Goal: Information Seeking & Learning: Learn about a topic

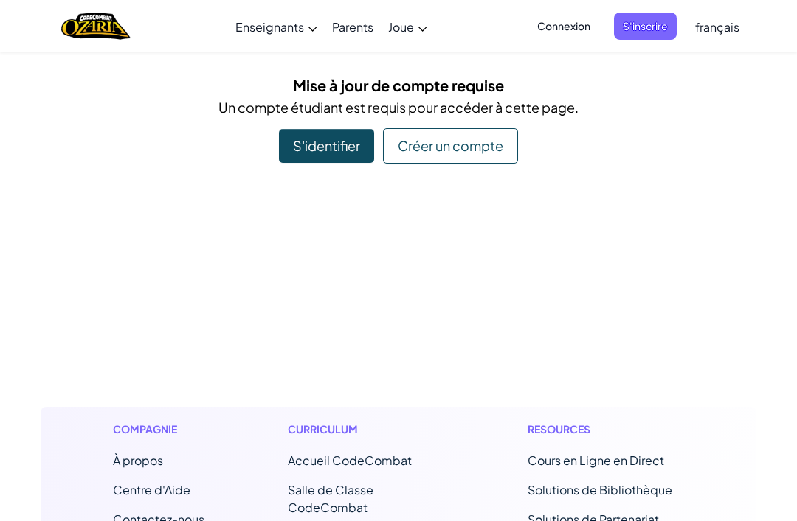
click at [340, 141] on div "S'identifier" at bounding box center [326, 146] width 95 height 34
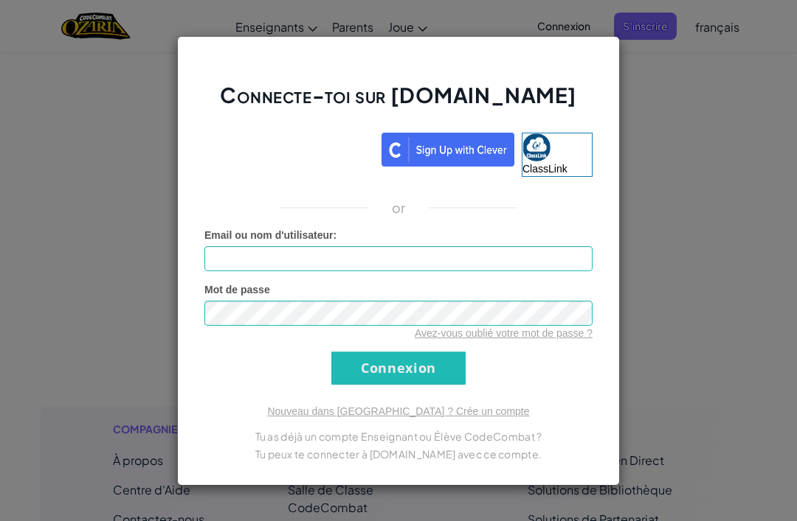
click at [698, 152] on div "Connecte-toi sur Ozaria.com ClassLink or Erreur inconnue Email ou nom d'utilisa…" at bounding box center [398, 260] width 797 height 521
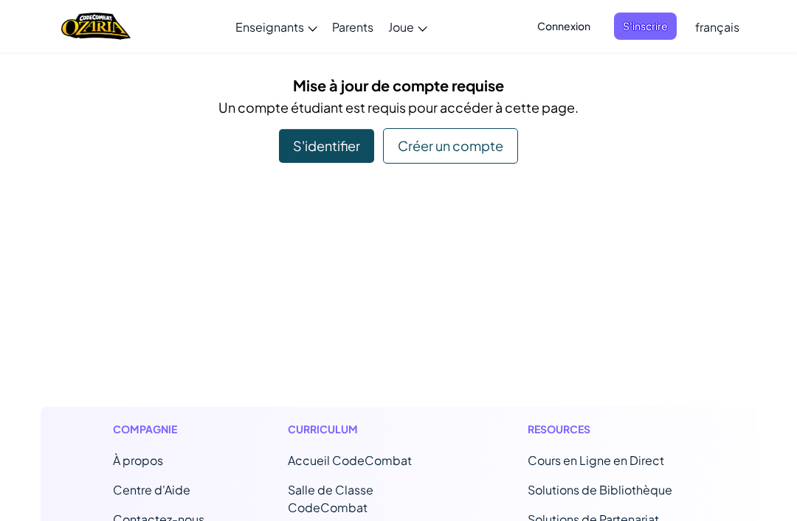
click at [0, 0] on link "Accueil CodeCombat Avec accès à tous les 530 niveaux et des fonctionnalités exc…" at bounding box center [0, 0] width 0 height 0
click at [331, 140] on div "S'identifier" at bounding box center [326, 146] width 95 height 34
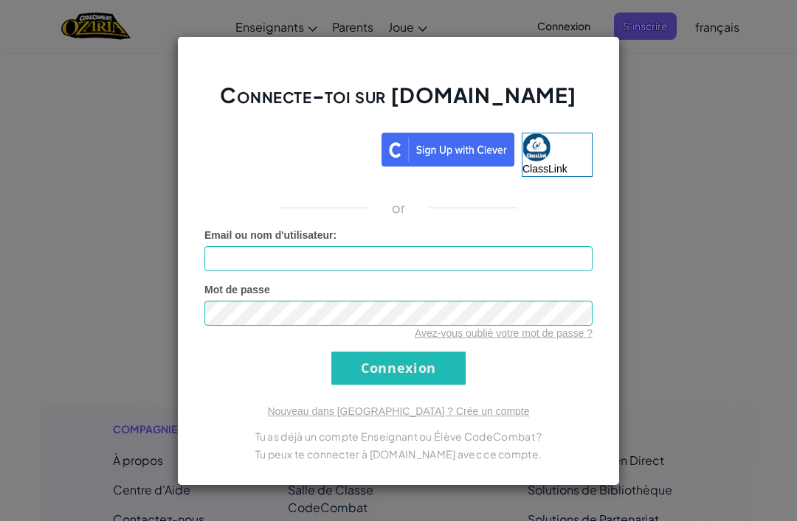
click at [691, 153] on div "Connecte-toi sur [DOMAIN_NAME] ClassLink or Erreur inconnue Email ou nom d'util…" at bounding box center [398, 260] width 797 height 521
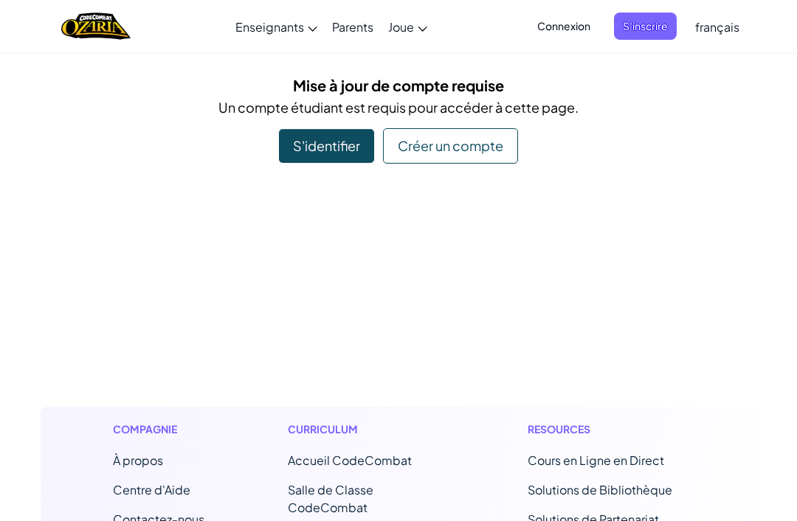
click at [468, 144] on div "Créer un compte" at bounding box center [450, 145] width 135 height 35
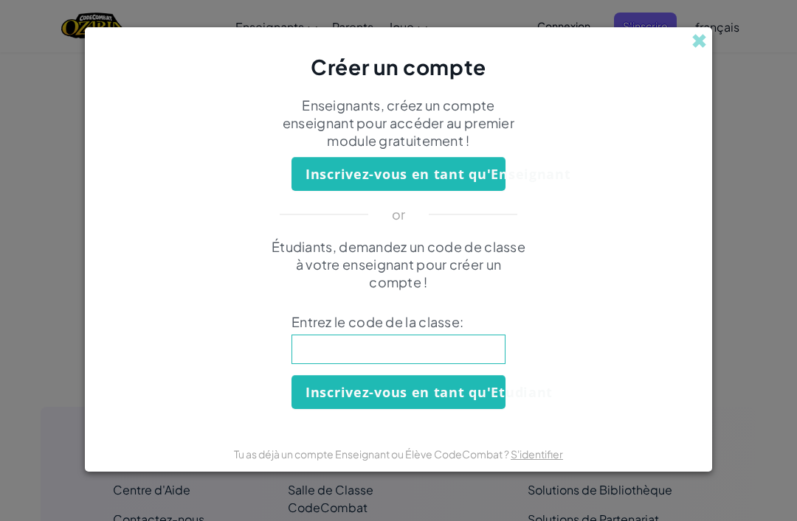
click at [441, 356] on input at bounding box center [398, 350] width 214 height 30
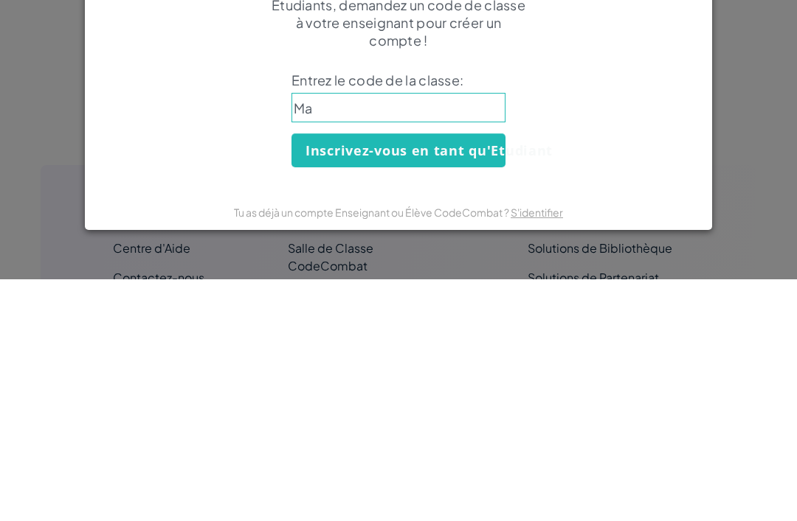
type input "Map"
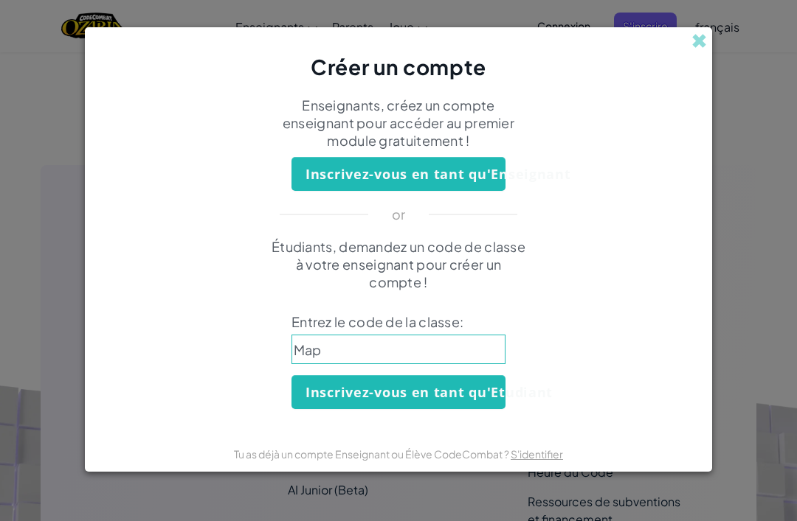
click at [350, 358] on input "Map" at bounding box center [398, 350] width 214 height 30
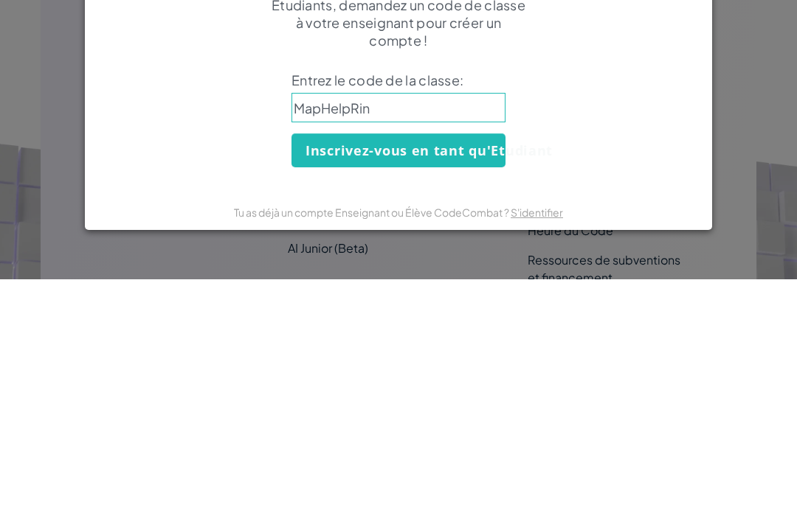
type input "MapHelpRing"
click at [468, 375] on button "Inscrivez-vous en tant qu'Etudiant" at bounding box center [398, 392] width 214 height 34
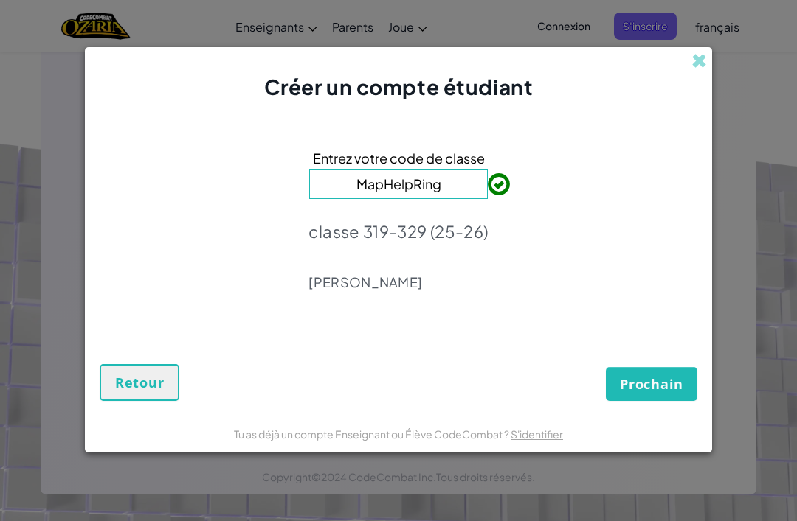
click at [641, 382] on span "Prochain" at bounding box center [651, 384] width 63 height 18
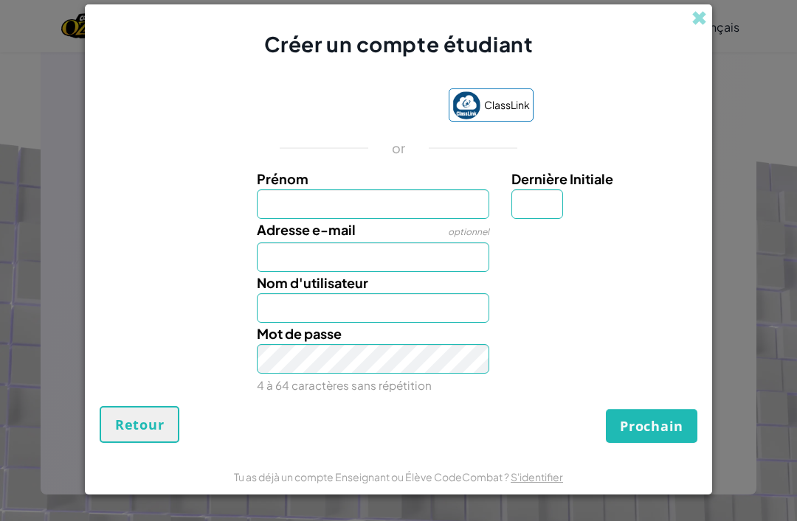
click at [355, 201] on input "Prénom" at bounding box center [373, 205] width 233 height 30
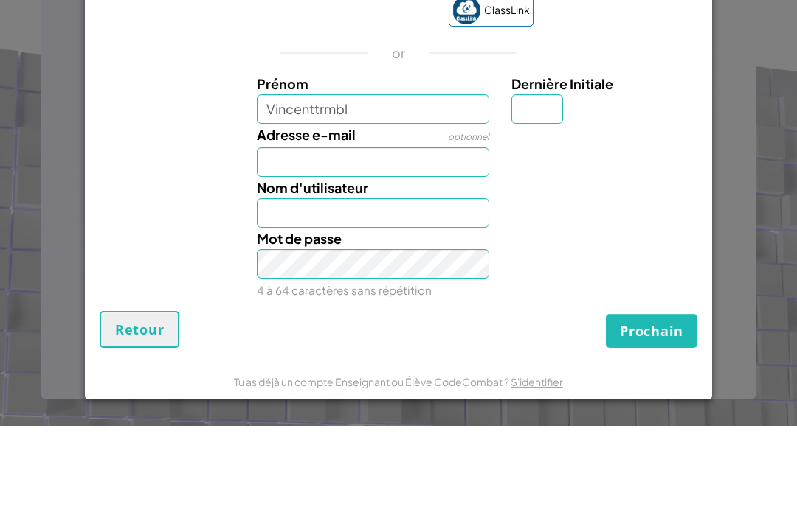
type input "Vincenttrmbl"
click at [535, 190] on input "Dernière Initiale" at bounding box center [537, 205] width 52 height 30
type input "Vincenttrmbl"
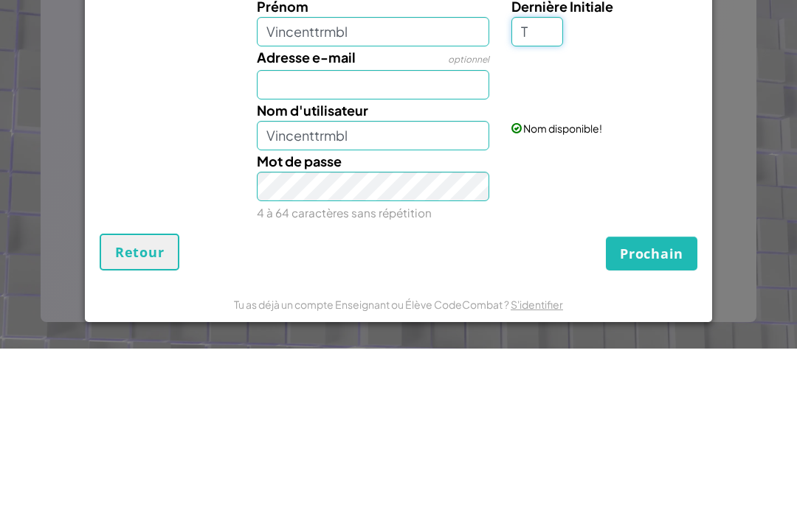
type input "T"
type input "VincenttrmblT"
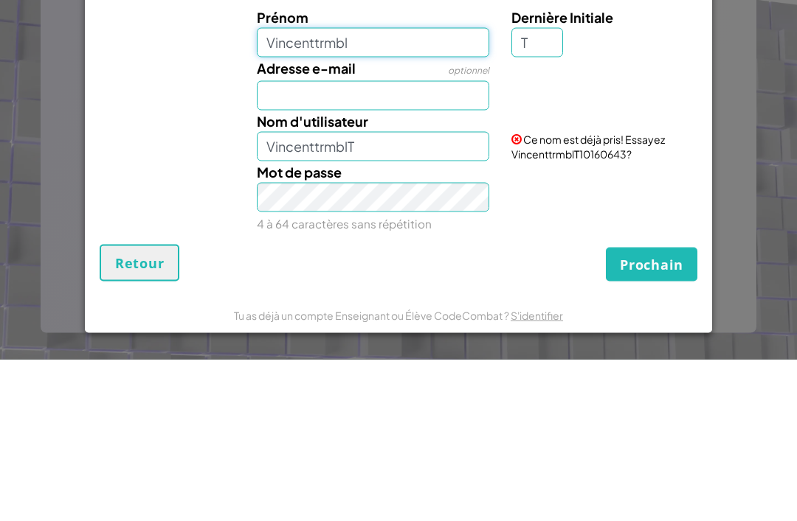
click at [384, 190] on input "Vincenttrmbl" at bounding box center [373, 205] width 233 height 30
type input "Vincenttrm"
click at [689, 323] on div "Mot de passe 4 à 64 caractères sans répétition" at bounding box center [398, 359] width 612 height 73
type input "VincenttrmT"
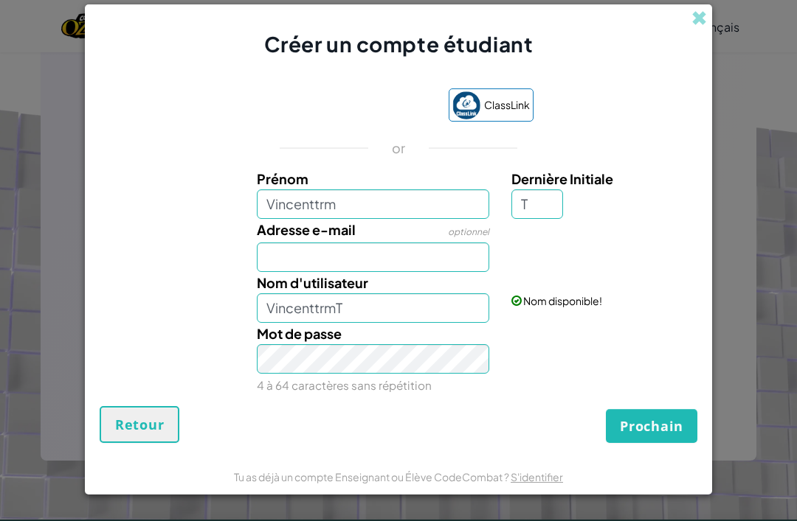
click at [653, 424] on span "Prochain" at bounding box center [651, 426] width 63 height 18
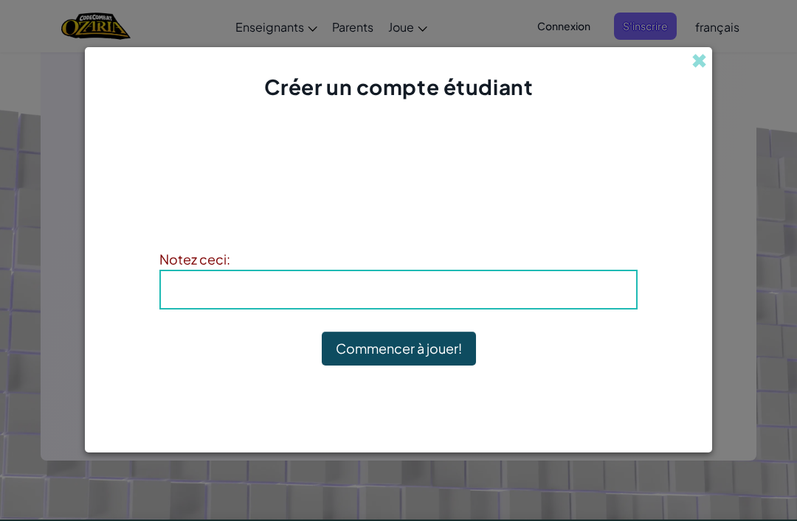
click at [444, 346] on button "Commencer à jouer!" at bounding box center [399, 349] width 154 height 34
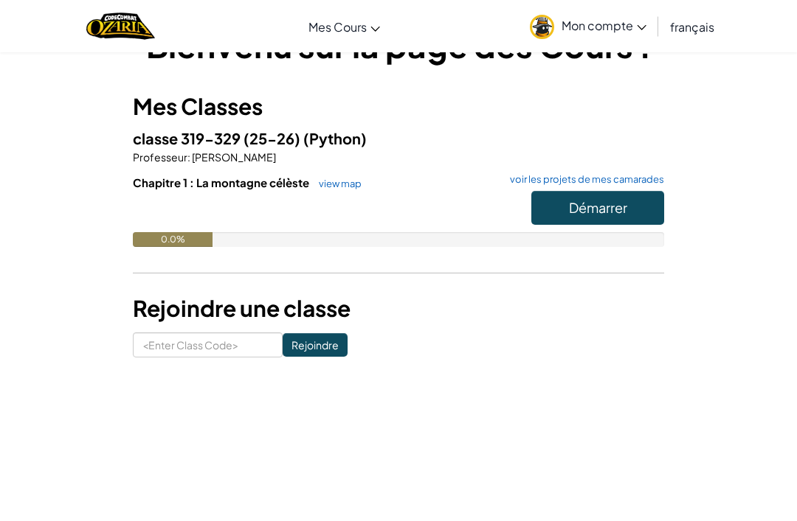
scroll to position [49, 0]
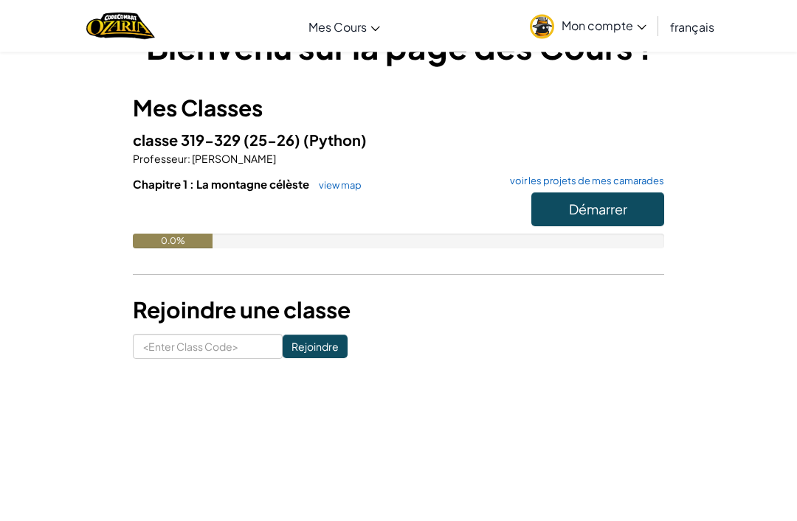
click at [352, 228] on div at bounding box center [398, 213] width 531 height 41
click at [338, 188] on link "view map" at bounding box center [336, 186] width 50 height 12
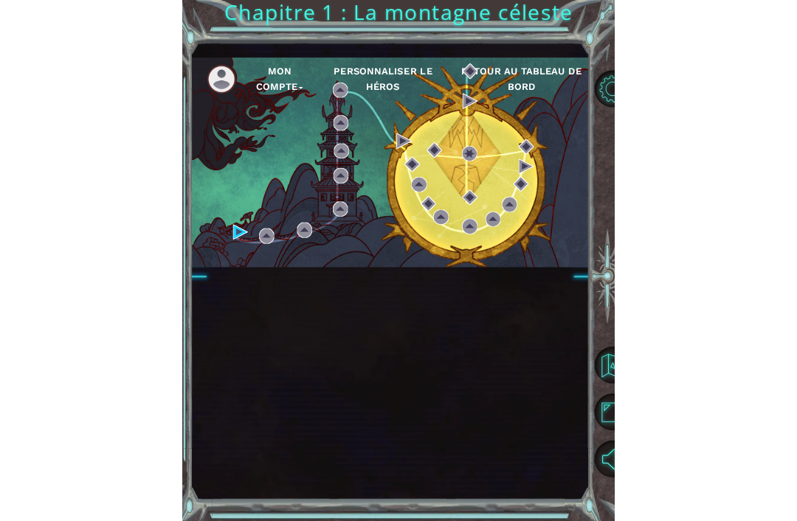
scroll to position [47, 0]
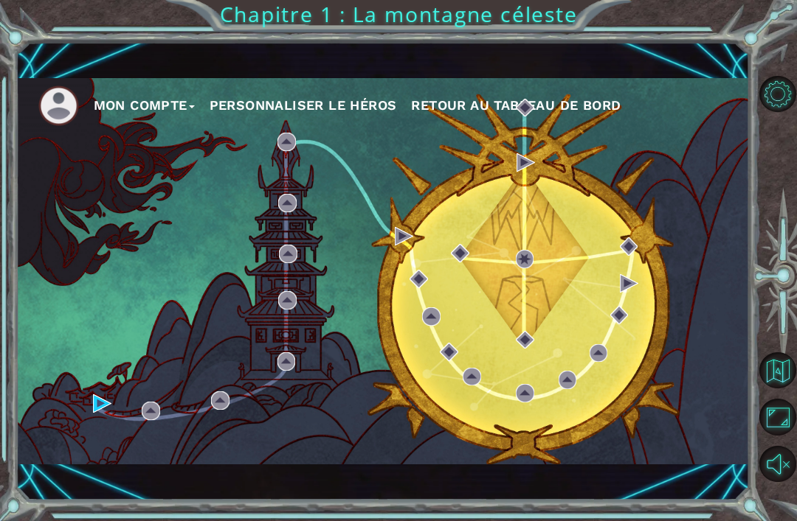
click at [122, 402] on div "Mon compte Personnaliser le Héros Retour au Tableau de Bord" at bounding box center [382, 271] width 733 height 386
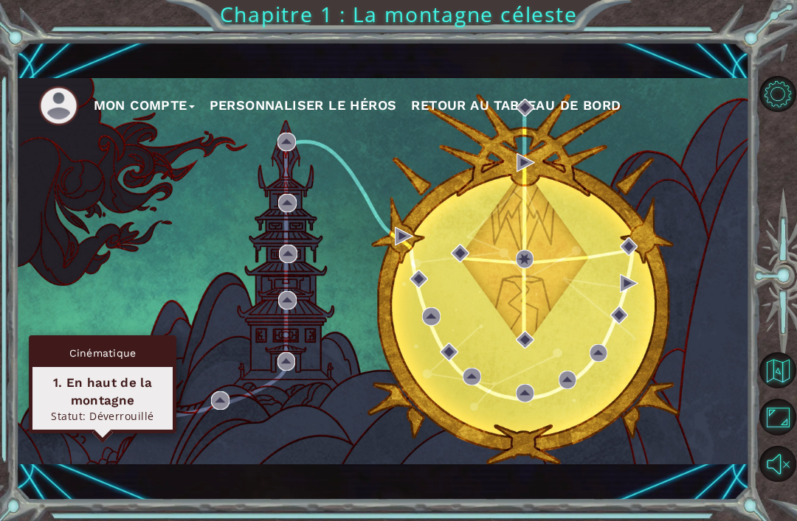
click at [87, 374] on div "1. En haut de la montagne" at bounding box center [102, 391] width 127 height 35
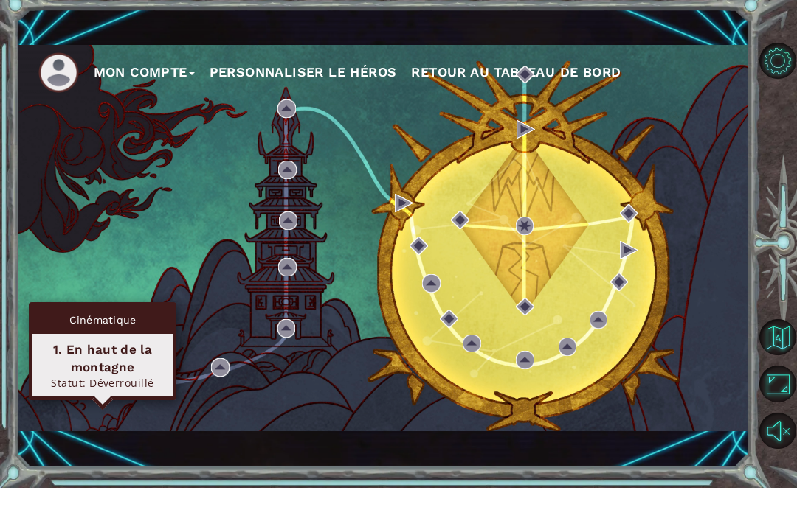
scroll to position [0, 0]
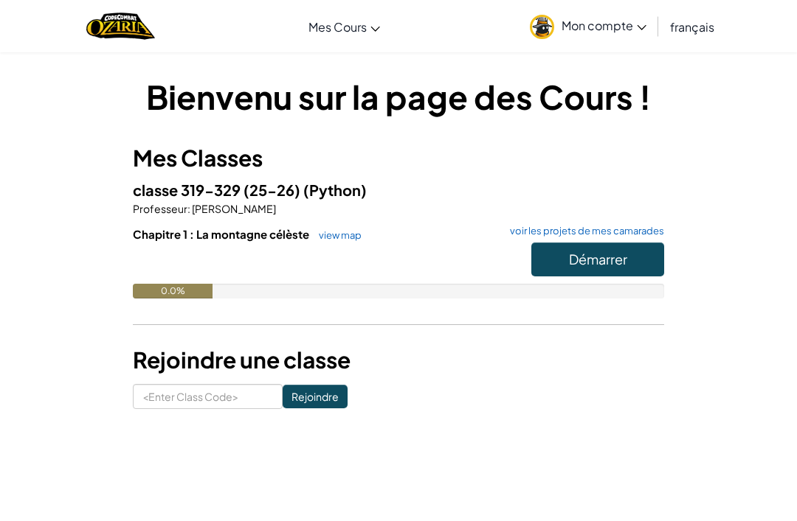
scroll to position [34, 0]
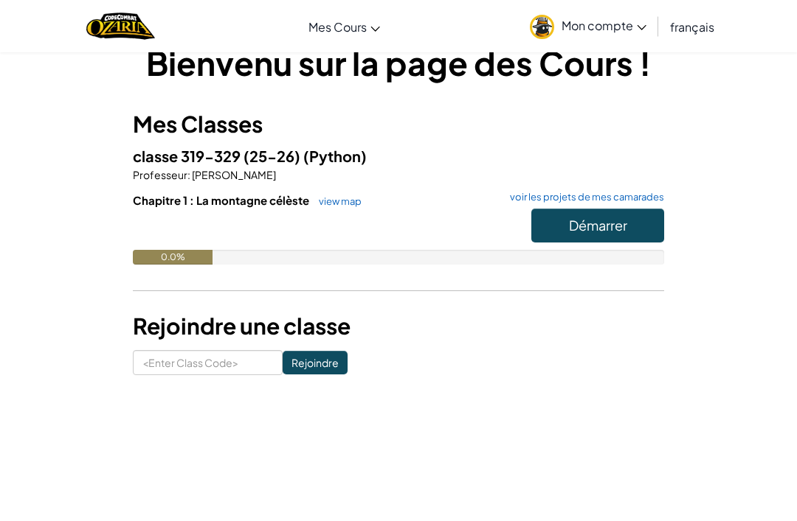
click at [627, 214] on button "Démarrer" at bounding box center [597, 226] width 133 height 34
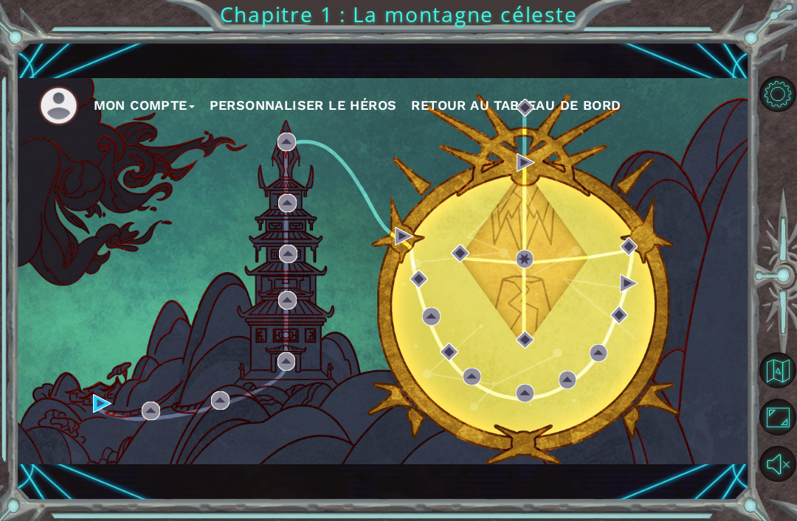
click at [98, 429] on div "Mon compte Personnaliser le Héros Retour au Tableau de Bord" at bounding box center [382, 271] width 733 height 386
click at [91, 430] on div "Mon compte Personnaliser le Héros Retour au Tableau de Bord" at bounding box center [382, 271] width 733 height 386
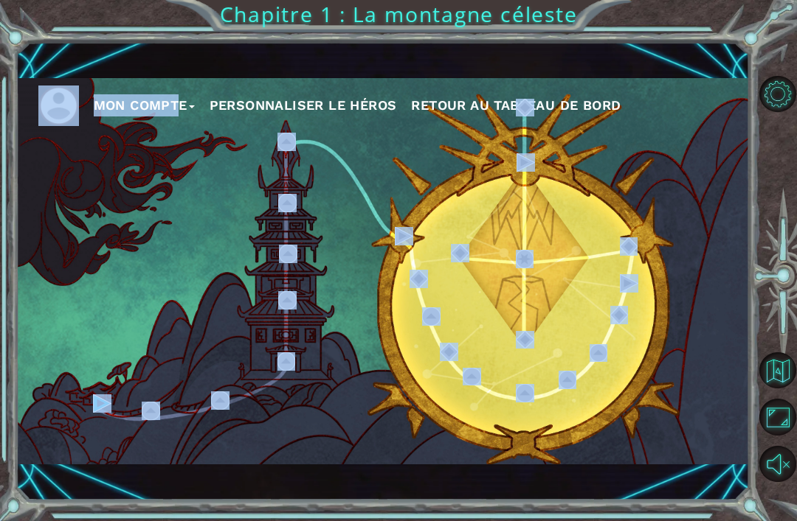
click at [92, 434] on div "Mon compte Personnaliser le Héros Retour au Tableau de Bord" at bounding box center [382, 271] width 733 height 386
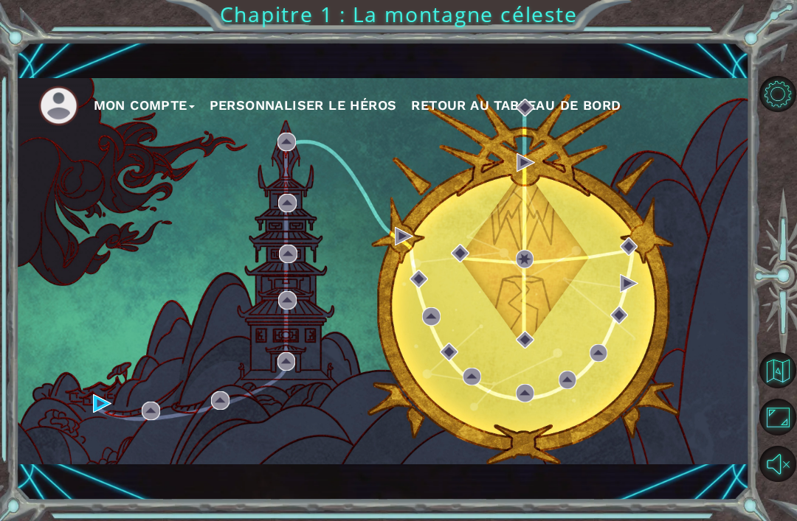
click at [102, 445] on div "Mon compte Personnaliser le Héros Retour au Tableau de Bord" at bounding box center [382, 271] width 733 height 386
click at [119, 397] on div "Mon compte Personnaliser le Héros Retour au Tableau de Bord" at bounding box center [382, 271] width 733 height 386
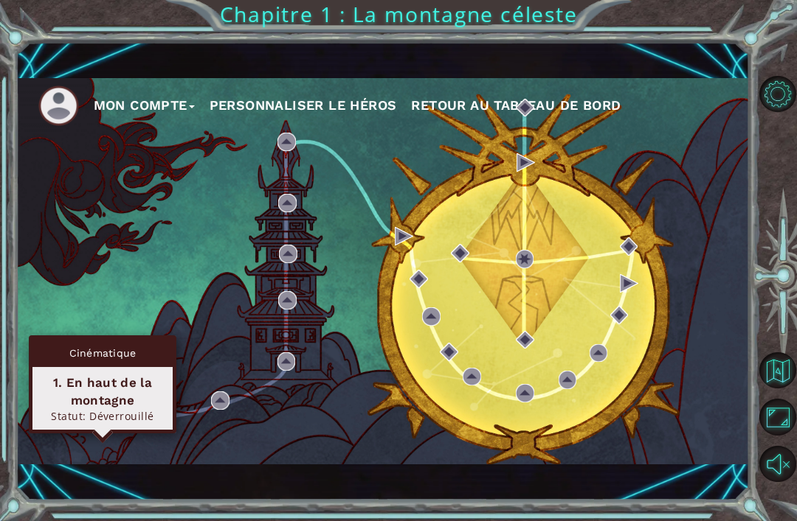
click at [100, 404] on img at bounding box center [102, 404] width 18 height 18
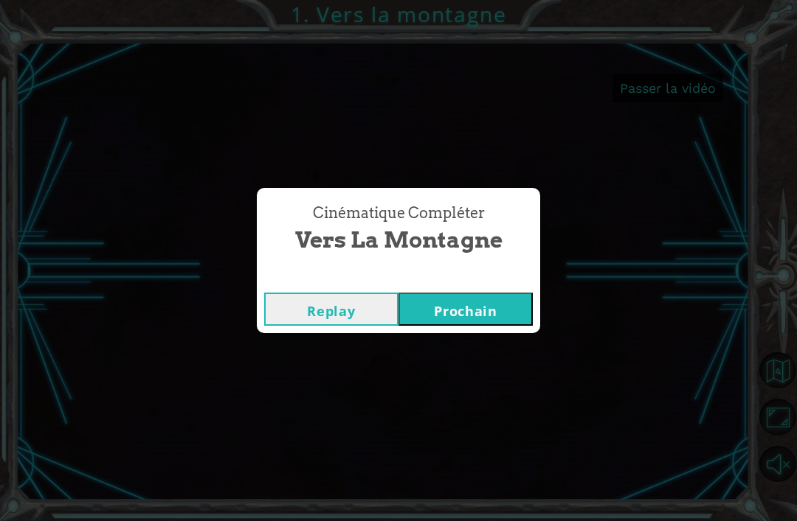
click at [611, 282] on div "Cinématique Compléter Vers la montagne Replay Prochain" at bounding box center [398, 260] width 797 height 521
click at [586, 199] on div "Cinématique Compléter Vers la montagne Replay Prochain" at bounding box center [398, 260] width 797 height 521
click at [599, 241] on div "Cinématique Compléter Vers la montagne Replay Prochain" at bounding box center [398, 260] width 797 height 521
click at [357, 308] on button "Replay" at bounding box center [331, 309] width 134 height 33
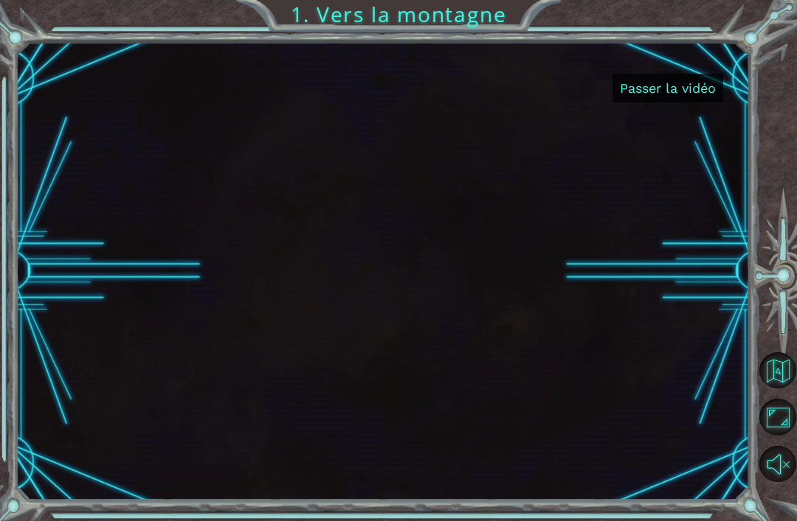
click at [673, 86] on button "Passer la vidéo" at bounding box center [667, 88] width 111 height 29
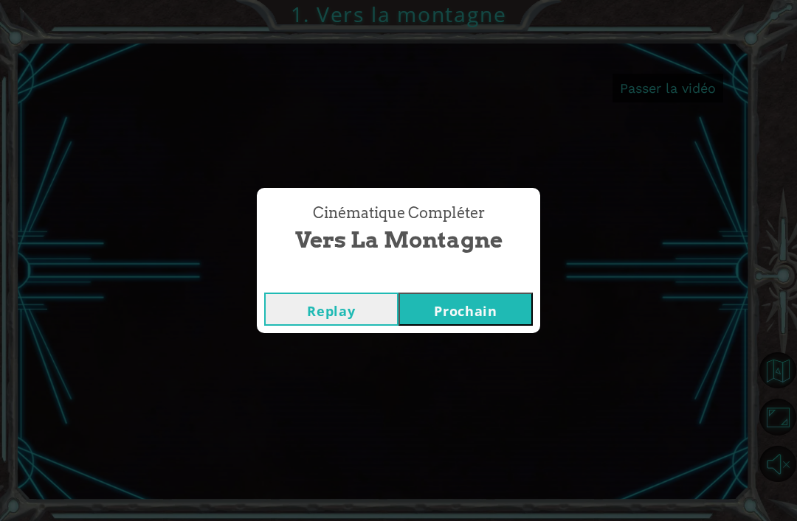
click at [466, 313] on button "Prochain" at bounding box center [465, 309] width 134 height 33
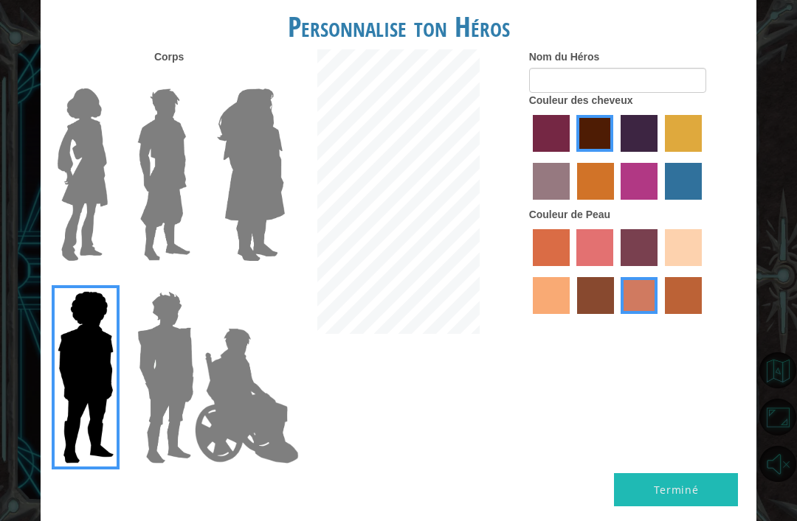
click at [254, 402] on img at bounding box center [247, 396] width 116 height 148
click at [268, 282] on input "Hero Jamie" at bounding box center [268, 282] width 0 height 0
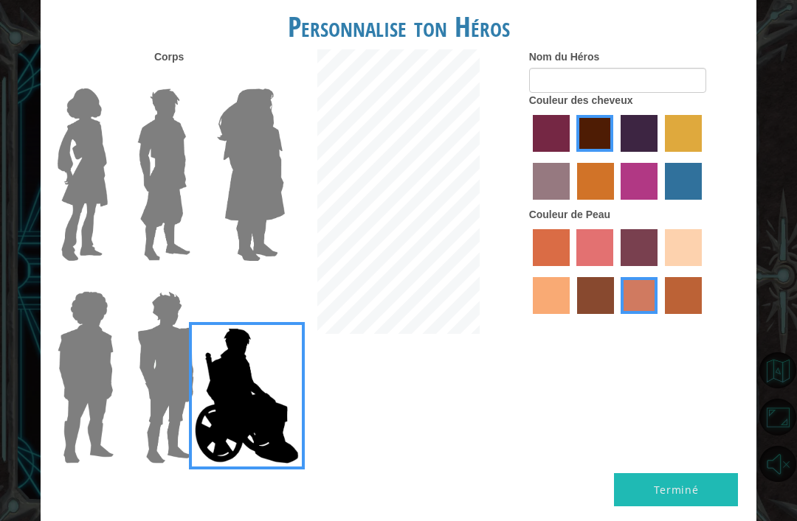
click at [143, 398] on img at bounding box center [165, 377] width 69 height 184
click at [189, 282] on input "Hero Garnet" at bounding box center [189, 282] width 0 height 0
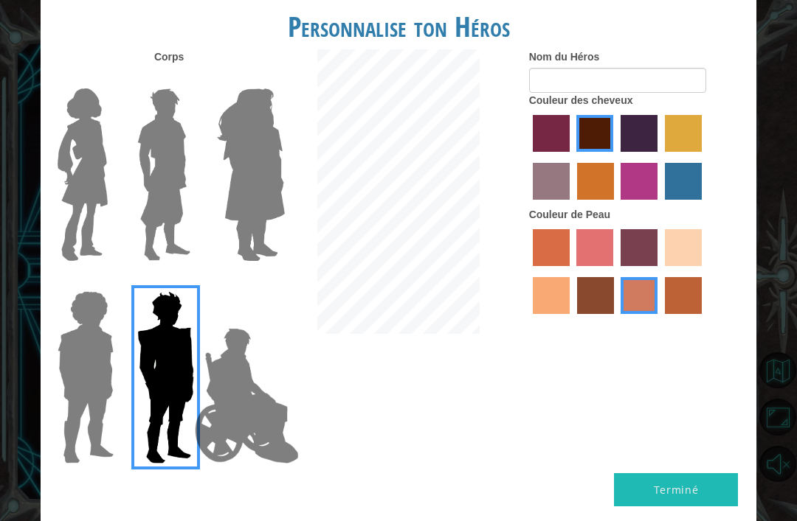
click at [240, 201] on img at bounding box center [251, 175] width 80 height 184
click at [268, 79] on input "Hero Amethyst" at bounding box center [268, 79] width 0 height 0
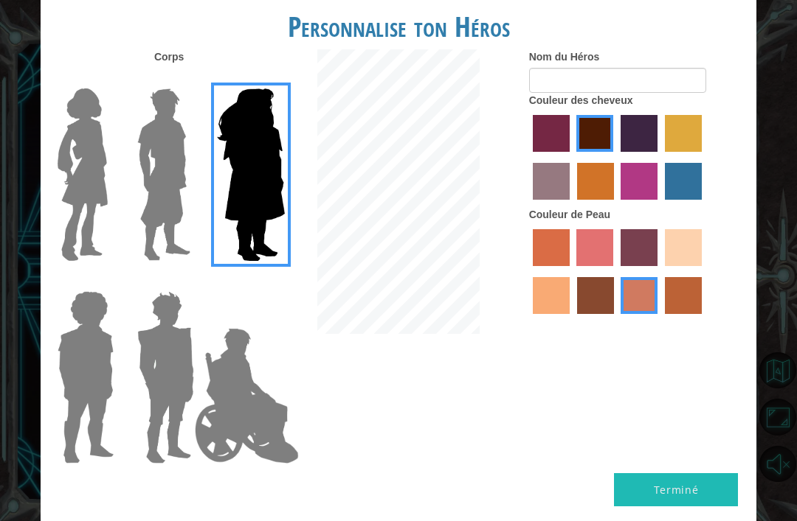
click at [175, 233] on img at bounding box center [164, 175] width 66 height 184
click at [189, 79] on input "Hero Lars" at bounding box center [189, 79] width 0 height 0
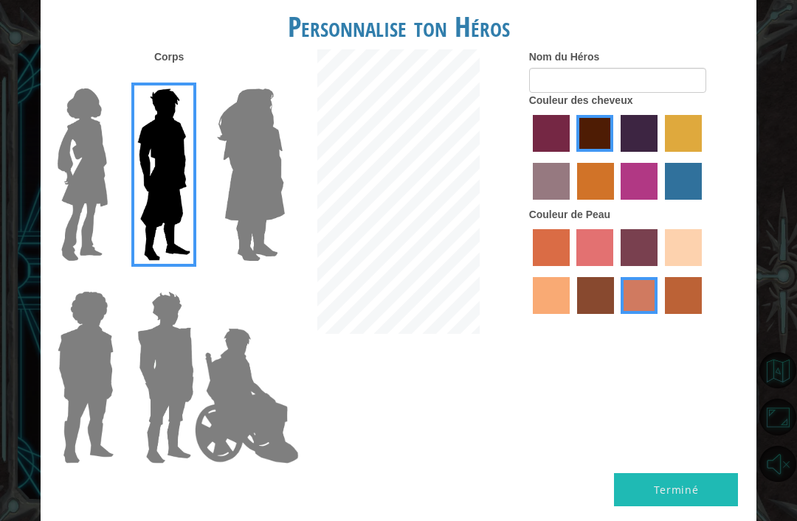
click at [665, 200] on label "lachmara hair color" at bounding box center [683, 181] width 37 height 37
click at [659, 205] on input "lachmara hair color" at bounding box center [659, 205] width 0 height 0
radio input "true"
click at [552, 266] on label "sorbus skin color" at bounding box center [551, 247] width 37 height 37
click at [527, 271] on input "sorbus skin color" at bounding box center [527, 271] width 0 height 0
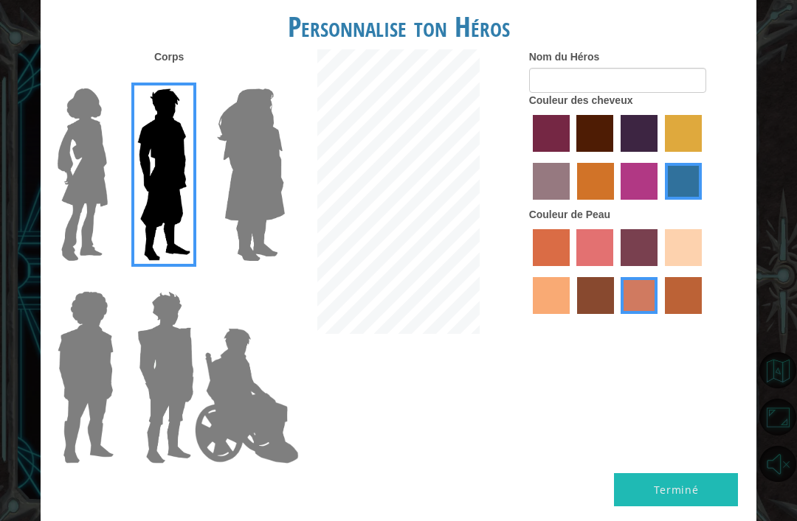
radio input "true"
click at [665, 266] on label "sandy beach skin color" at bounding box center [683, 247] width 37 height 37
click at [659, 271] on input "sandy beach skin color" at bounding box center [659, 271] width 0 height 0
radio input "true"
click at [689, 479] on button "Terminé" at bounding box center [676, 490] width 124 height 33
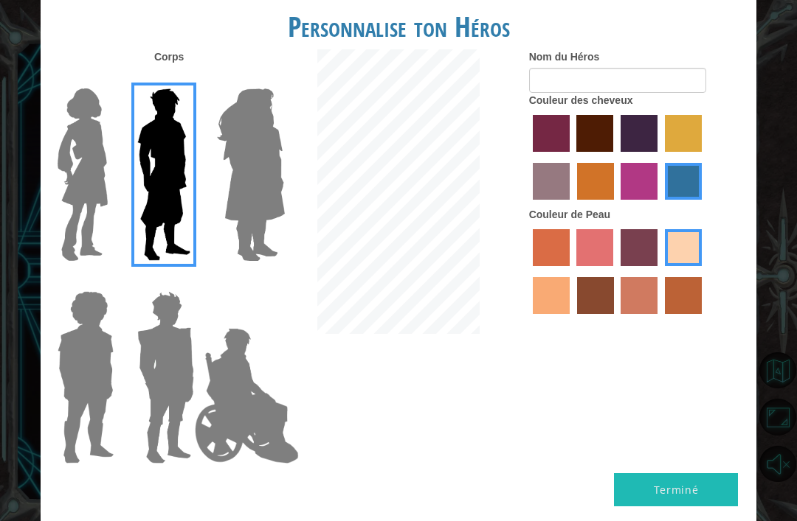
click at [691, 49] on div "Personnalise ton Héros" at bounding box center [398, 22] width 715 height 53
click at [603, 93] on input "Nom du Héros" at bounding box center [617, 80] width 177 height 25
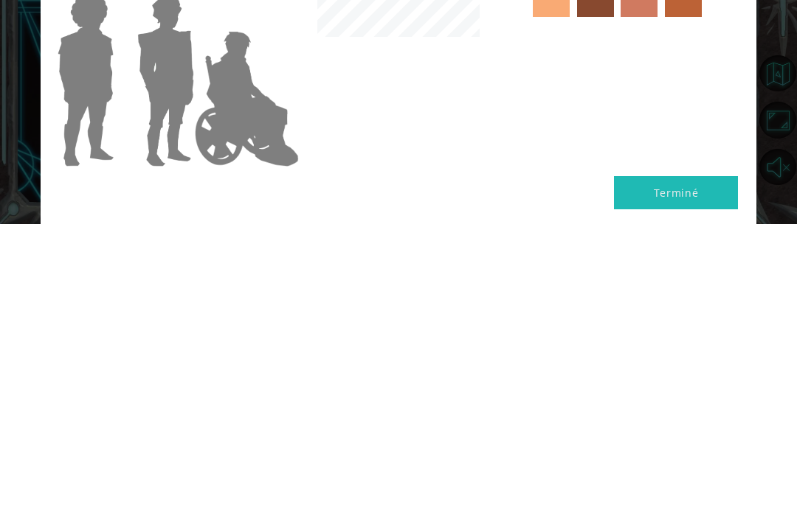
type input "Kiwi"
click at [673, 474] on button "Terminé" at bounding box center [676, 490] width 124 height 33
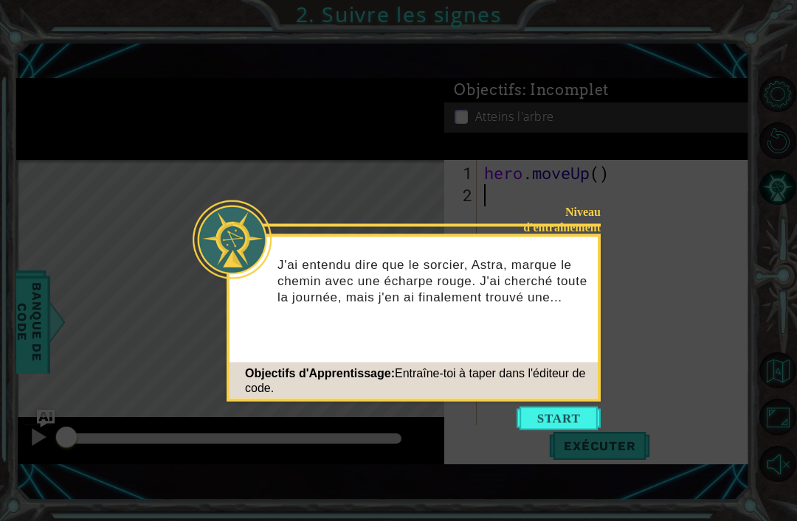
click at [559, 416] on button "Start" at bounding box center [558, 419] width 84 height 24
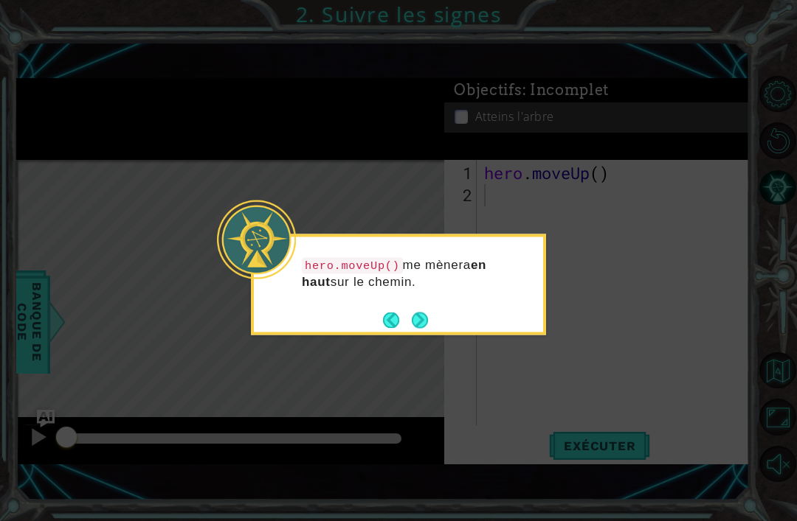
click at [417, 308] on div "hero.moveUp() me mènera en haut sur le chemin." at bounding box center [398, 280] width 289 height 75
click at [425, 322] on button "Next" at bounding box center [420, 320] width 18 height 18
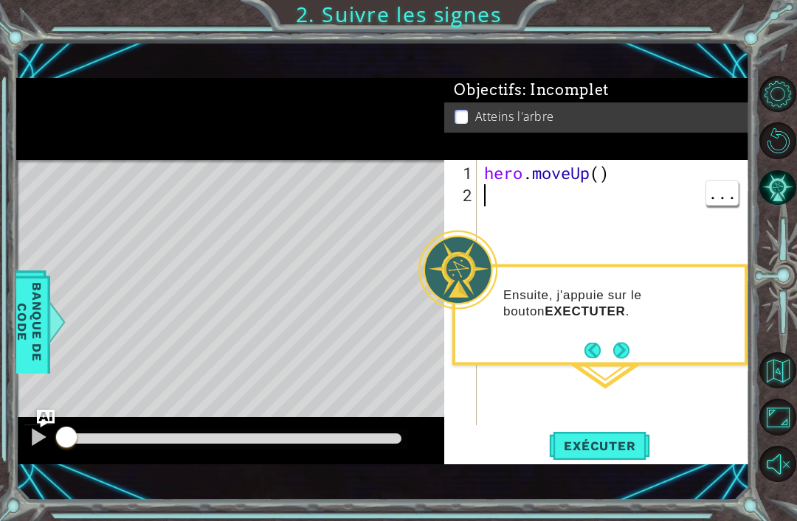
click at [623, 344] on button "Next" at bounding box center [620, 350] width 18 height 18
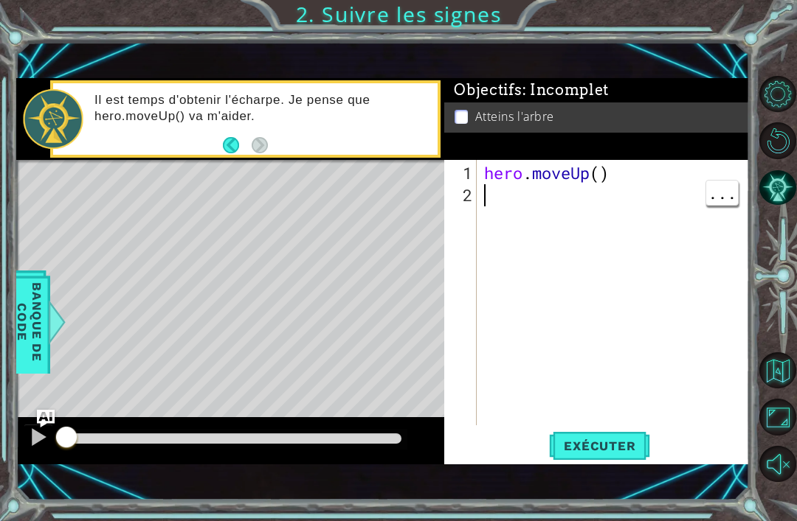
click at [508, 245] on div "hero . moveUp ( )" at bounding box center [617, 317] width 272 height 310
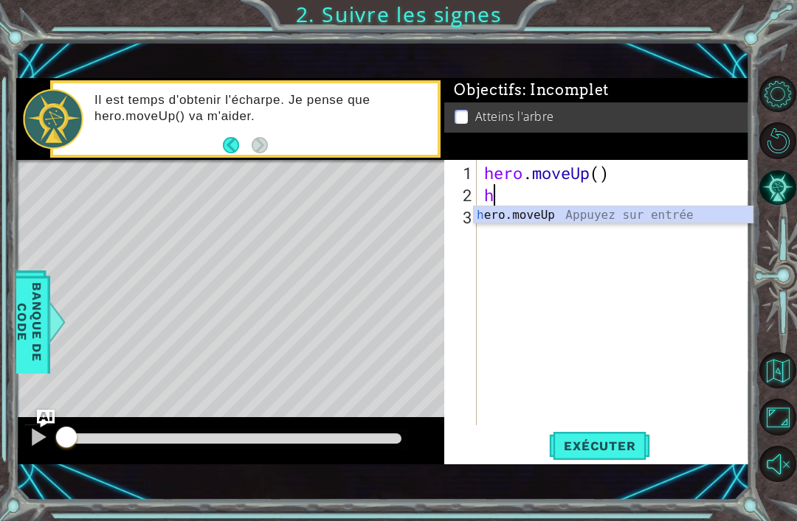
type textarea "he"
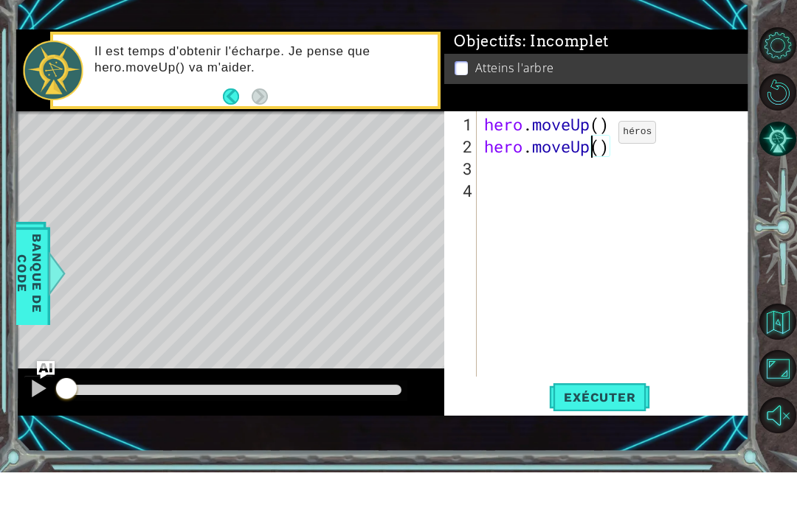
click at [609, 162] on div "hero . moveUp ( ) hero . moveUp ( )" at bounding box center [617, 317] width 272 height 310
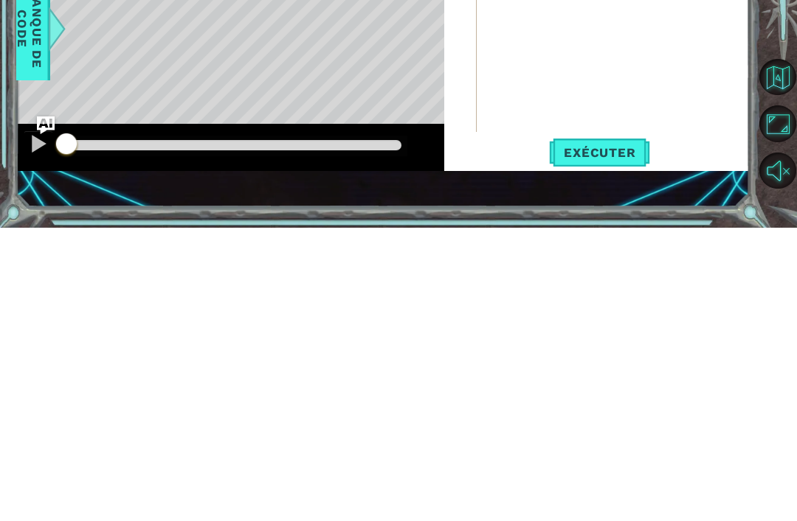
type textarea "hero.moveUp(2)"
click at [601, 439] on span "Exécuter" at bounding box center [599, 446] width 101 height 15
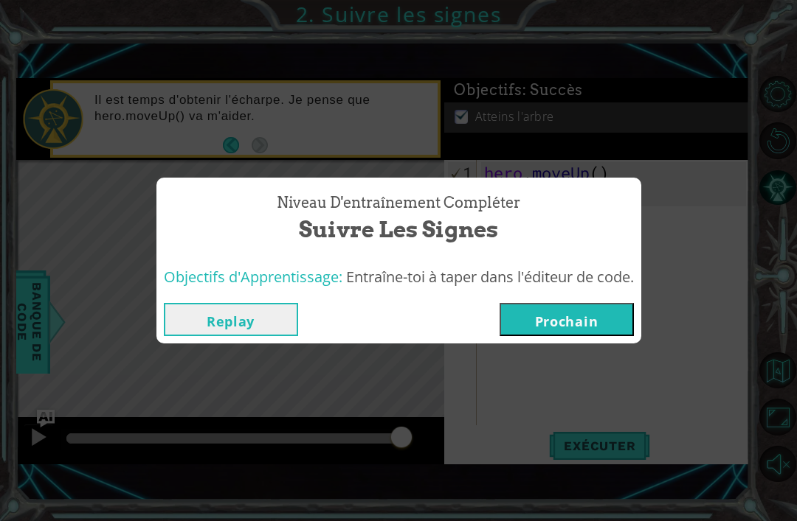
click at [608, 318] on button "Prochain" at bounding box center [566, 319] width 134 height 33
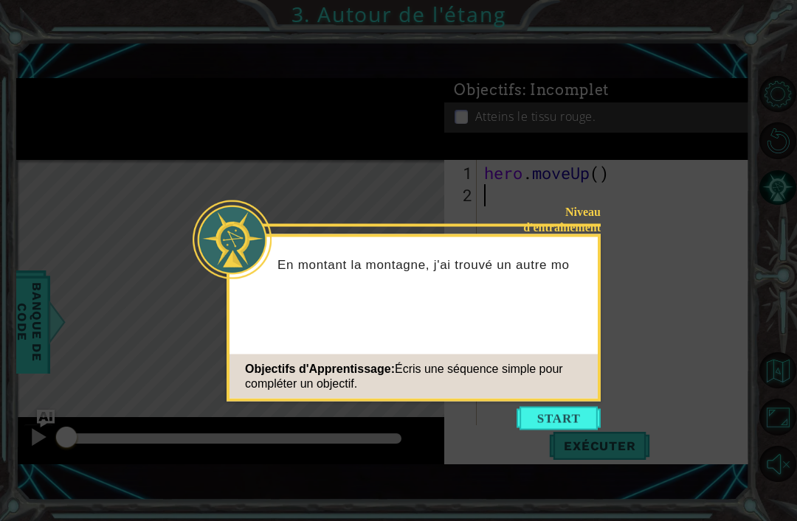
click at [569, 417] on button "Start" at bounding box center [558, 419] width 84 height 24
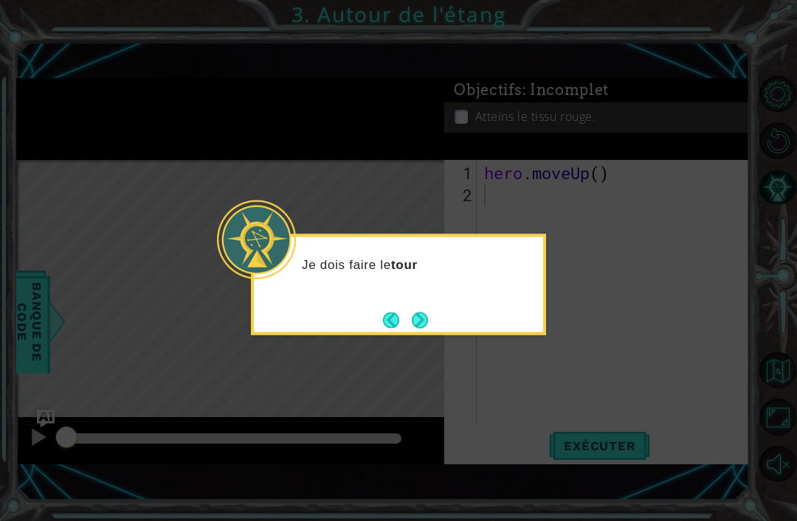
click at [428, 316] on button "Next" at bounding box center [419, 320] width 17 height 17
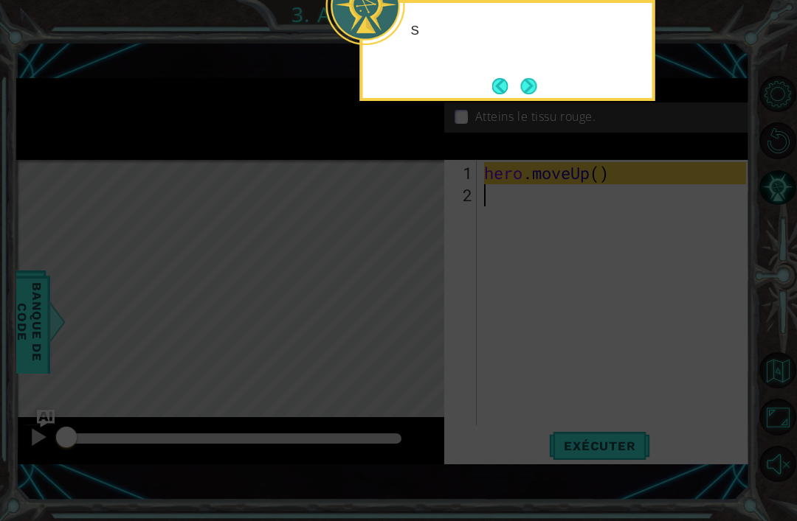
click at [429, 307] on icon at bounding box center [398, 128] width 797 height 786
click at [527, 91] on button "Next" at bounding box center [528, 86] width 25 height 25
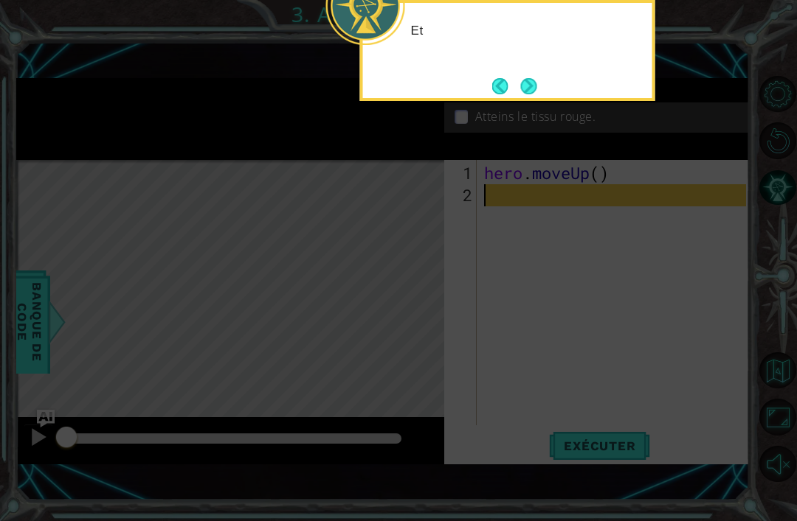
click at [527, 88] on button "Next" at bounding box center [528, 85] width 23 height 23
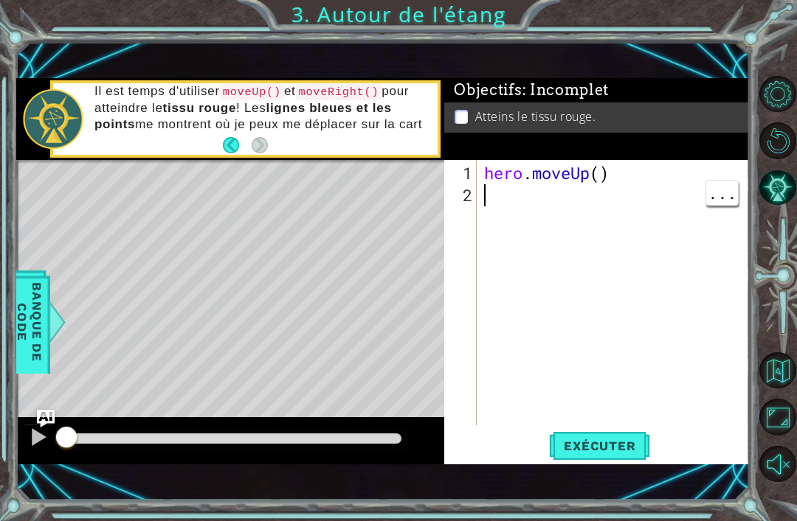
type textarea "hero.moveUp()"
click at [608, 223] on div "hero . moveUp ( )" at bounding box center [617, 317] width 272 height 310
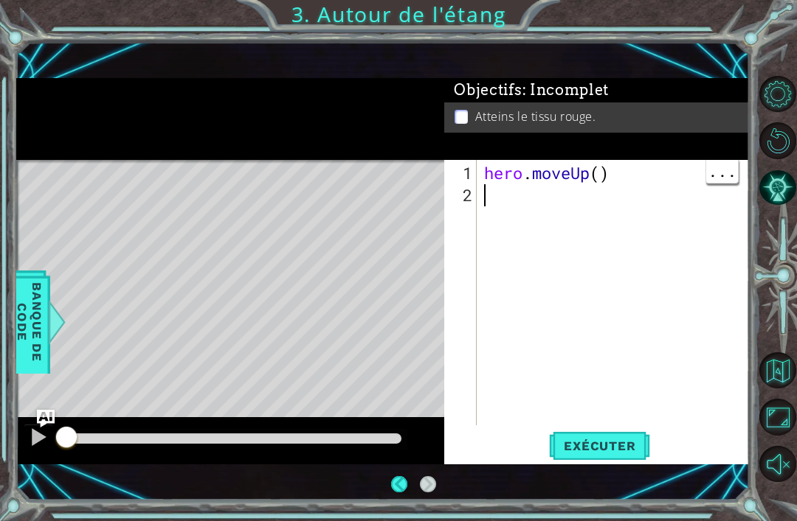
scroll to position [47, 0]
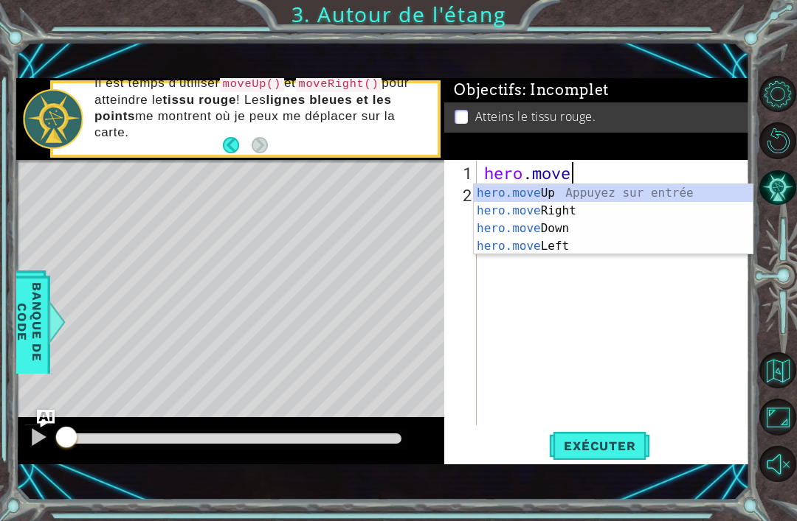
type textarea "hero.mov"
click at [532, 190] on div "hero.mov eUp Appuyez sur entrée hero.mov eRight Appuyez sur entrée hero.mov eDo…" at bounding box center [613, 237] width 279 height 106
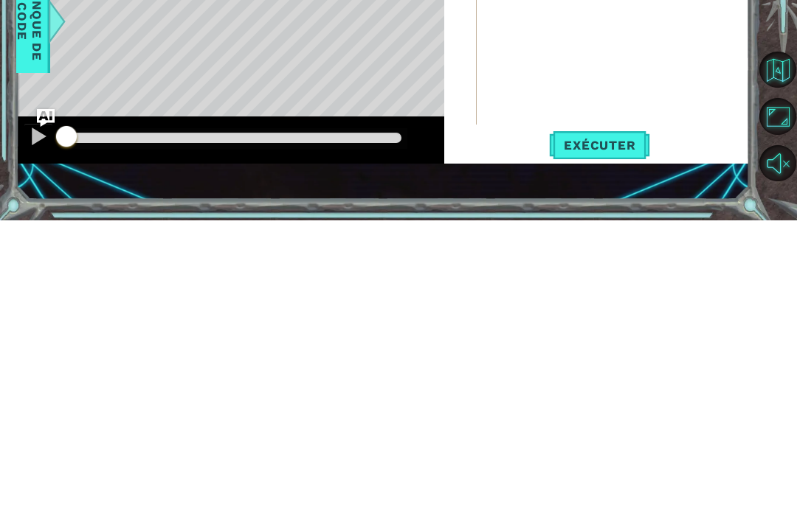
click at [602, 439] on span "Exécuter" at bounding box center [599, 446] width 101 height 15
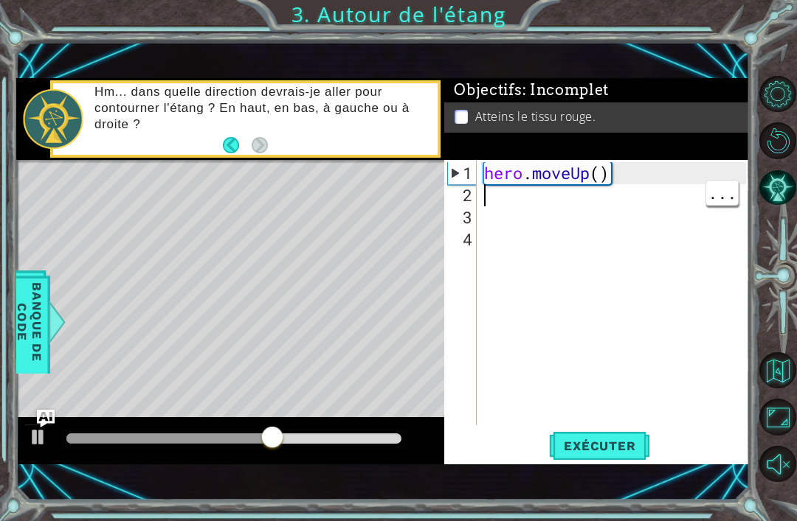
click at [503, 210] on div "hero . moveUp ( )" at bounding box center [617, 317] width 272 height 310
click at [490, 186] on div "hero . moveUp ( )" at bounding box center [617, 317] width 272 height 310
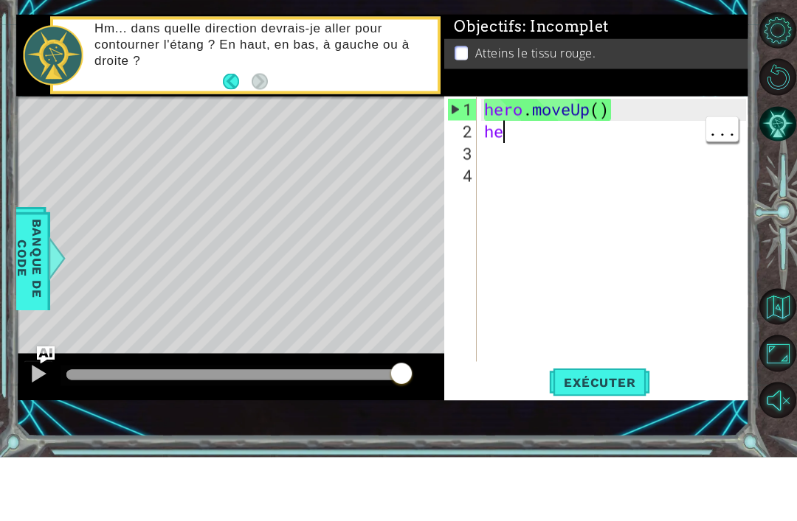
type textarea "h"
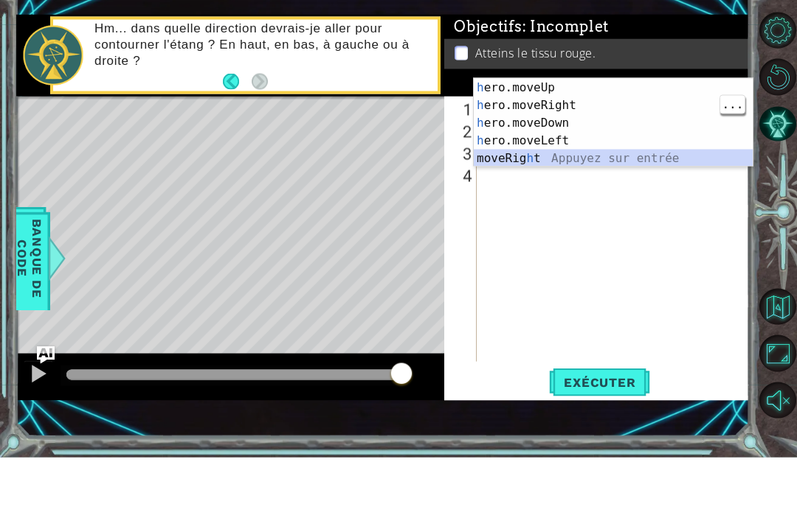
click at [561, 142] on div "h ero.moveUp Appuyez sur entrée h ero.moveRight Appuyez sur entrée h ero.moveDo…" at bounding box center [613, 204] width 279 height 124
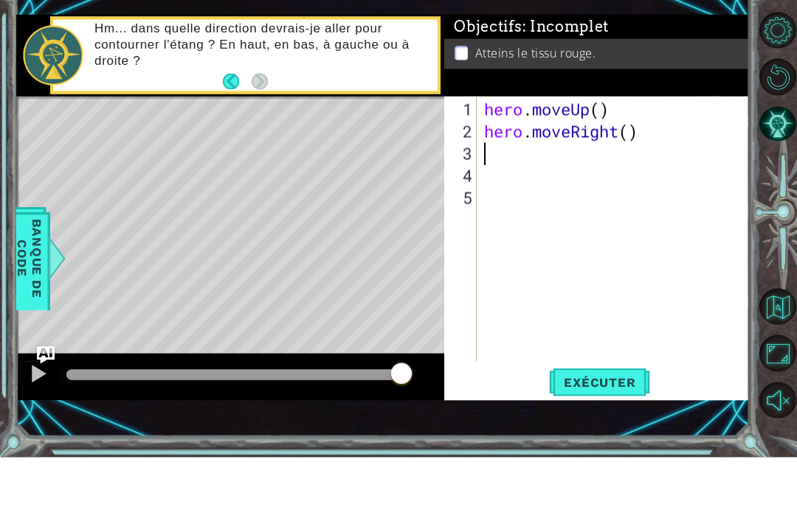
type textarea "hero.moveRight()"
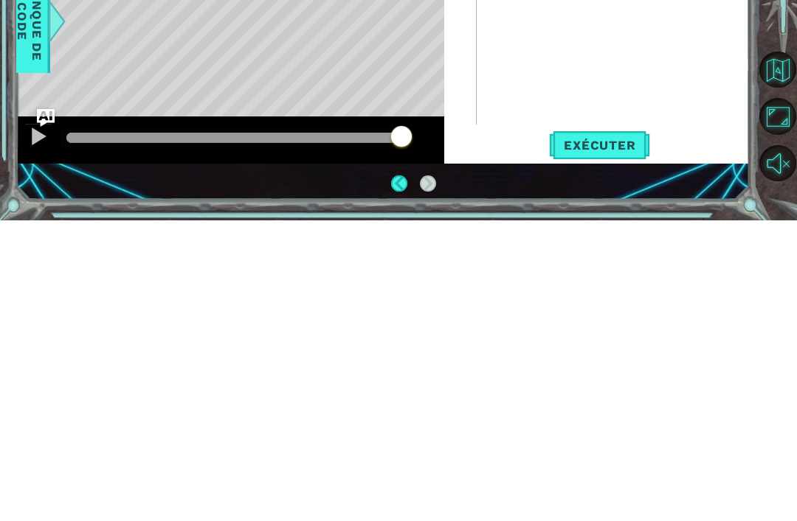
click at [600, 431] on button "Exécuter" at bounding box center [599, 446] width 101 height 30
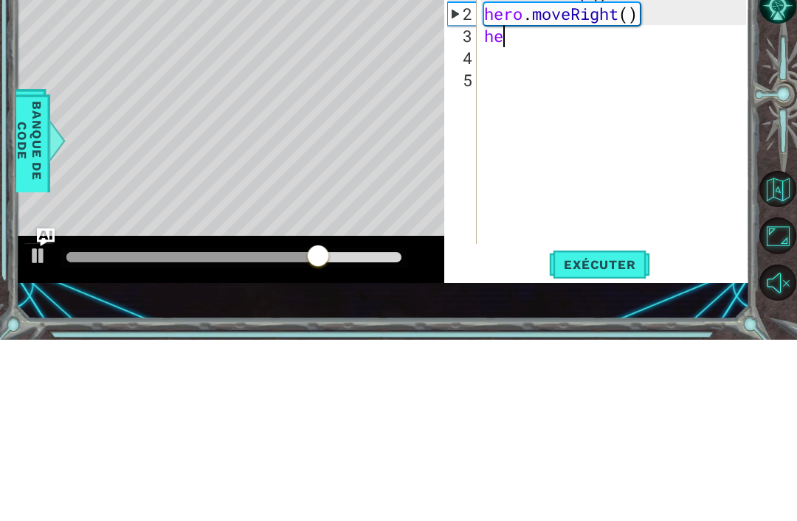
scroll to position [0, 0]
type textarea "h"
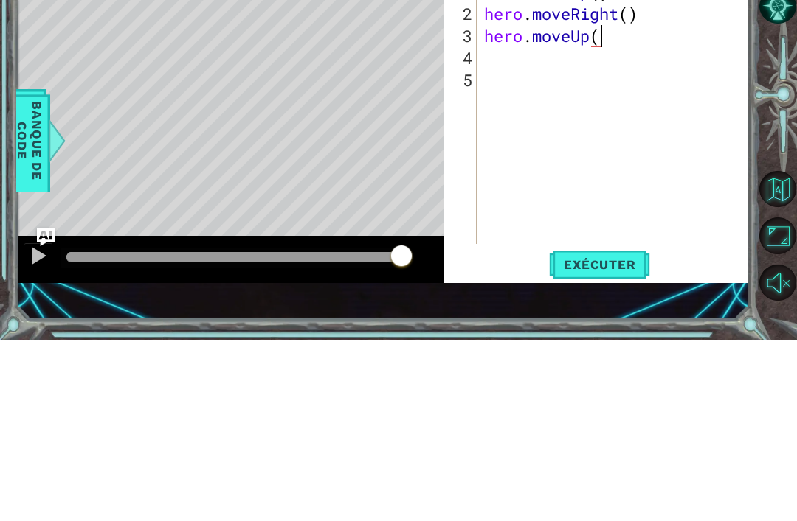
scroll to position [0, 5]
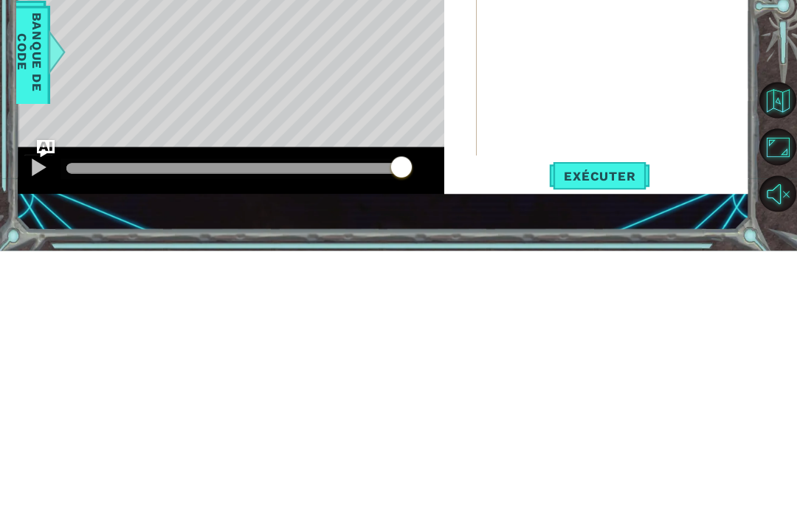
type textarea "hero.moveUp(2)"
click at [594, 439] on span "Exécuter" at bounding box center [599, 446] width 101 height 15
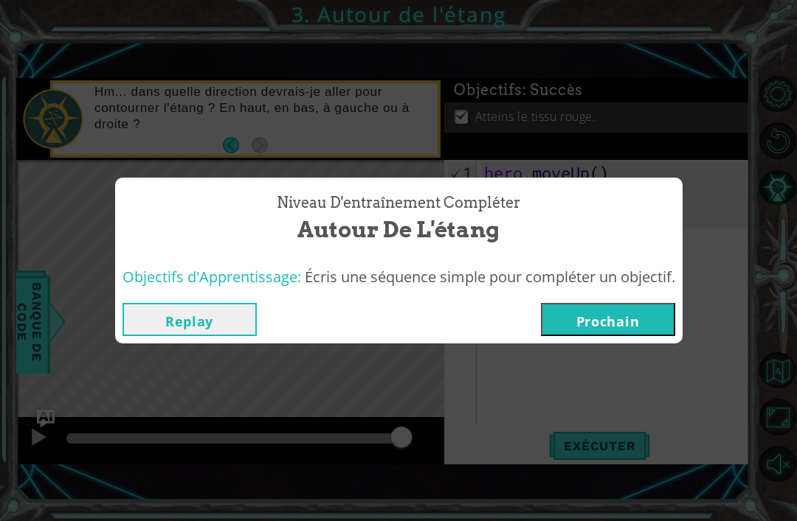
click at [625, 313] on button "Prochain" at bounding box center [608, 319] width 134 height 33
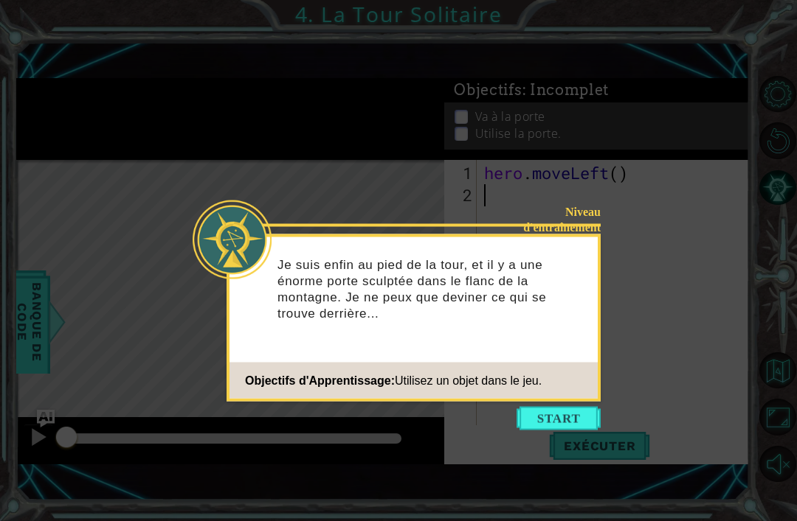
click at [576, 417] on button "Start" at bounding box center [558, 419] width 84 height 24
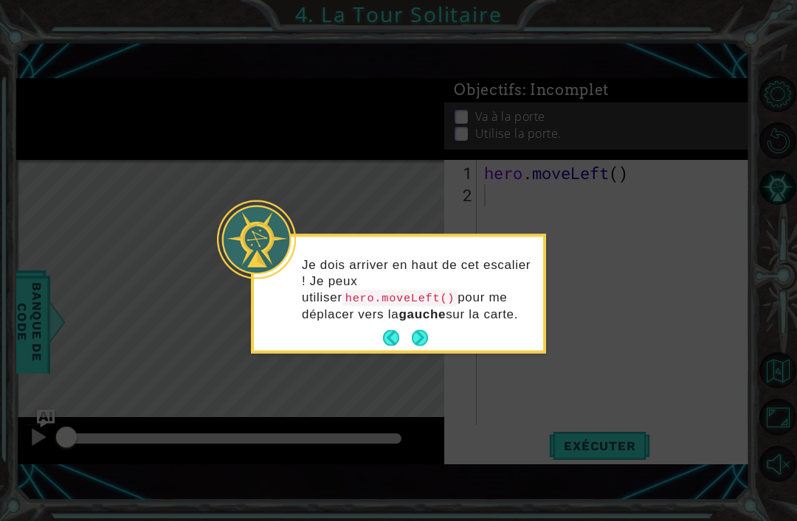
click at [434, 318] on p "Je dois arriver en haut de cet escalier ! Je peux utiliser hero.moveLeft() pour…" at bounding box center [417, 290] width 231 height 66
click at [436, 324] on div "Je dois arriver en haut de cet escalier ! Je peux utiliser hero.moveLeft() pour…" at bounding box center [398, 297] width 289 height 108
click at [434, 332] on div "Je dois arriver en haut de cet escalier ! Je peux utiliser hero.moveLeft() pour…" at bounding box center [398, 297] width 289 height 108
click at [420, 338] on button "Next" at bounding box center [419, 338] width 24 height 24
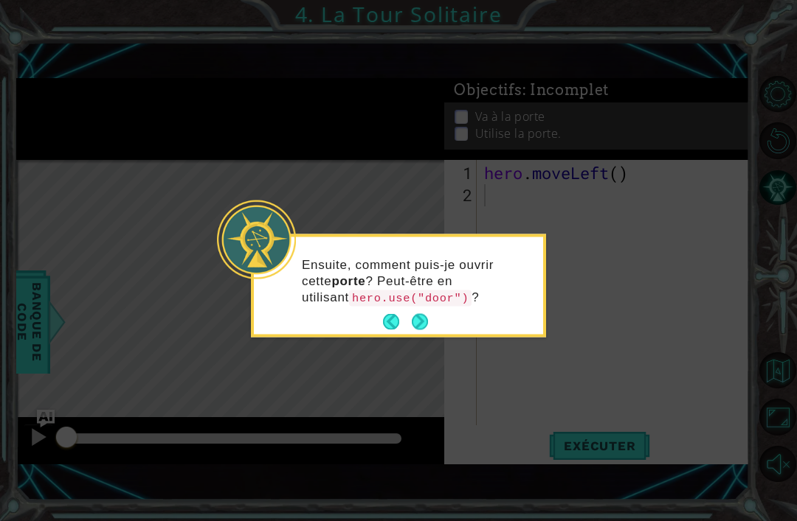
click at [424, 314] on button "Next" at bounding box center [420, 321] width 17 height 17
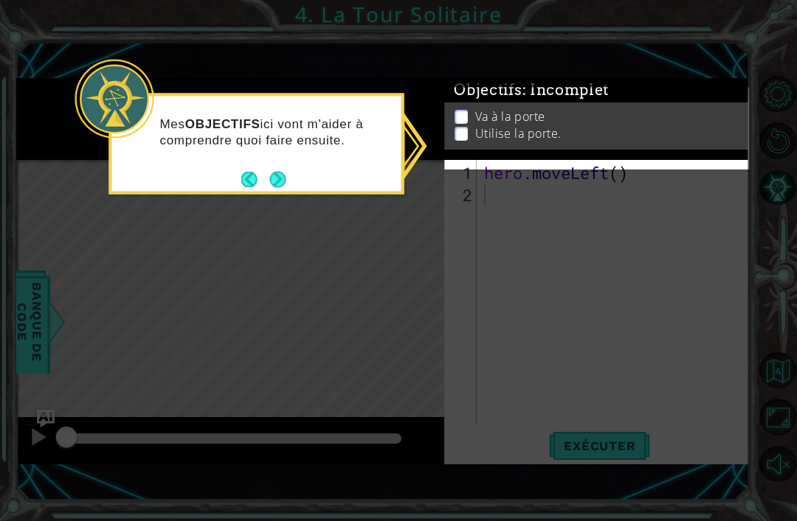
click at [285, 172] on button "Next" at bounding box center [277, 179] width 25 height 25
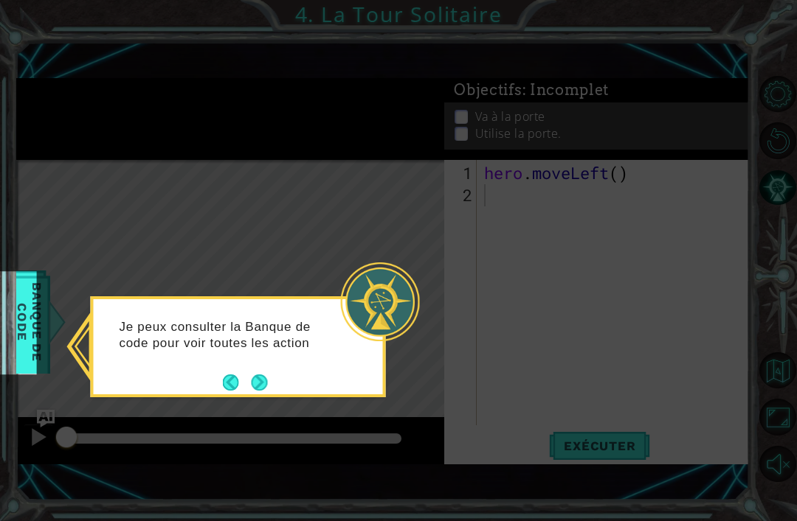
click at [257, 377] on button "Next" at bounding box center [259, 382] width 27 height 27
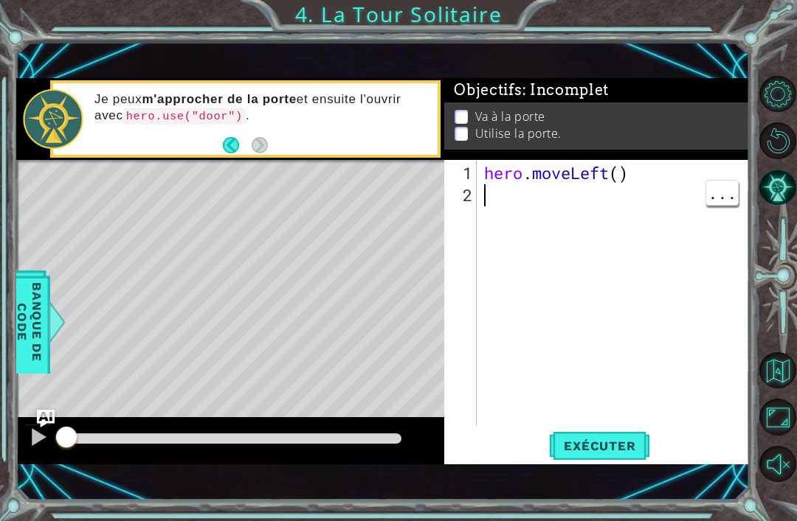
click at [506, 243] on div "hero . moveLeft ( )" at bounding box center [617, 317] width 272 height 310
type textarea "h"
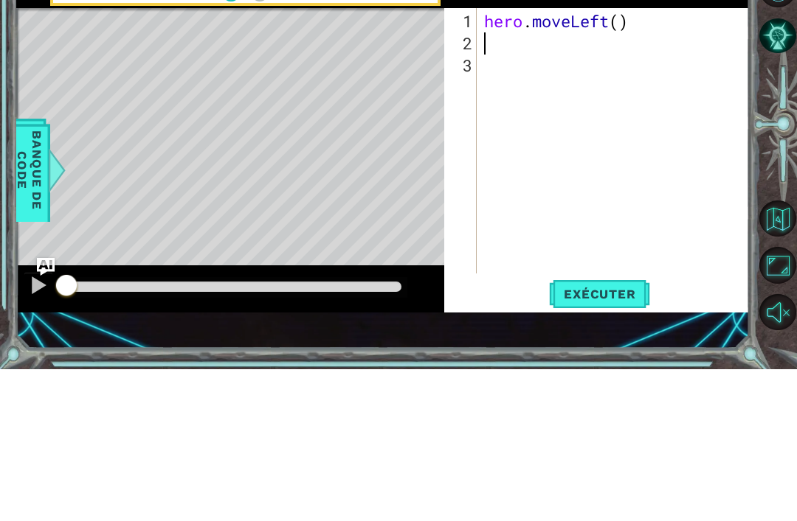
type textarea "h"
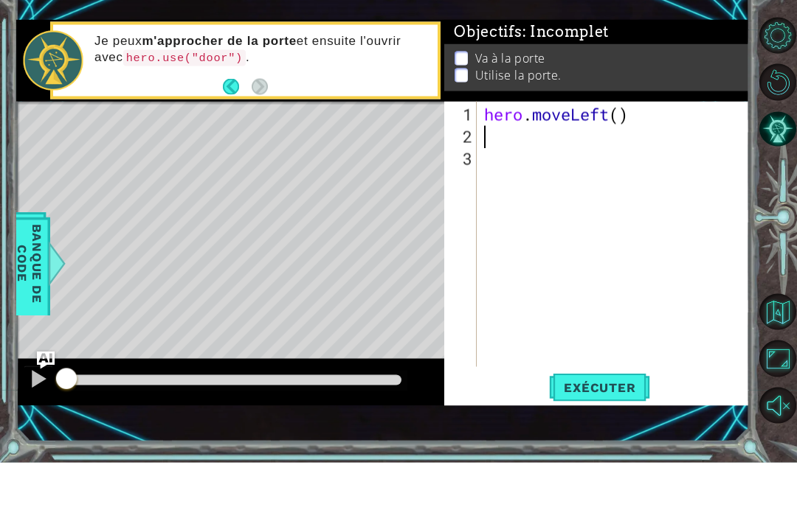
type textarea "h"
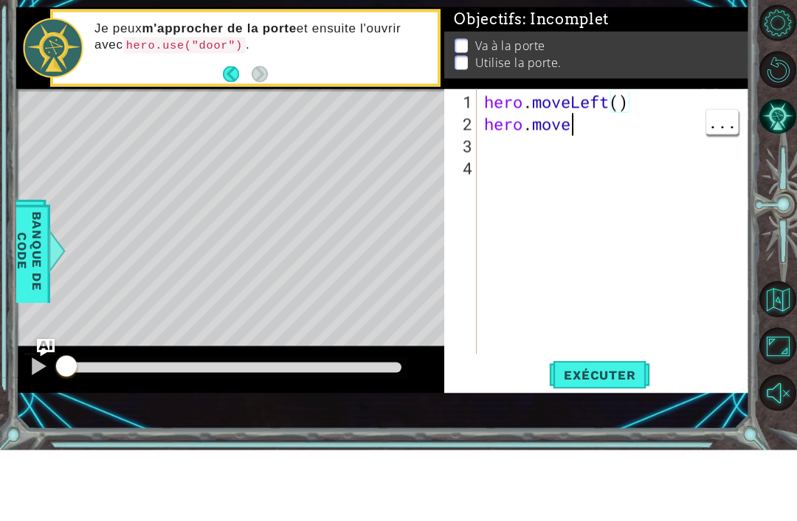
click at [650, 162] on div "hero . moveLeft ( ) hero . move" at bounding box center [617, 317] width 272 height 310
click at [627, 162] on div "hero . moveLeft ( ) hero . move" at bounding box center [617, 317] width 272 height 310
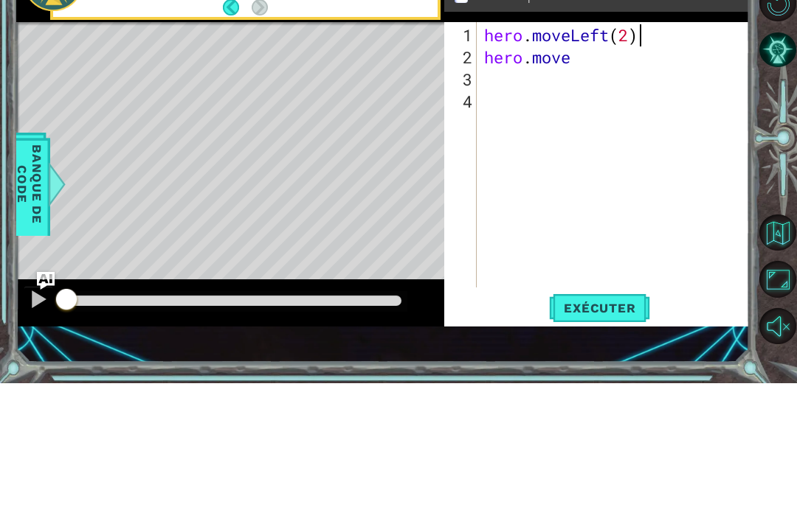
scroll to position [0, 7]
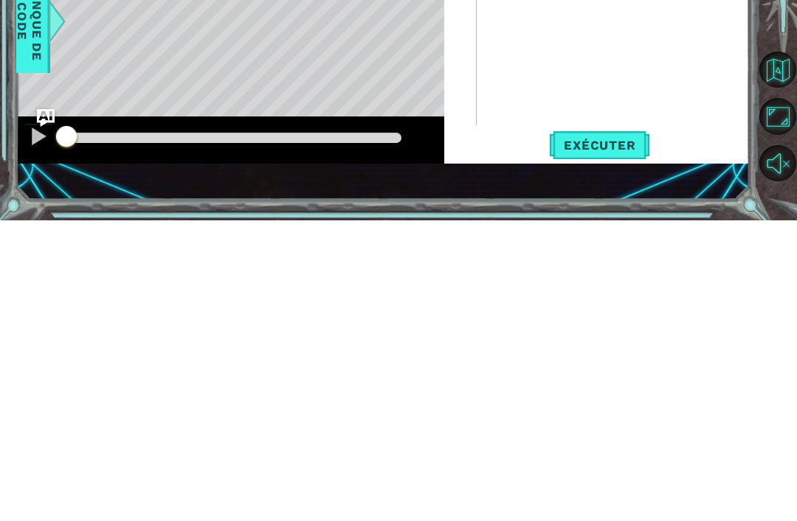
click at [604, 431] on button "Exécuter" at bounding box center [599, 446] width 101 height 30
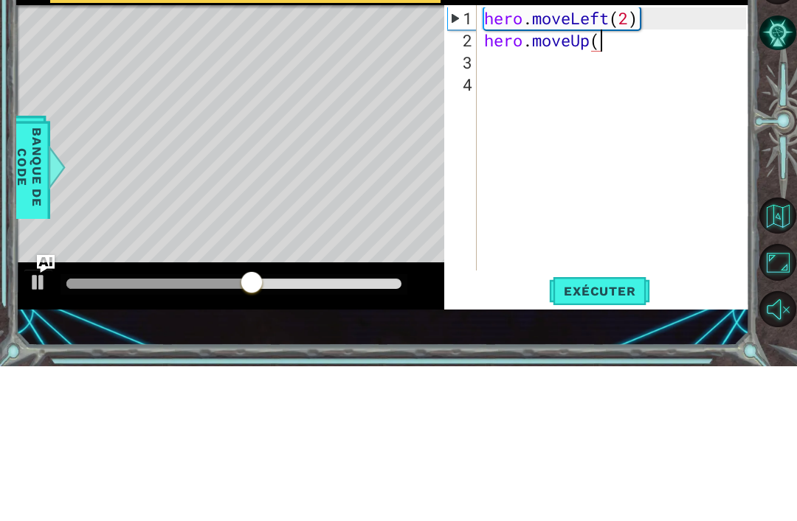
scroll to position [0, 5]
type textarea "hero.moveUp(2)"
click at [475, 207] on div "3" at bounding box center [462, 218] width 30 height 22
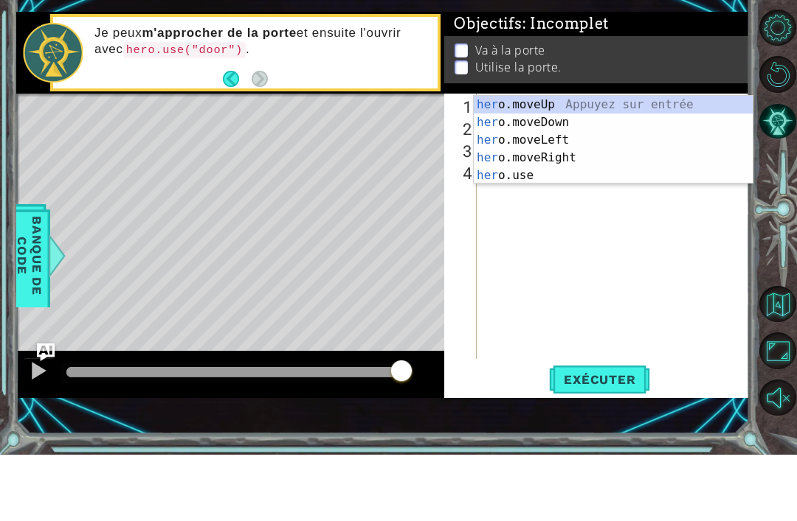
type textarea "hero"
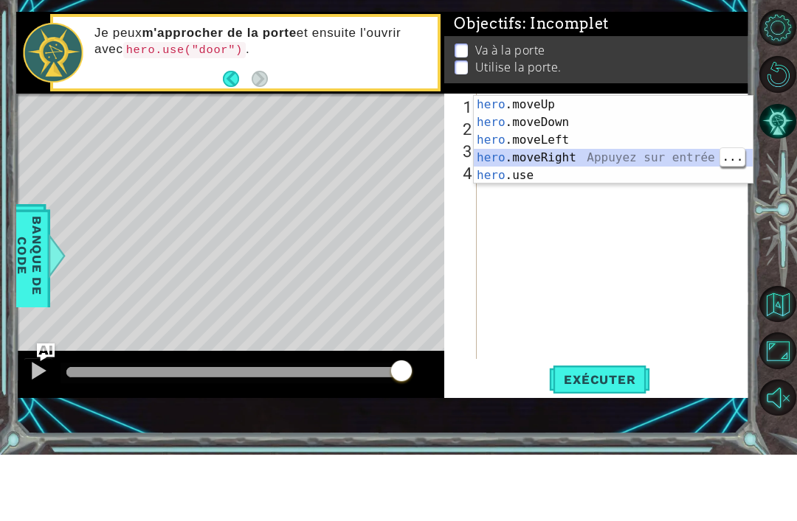
scroll to position [0, 0]
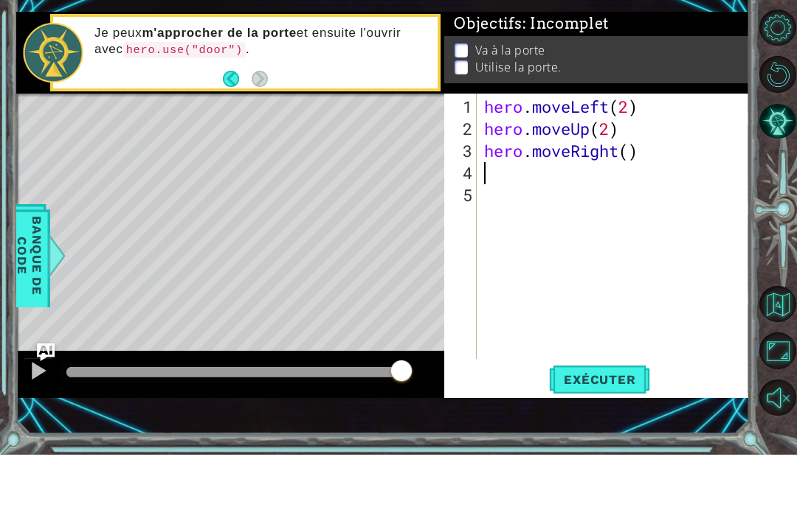
type textarea "hero.moveRight()"
click at [665, 173] on div "hero . moveLeft ( 2 ) hero . moveUp ( 2 ) hero . moveRight ( )" at bounding box center [617, 317] width 272 height 310
click at [648, 162] on div "hero . moveLeft ( 2 ) hero . moveUp ( 2 ) hero . moveRight ( )" at bounding box center [617, 317] width 272 height 310
type textarea "hero.moveRight(2)"
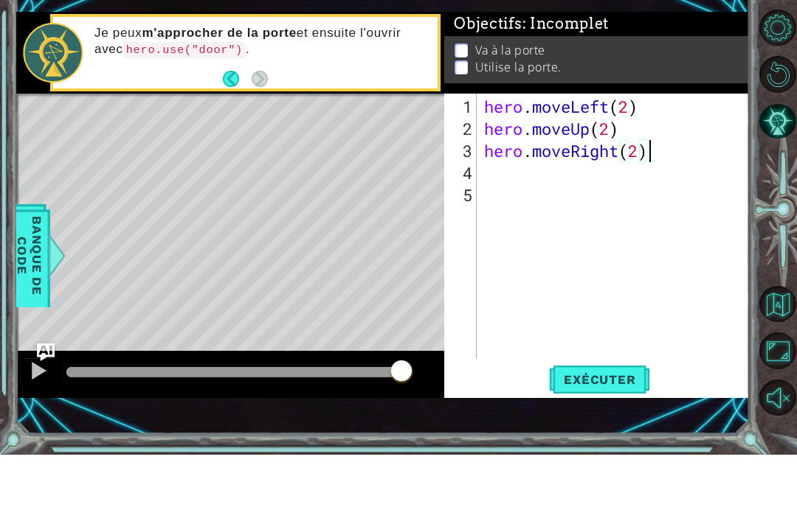
scroll to position [0, 0]
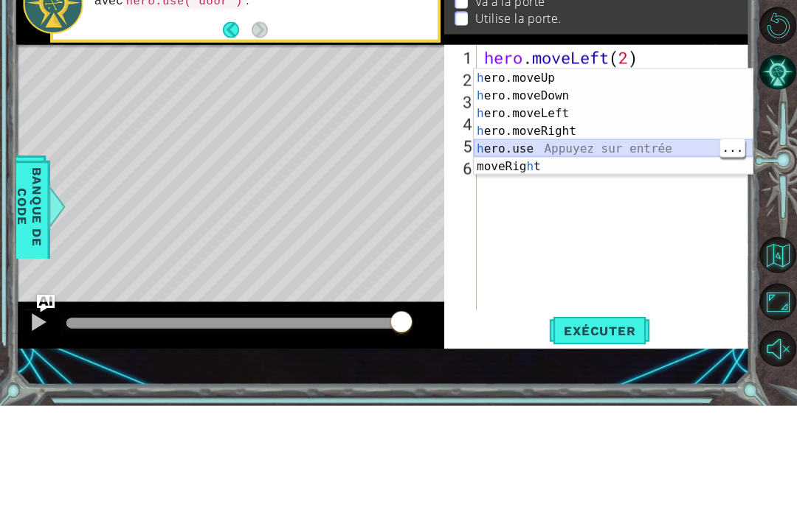
click at [527, 184] on div "h ero.moveUp Appuyez sur entrée h ero.moveDown Appuyez sur entrée h ero.moveLef…" at bounding box center [613, 255] width 279 height 142
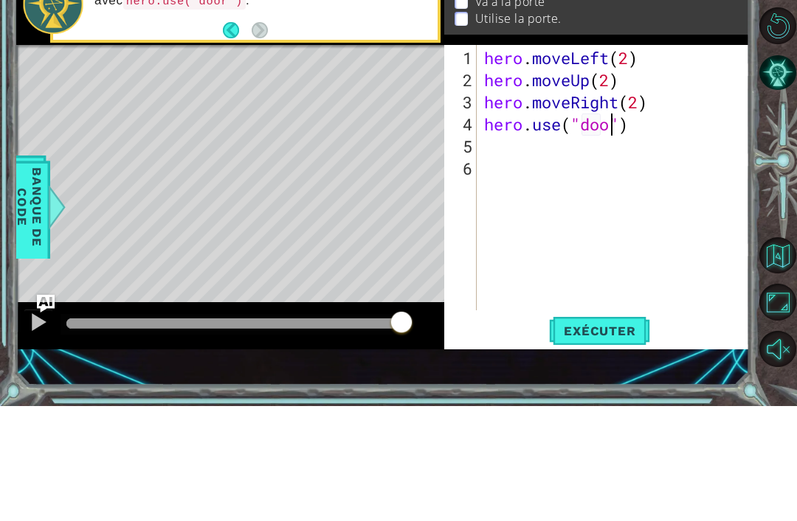
type textarea "hero.use("door")"
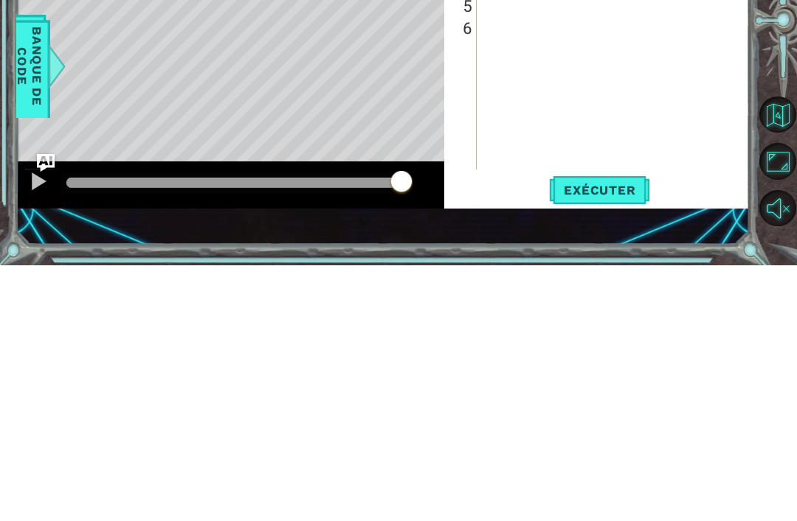
click at [617, 170] on div "hero . moveLeft ( 2 ) hero . moveUp ( 2 ) hero . moveRight ( 2 ) hero . use ( "…" at bounding box center [617, 317] width 272 height 310
click at [596, 439] on span "Exécuter" at bounding box center [599, 446] width 101 height 15
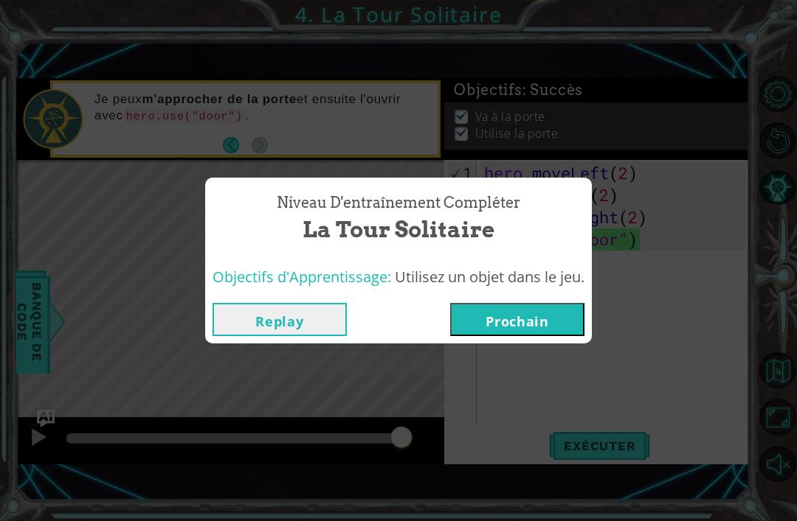
click at [538, 308] on button "Prochain" at bounding box center [517, 319] width 134 height 33
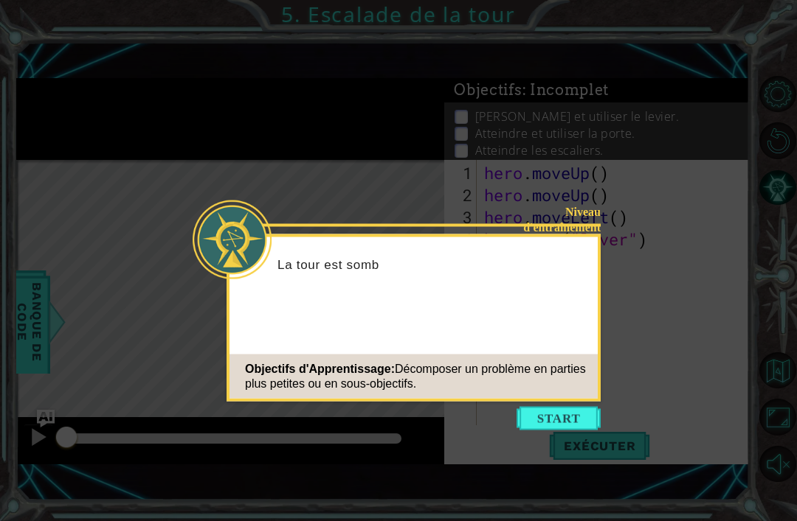
click at [566, 410] on button "Start" at bounding box center [558, 419] width 84 height 24
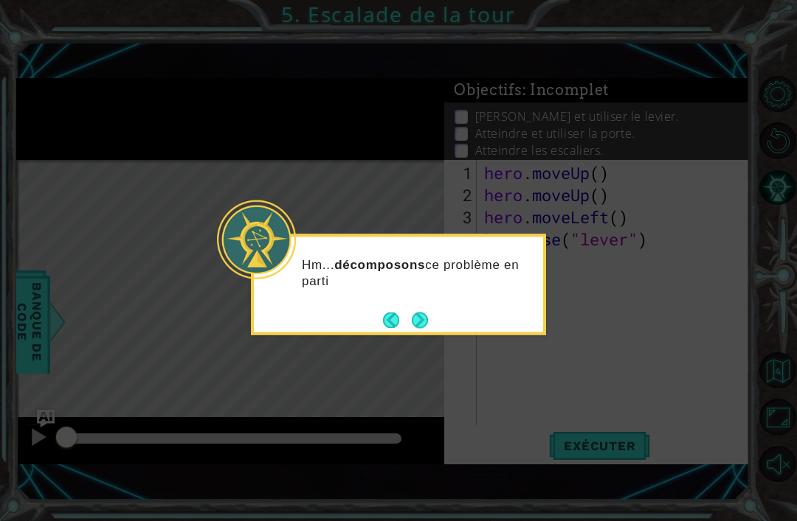
click at [424, 314] on button "Next" at bounding box center [420, 320] width 17 height 17
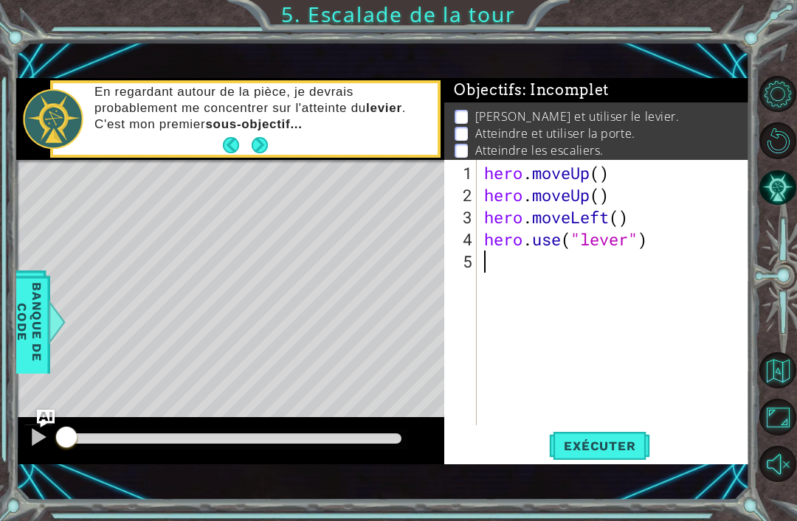
click at [617, 488] on div "1 ההההההההההההההההההההההההההההההההההההההההההההההההההההההההההההההההההההההההההההה…" at bounding box center [382, 271] width 733 height 459
click at [586, 501] on div "1 ההההההההההההההההההההההההההההההההההההההההההההההההההההההההההההההההההההההההההההה…" at bounding box center [398, 260] width 797 height 521
click at [586, 490] on div "1 ההההההההההההההההההההההההההההההההההההההההההההההההההההההההההההההההההההההההההההה…" at bounding box center [382, 271] width 733 height 459
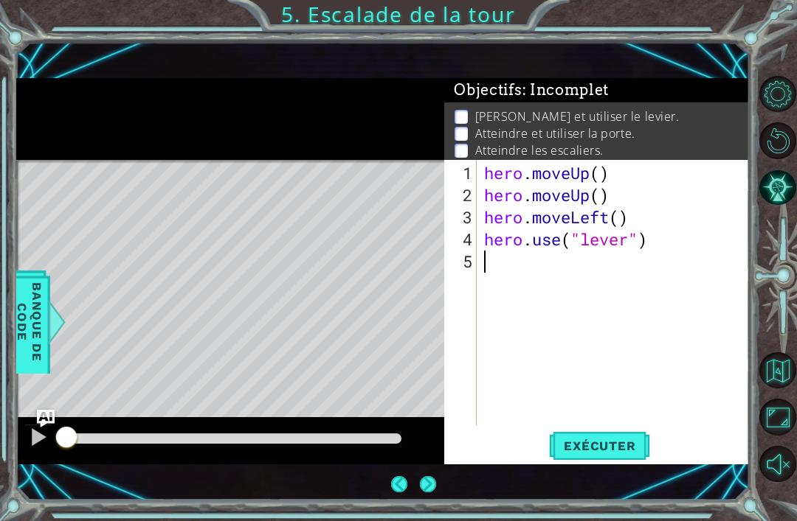
click at [416, 472] on button "Next" at bounding box center [428, 484] width 24 height 24
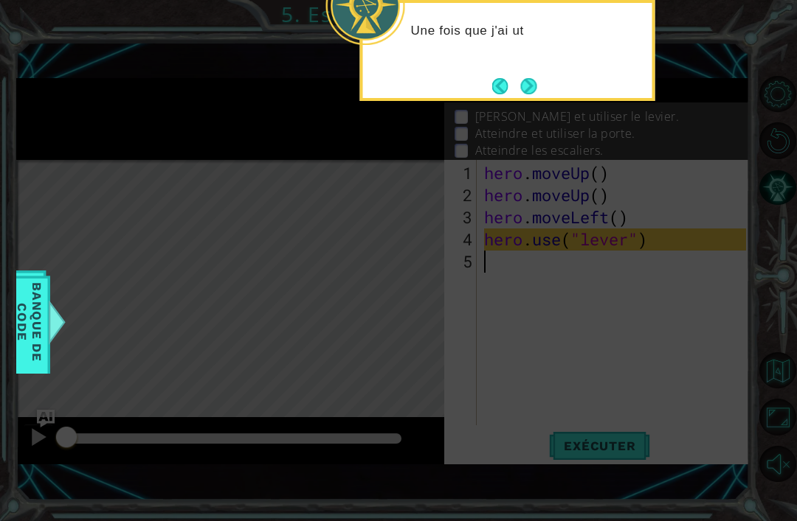
click at [538, 77] on button "Next" at bounding box center [528, 86] width 18 height 18
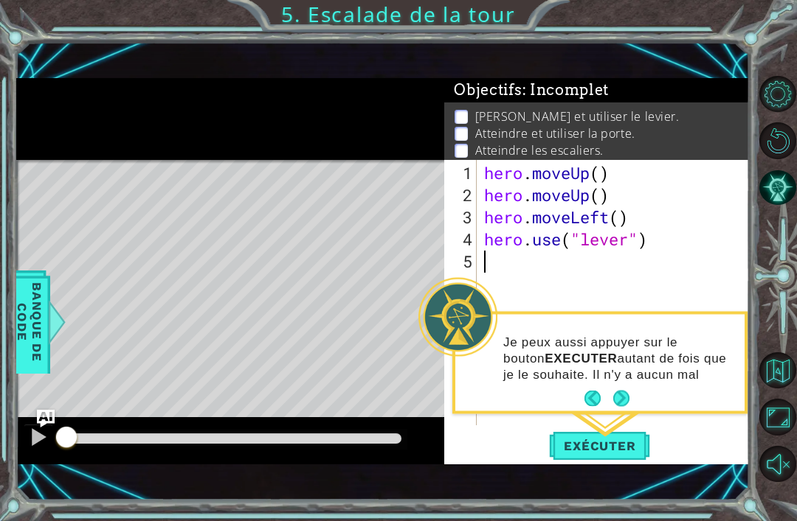
click at [623, 386] on button "Next" at bounding box center [621, 399] width 27 height 27
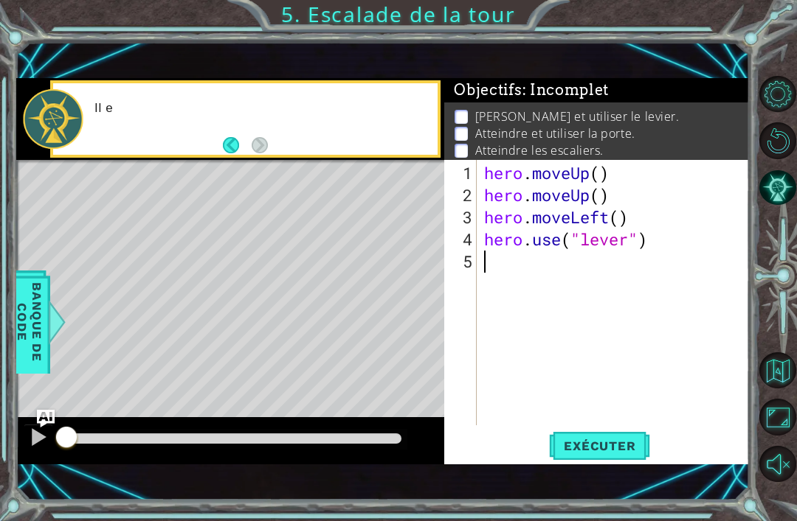
click at [618, 445] on span "Exécuter" at bounding box center [599, 446] width 101 height 15
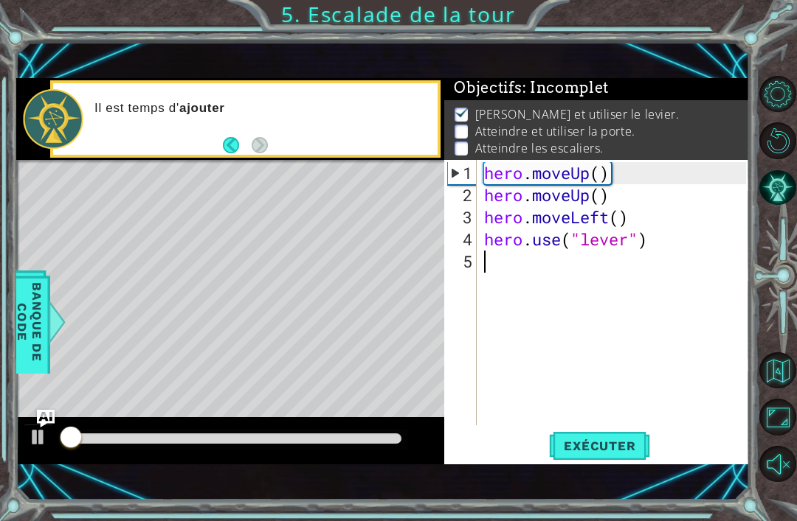
scroll to position [3, 0]
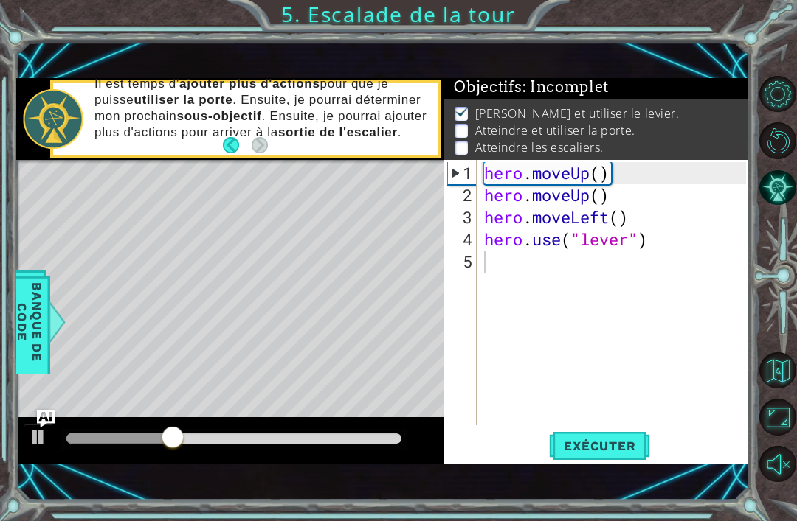
click at [620, 434] on button "Exécuter" at bounding box center [599, 446] width 101 height 30
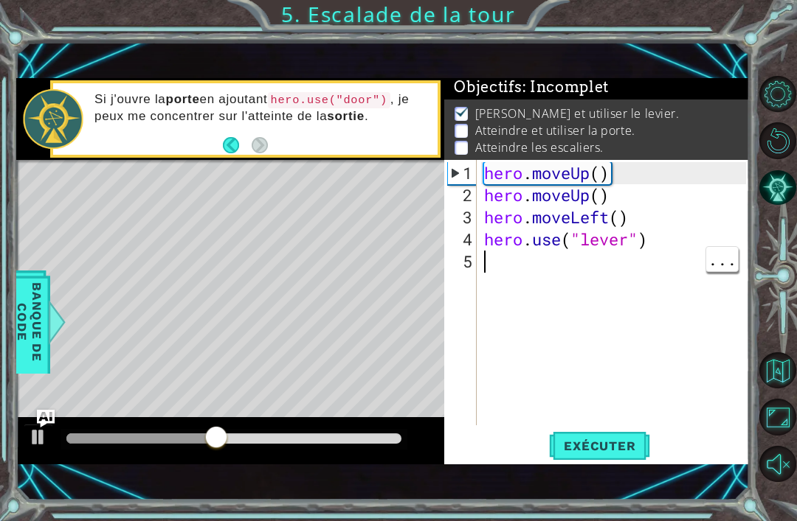
click at [509, 271] on div "hero . moveUp ( ) hero . moveUp ( ) hero . moveLeft ( ) hero . use ( "lever" )" at bounding box center [617, 317] width 272 height 310
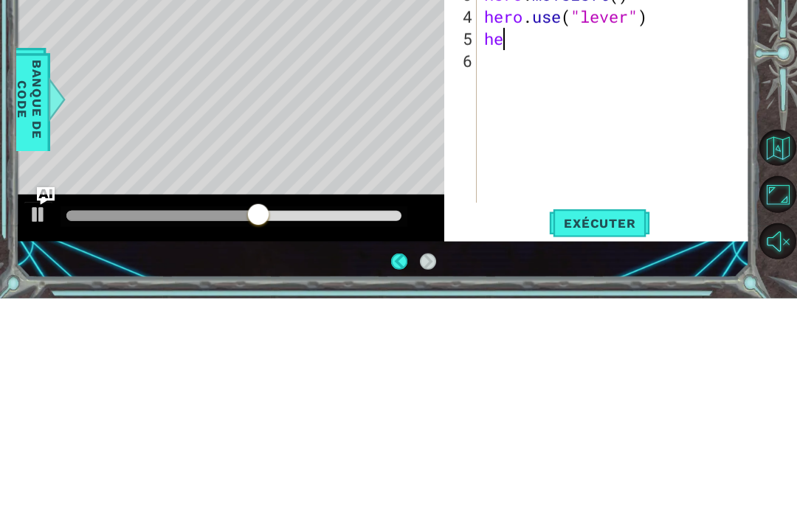
type textarea "h"
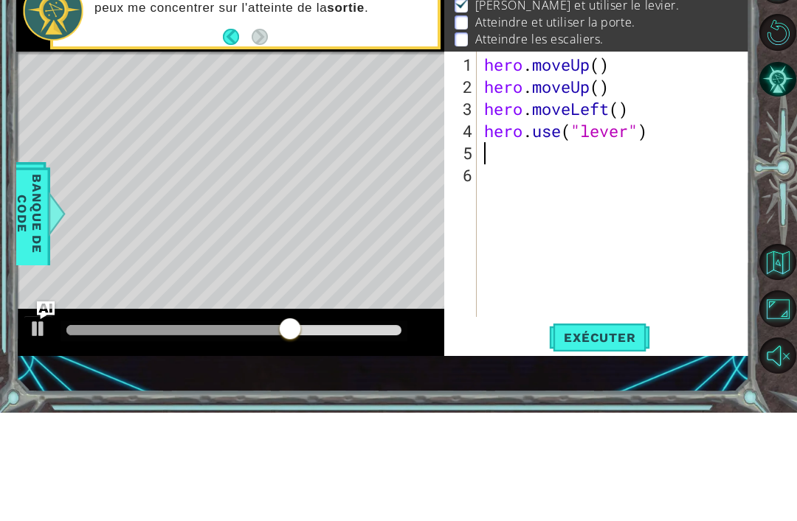
type textarea "h"
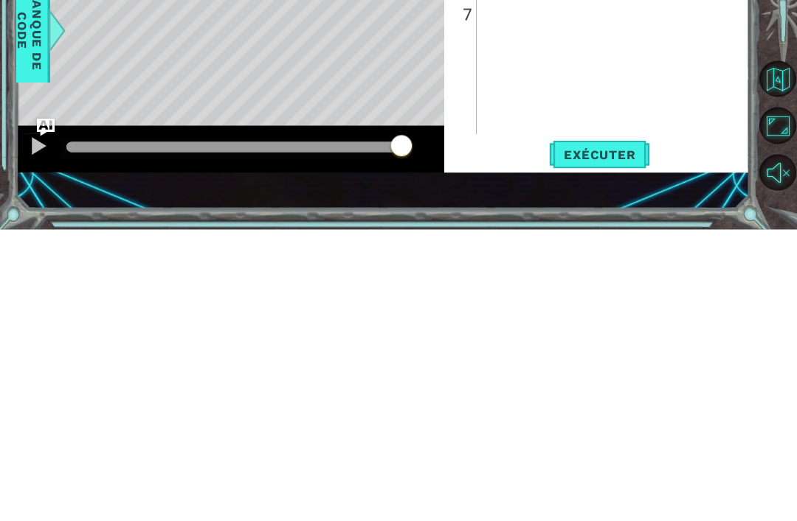
click at [592, 431] on button "Exécuter" at bounding box center [599, 446] width 101 height 30
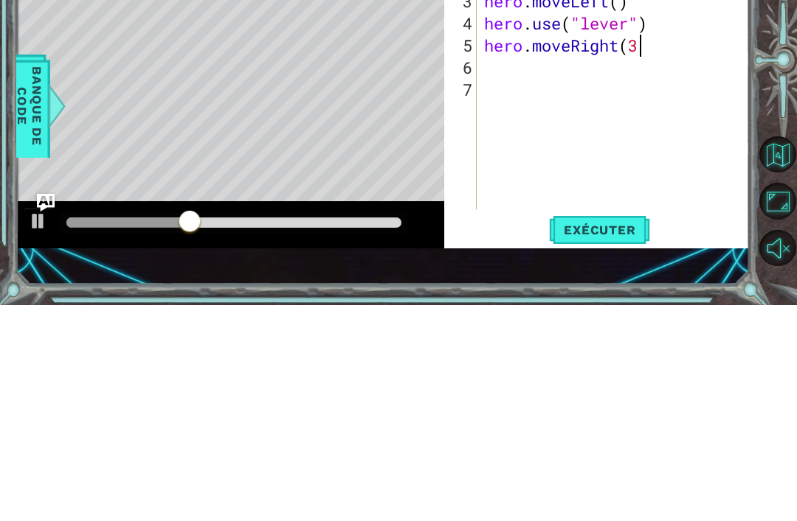
type textarea "hero.moveRight(3)"
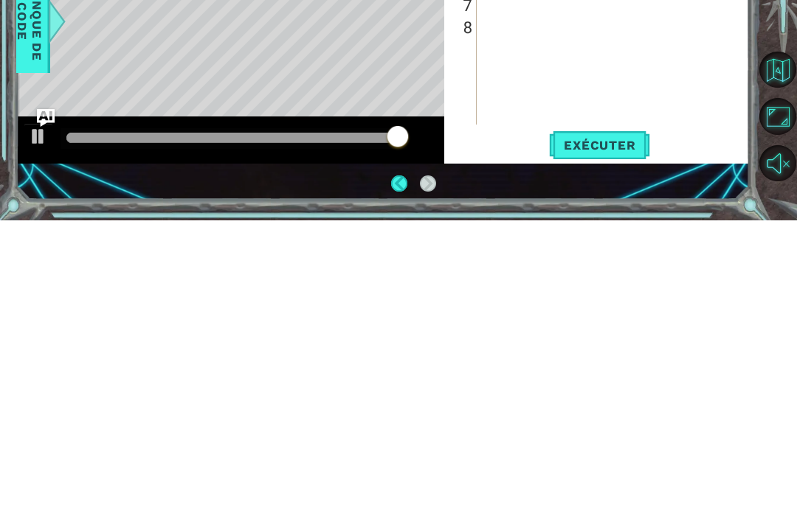
scroll to position [47, 0]
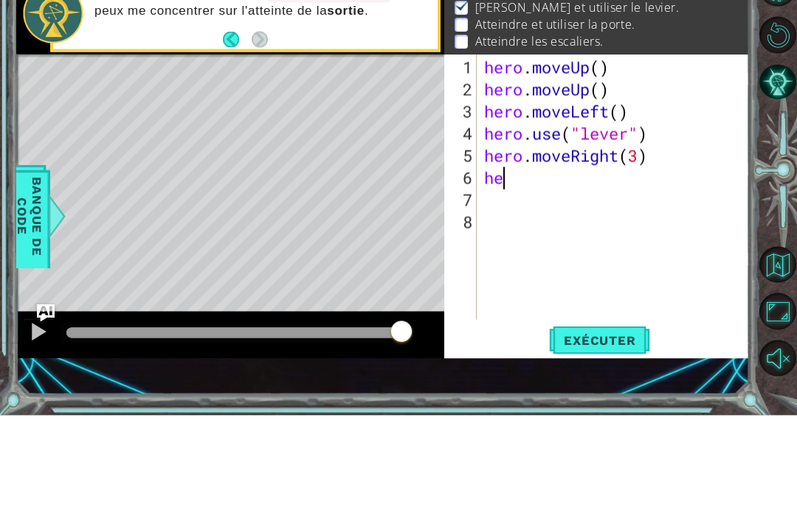
type textarea "h"
type textarea "j"
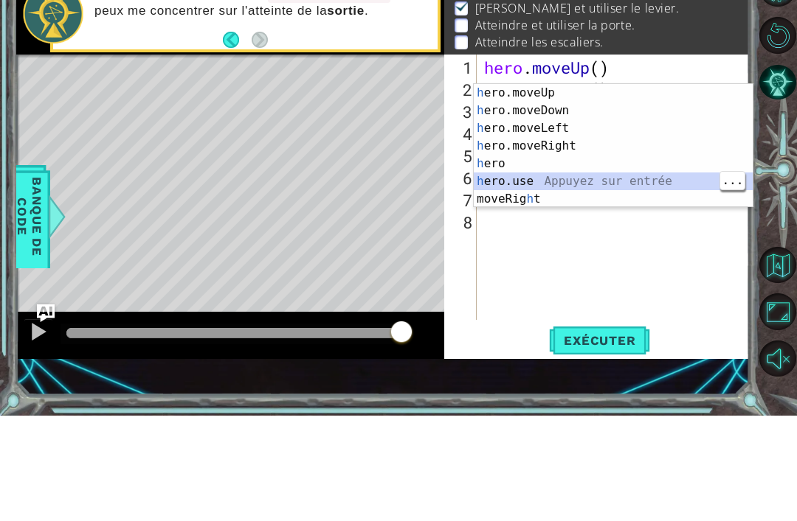
click at [526, 190] on div "h ero.moveUp Appuyez sur entrée h ero.moveDown Appuyez sur entrée h ero.moveLef…" at bounding box center [613, 269] width 279 height 159
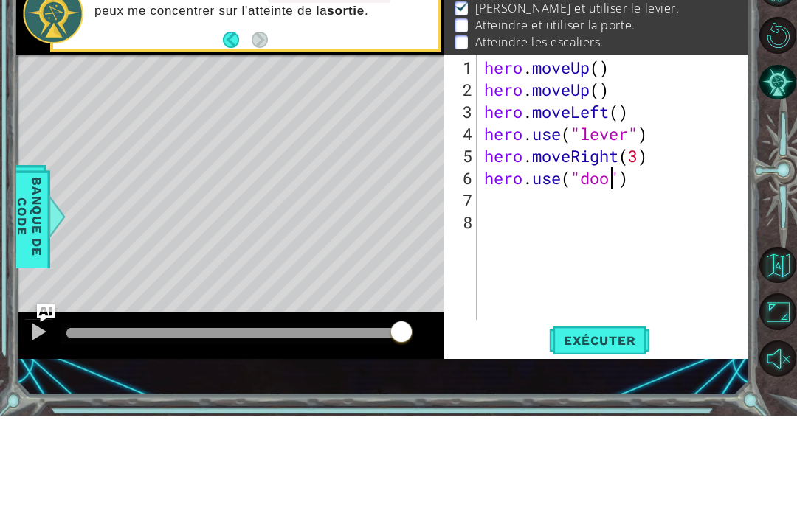
type textarea "hero.use("door")"
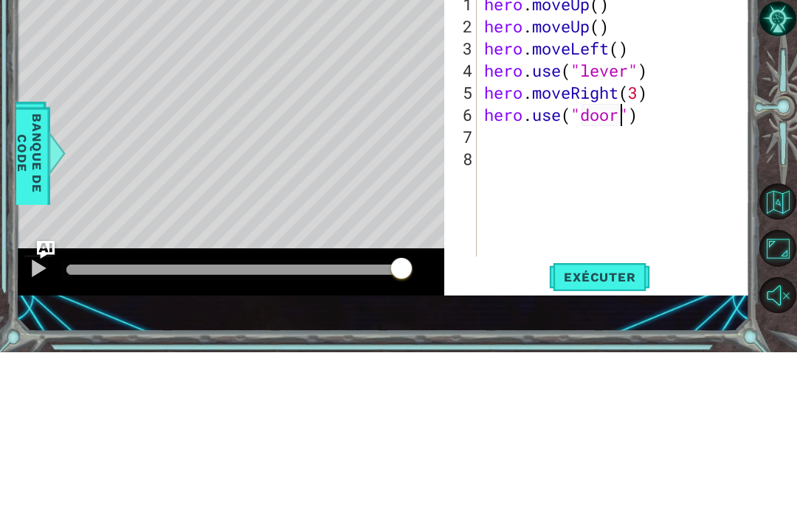
scroll to position [0, 0]
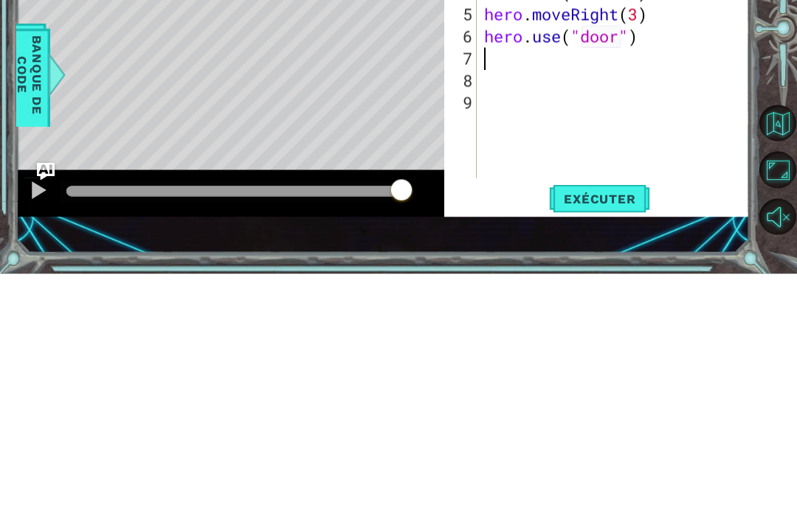
click at [611, 439] on span "Exécuter" at bounding box center [599, 446] width 101 height 15
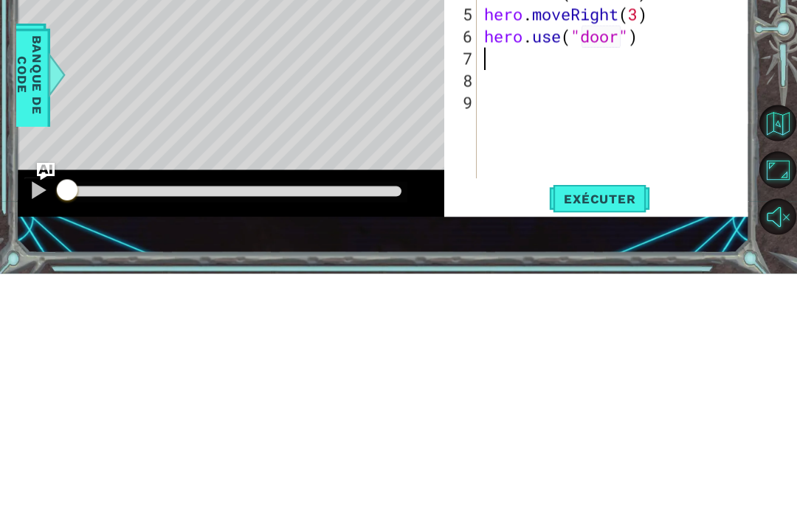
scroll to position [34, 0]
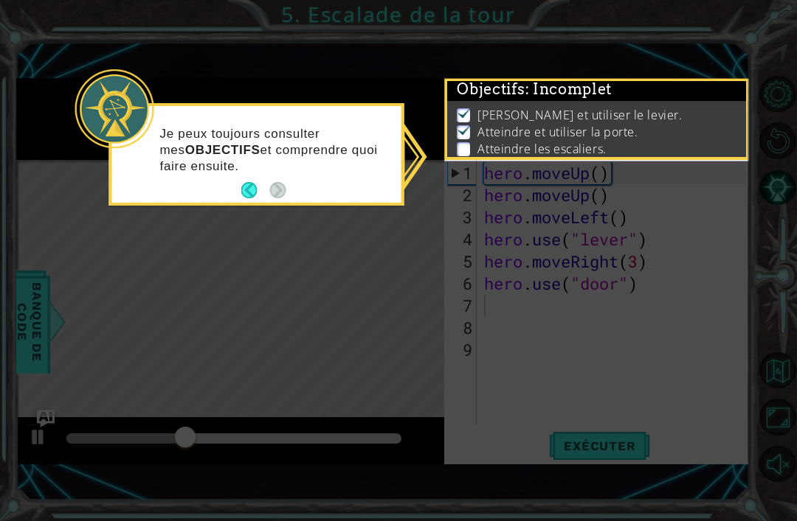
click at [252, 182] on button "Back" at bounding box center [255, 190] width 29 height 16
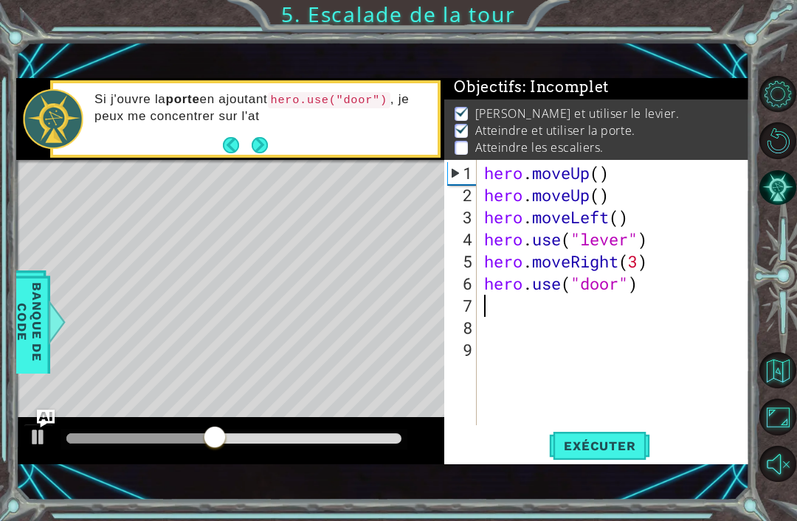
click at [275, 143] on div "Si j'ouvre la porte en ajoutant hero.use("door") , je peux me concentrer sur l'…" at bounding box center [260, 118] width 353 height 69
click at [252, 143] on button "Next" at bounding box center [259, 145] width 21 height 21
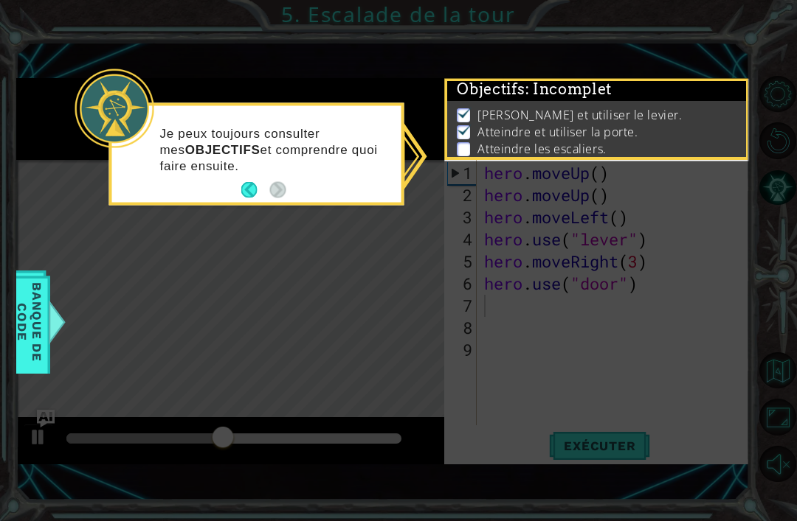
scroll to position [0, 0]
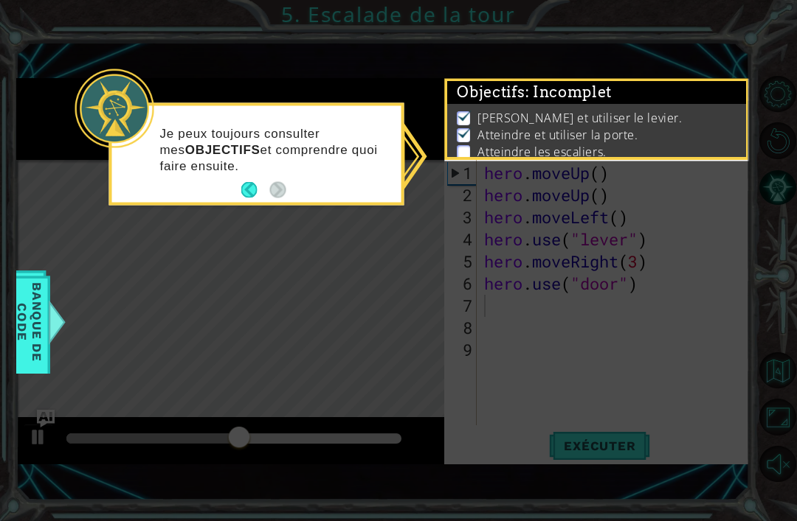
click at [610, 380] on icon at bounding box center [398, 260] width 797 height 521
click at [277, 139] on p "Je peux toujours consulter mes OBJECTIFS et comprendre quoi faire ensuite." at bounding box center [275, 149] width 231 height 49
click at [239, 41] on icon at bounding box center [398, 260] width 797 height 521
click at [158, 111] on div "Je peux toujours consulter mes OBJECTIFS et comprendre quoi faire ensuite." at bounding box center [256, 156] width 289 height 91
click at [615, 434] on icon at bounding box center [398, 260] width 797 height 521
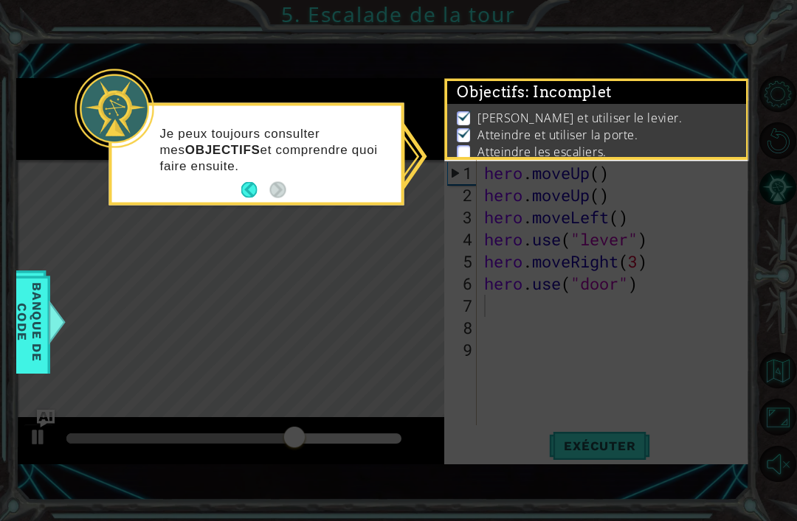
click at [594, 184] on icon at bounding box center [398, 260] width 797 height 521
click at [623, 240] on icon at bounding box center [398, 260] width 797 height 521
click at [440, 136] on icon at bounding box center [398, 260] width 797 height 521
click at [467, 119] on img at bounding box center [464, 116] width 15 height 12
click at [251, 182] on button "Back" at bounding box center [255, 190] width 29 height 16
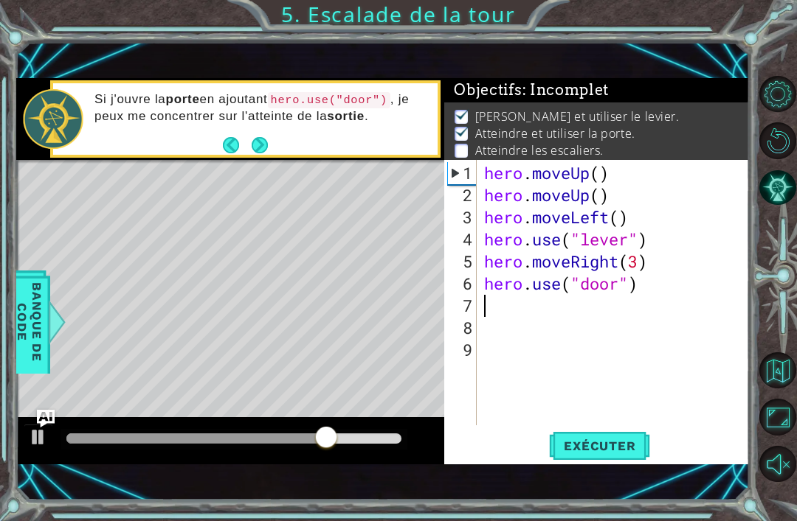
click at [233, 139] on button "Back" at bounding box center [237, 145] width 29 height 16
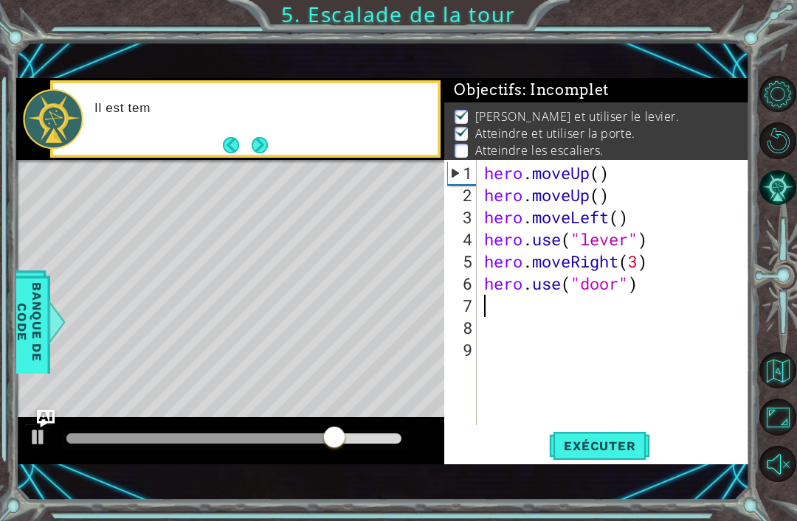
click at [223, 134] on footer at bounding box center [245, 145] width 45 height 22
click at [232, 139] on button "Back" at bounding box center [237, 145] width 29 height 16
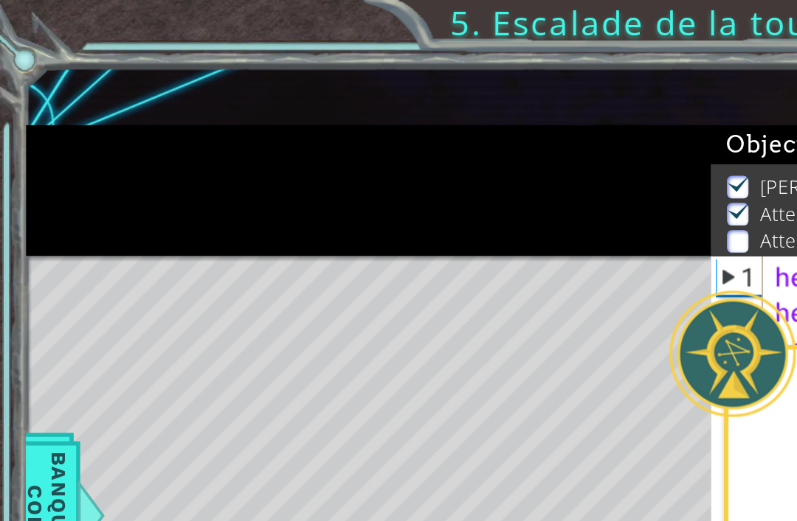
click at [442, 220] on div at bounding box center [457, 221] width 79 height 79
click at [449, 206] on div at bounding box center [457, 221] width 79 height 79
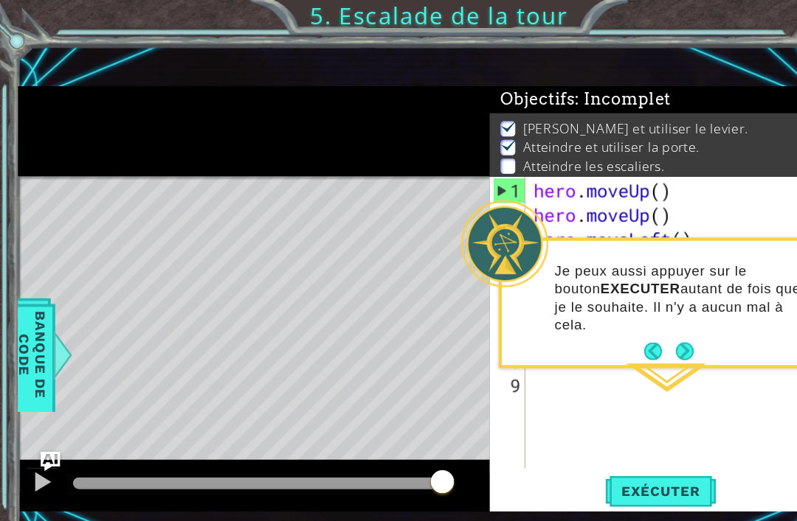
click at [568, 288] on div "Je peux aussi appuyer sur le bouton EXECUTER autant de fois que je le souhaite.…" at bounding box center [599, 277] width 289 height 107
click at [588, 311] on button "Back" at bounding box center [598, 319] width 29 height 16
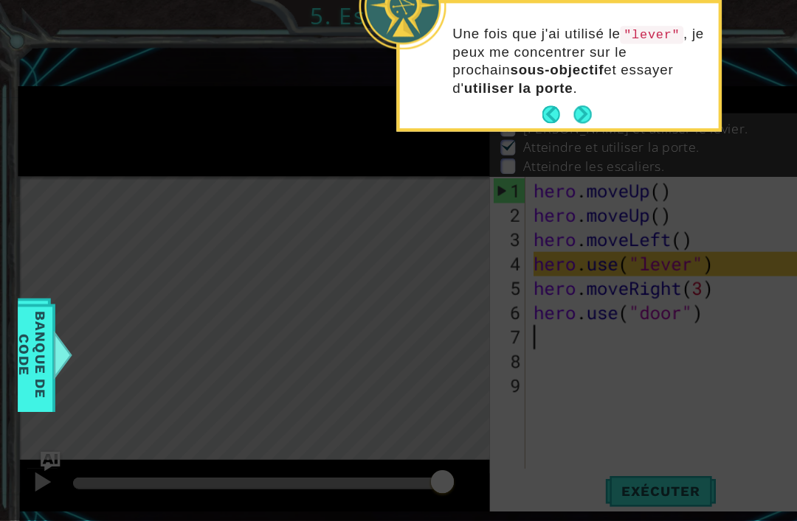
click at [531, 103] on button "Next" at bounding box center [529, 104] width 27 height 27
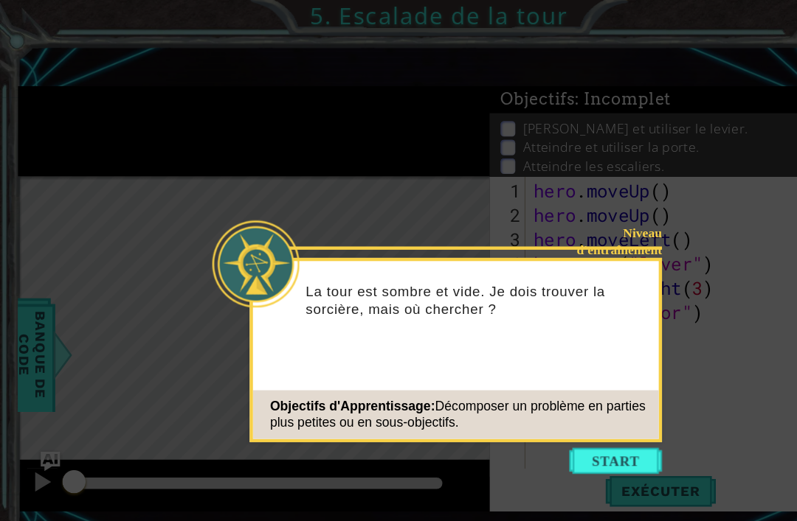
click at [555, 418] on button "Start" at bounding box center [558, 419] width 84 height 24
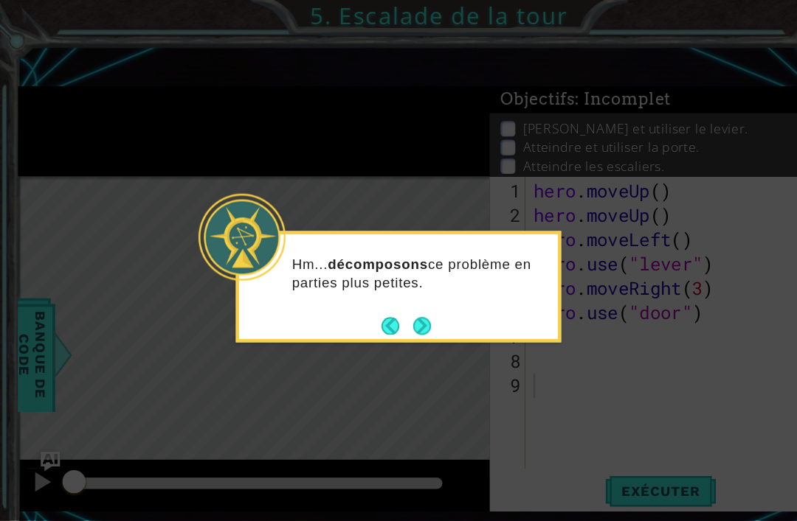
click at [384, 297] on button "Next" at bounding box center [383, 296] width 16 height 16
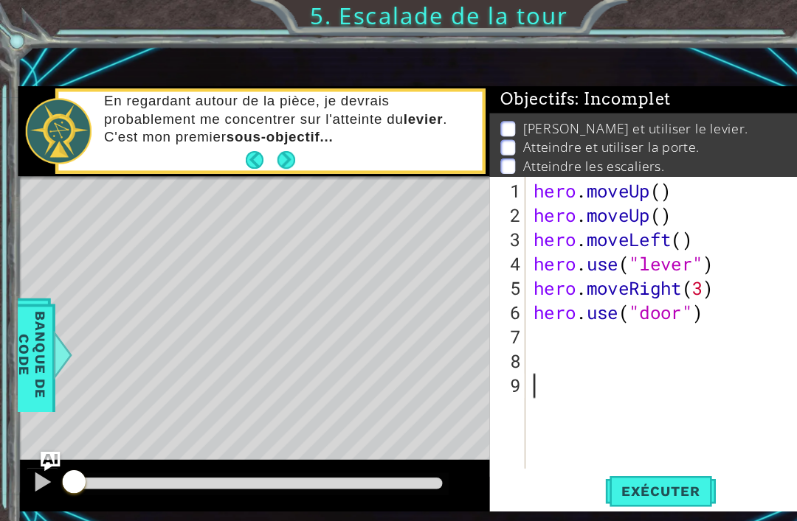
click at [261, 144] on button "Next" at bounding box center [260, 145] width 16 height 16
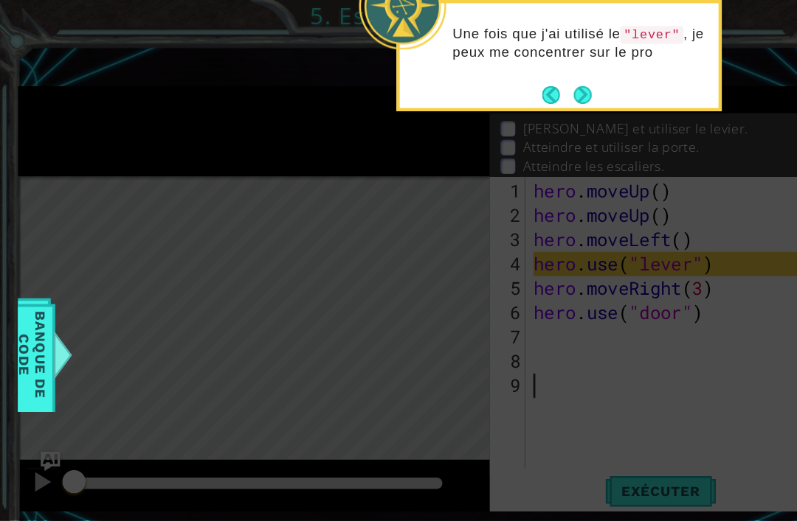
click at [527, 91] on button "Next" at bounding box center [529, 86] width 16 height 16
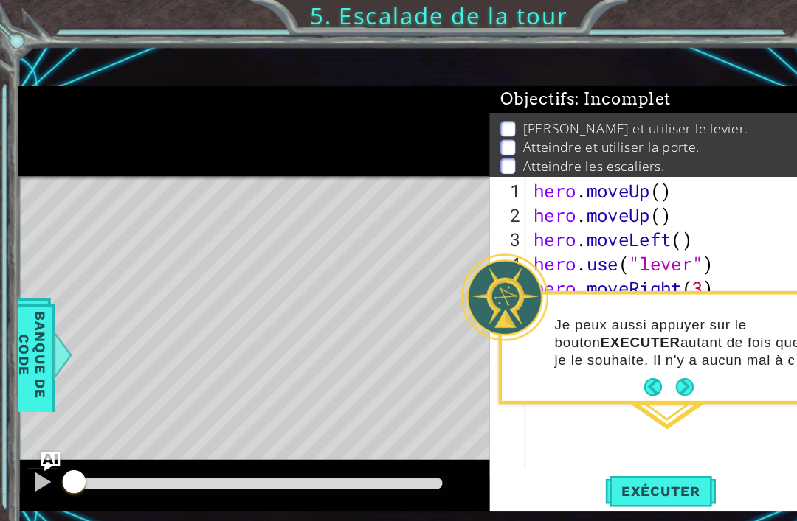
click at [624, 349] on button "Next" at bounding box center [621, 352] width 16 height 16
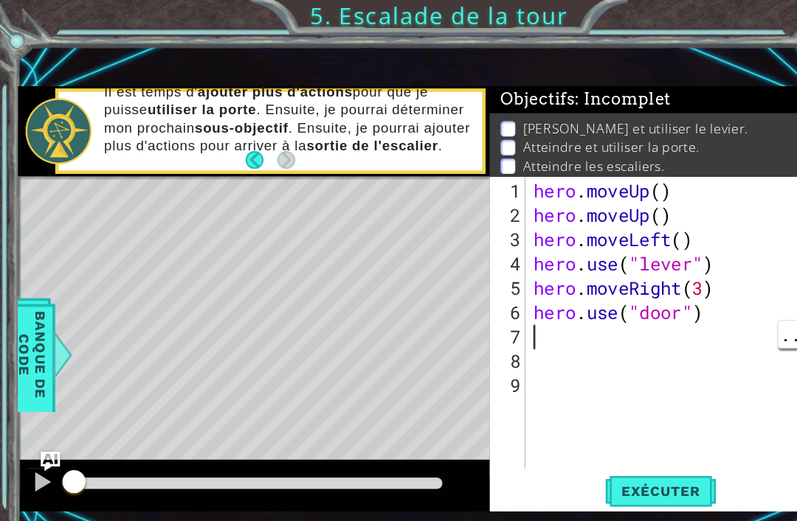
click at [505, 307] on div "hero . moveUp ( ) hero . moveUp ( ) hero . moveLeft ( ) hero . use ( "lever" ) …" at bounding box center [617, 317] width 272 height 310
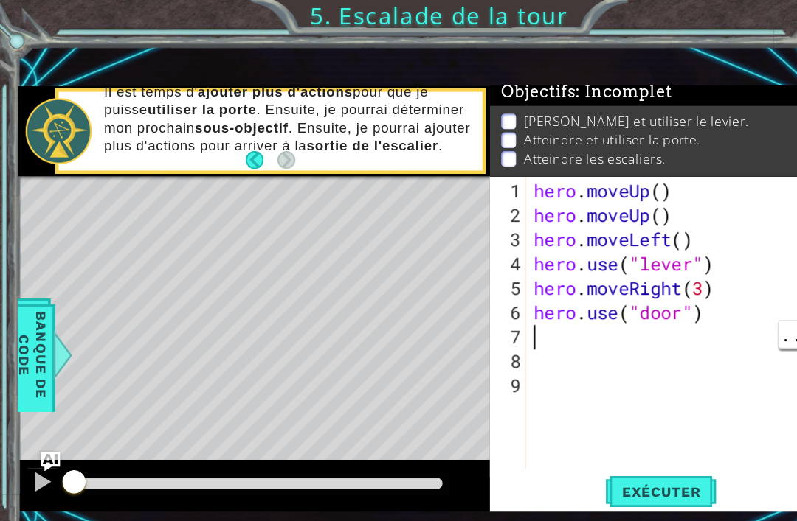
scroll to position [7, 0]
click at [665, 74] on div "1 ההההההההההההההההההההההההההההההההההההההההההההההההההההההההההההההההההההההההההההה…" at bounding box center [382, 271] width 733 height 459
click at [612, 443] on span "Exécuter" at bounding box center [599, 446] width 101 height 15
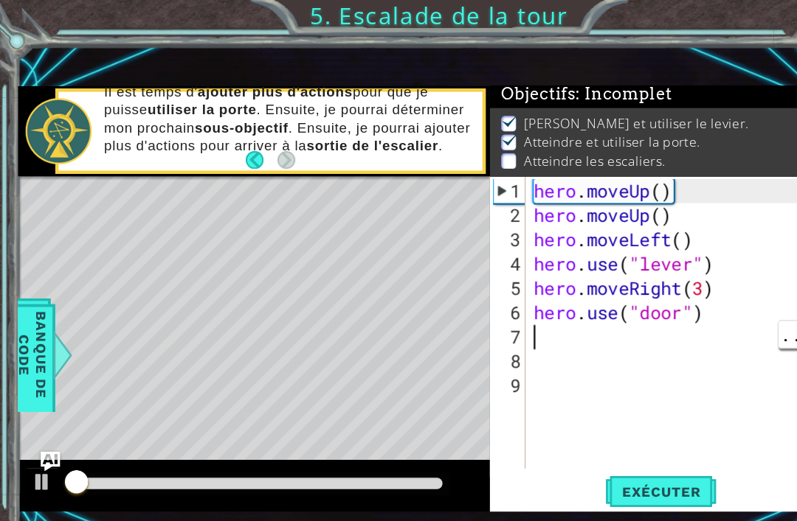
scroll to position [3, 0]
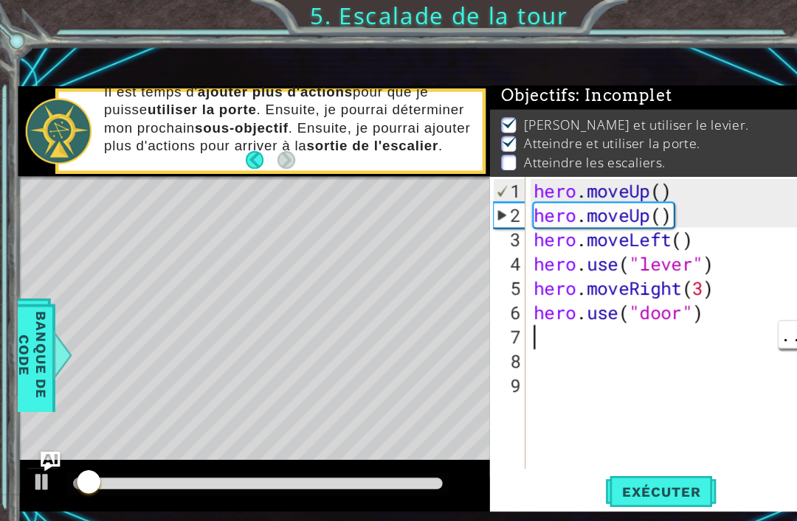
click at [691, 96] on div "Objectifs : Incomplet" at bounding box center [596, 87] width 305 height 24
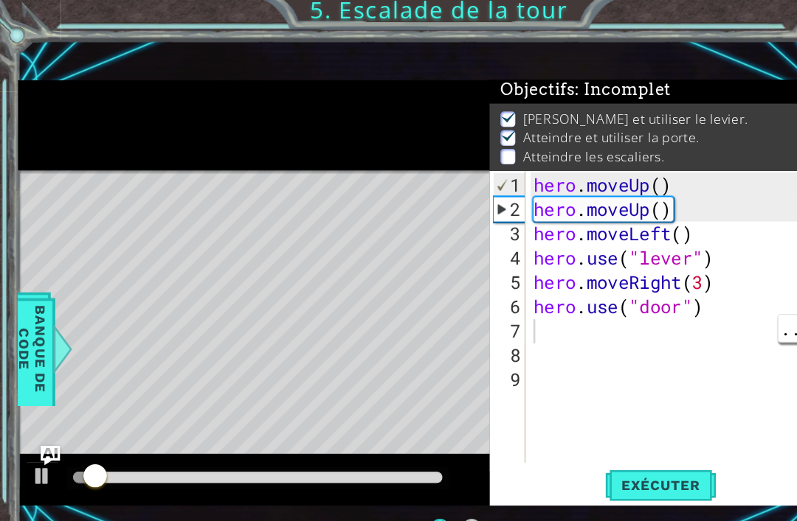
scroll to position [32, 0]
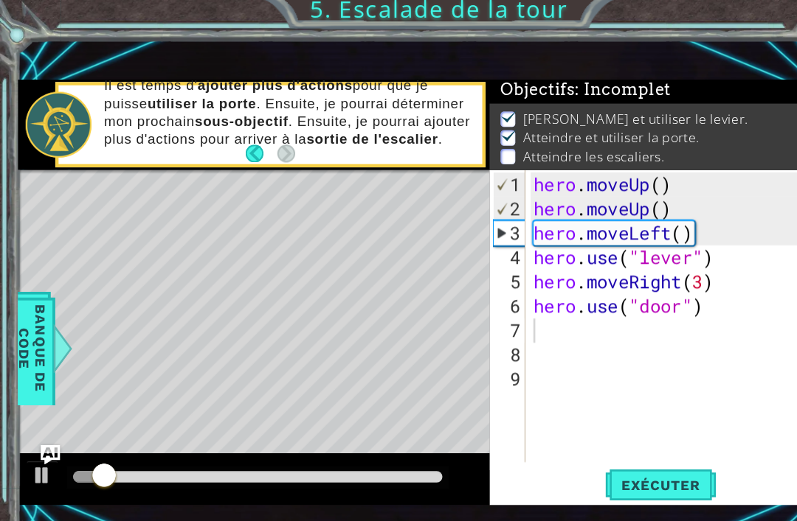
click at [600, 431] on button "Exécuter" at bounding box center [599, 446] width 101 height 30
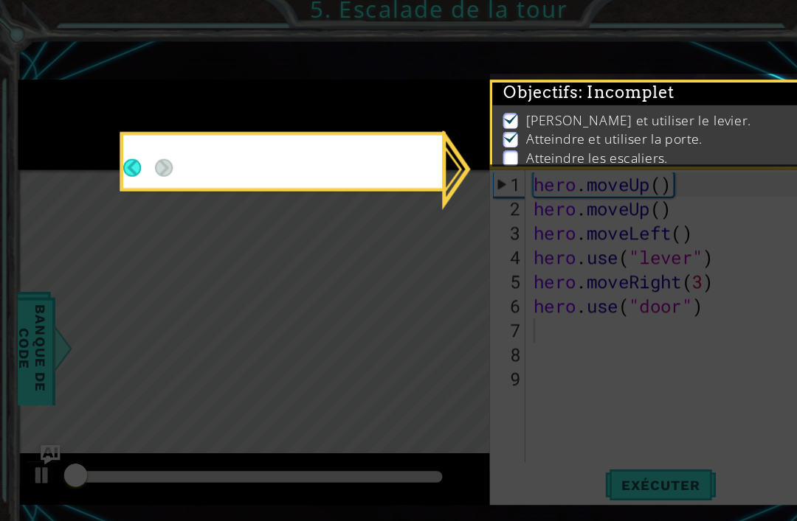
scroll to position [3, 0]
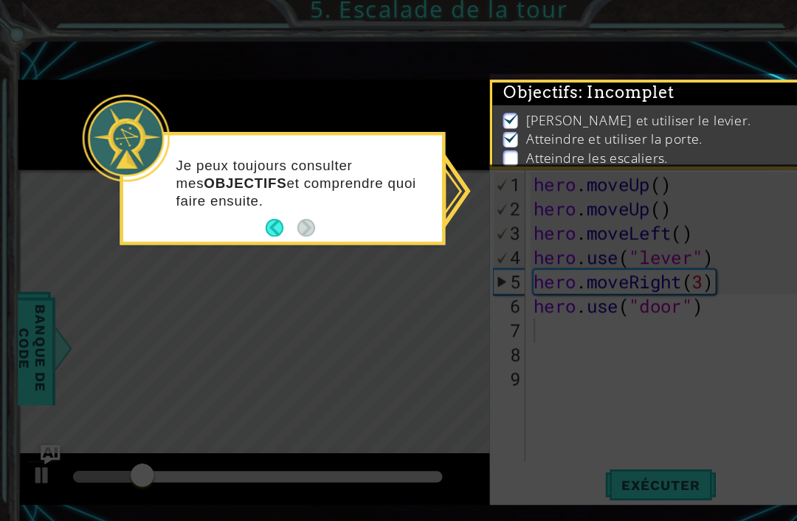
click at [246, 205] on button "Back" at bounding box center [255, 213] width 29 height 16
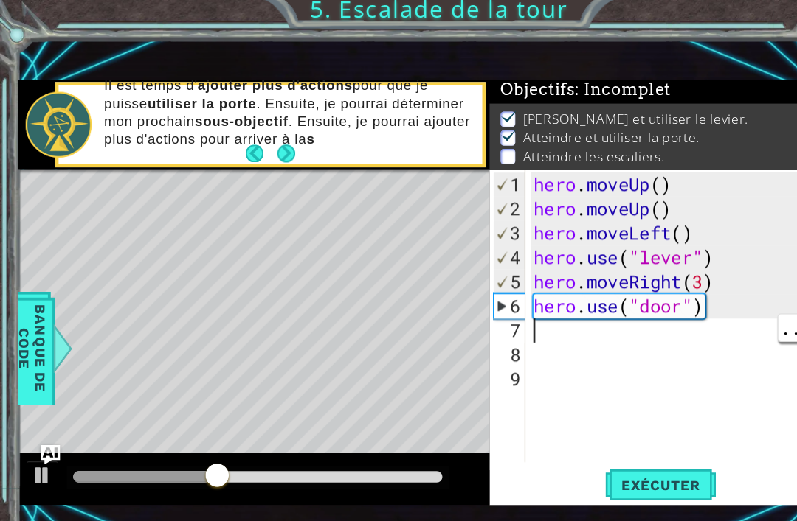
click at [500, 299] on div "hero . moveUp ( ) hero . moveUp ( ) hero . moveLeft ( ) hero . use ( "lever" ) …" at bounding box center [617, 317] width 272 height 310
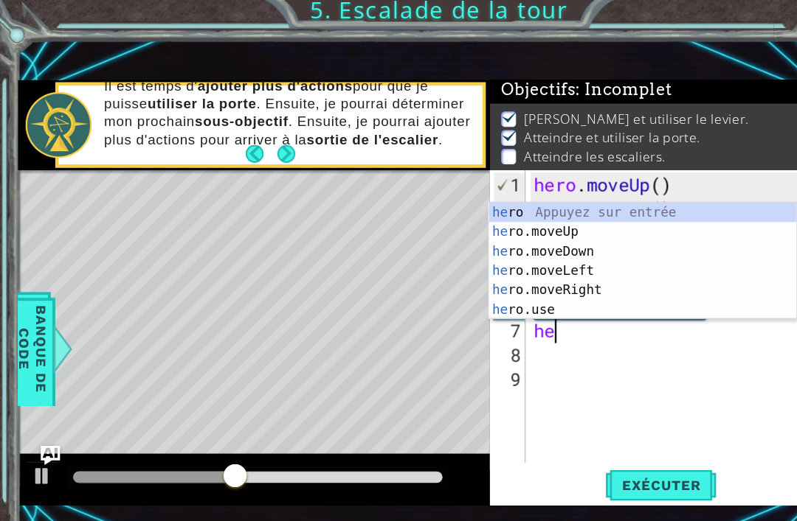
type textarea "her"
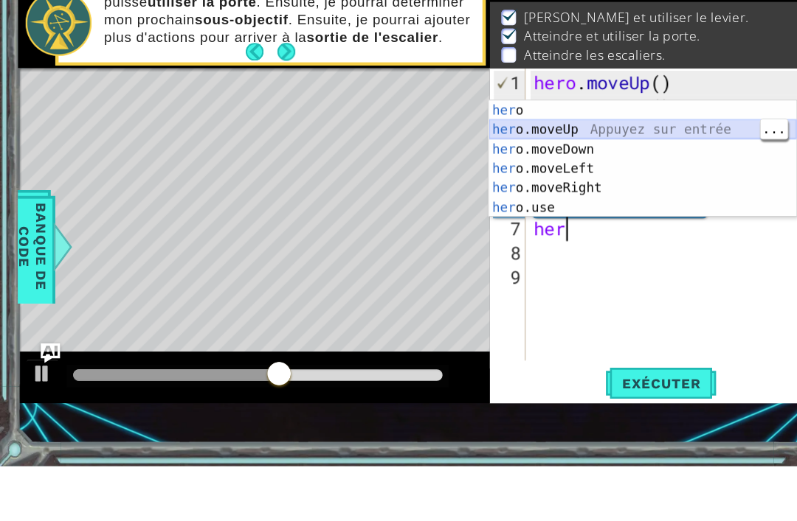
click at [510, 190] on div "her o Appuyez sur entrée her o.moveUp Appuyez sur entrée her o.moveDown Appuyez…" at bounding box center [582, 261] width 279 height 142
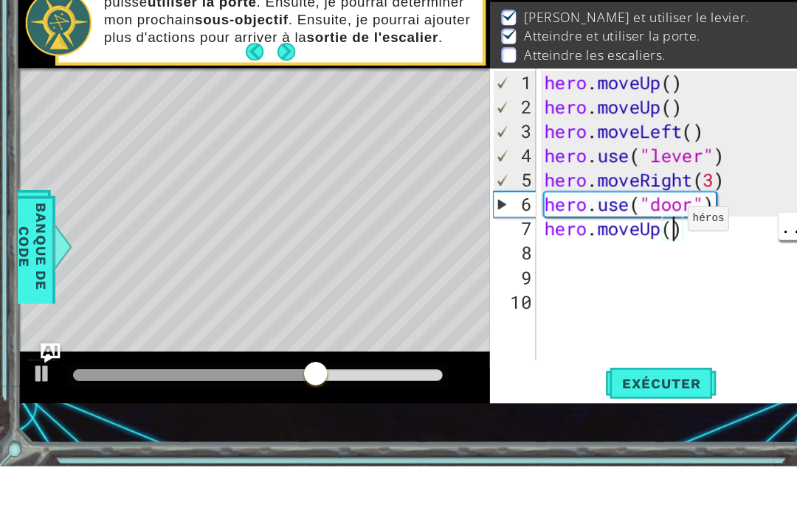
type textarea "hero.moveUp(2)"
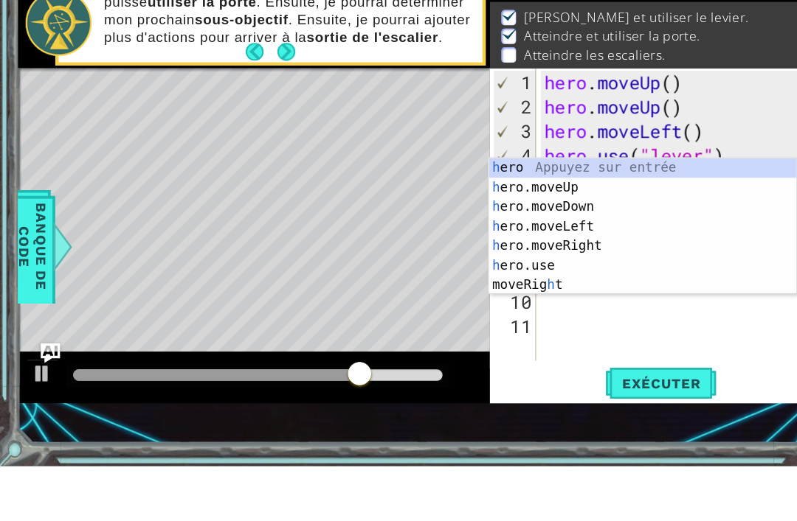
type textarea "he"
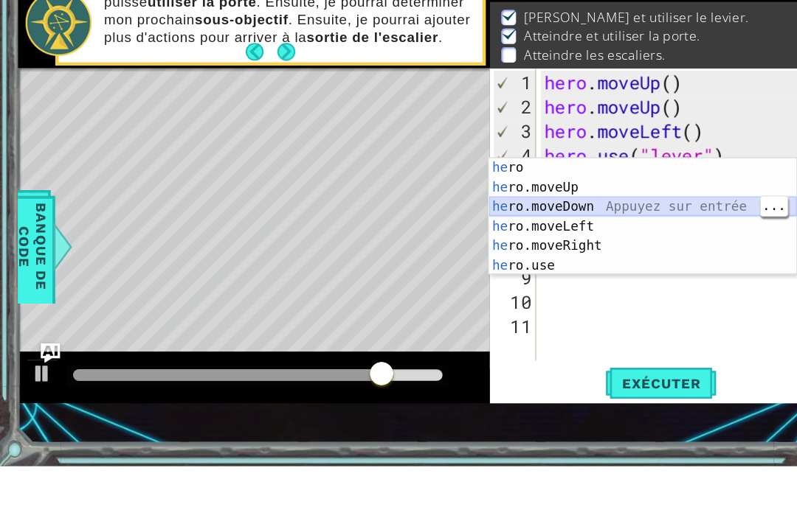
click at [533, 242] on div "he ro Appuyez sur entrée he ro.moveUp Appuyez sur entrée he ro.moveDown Appuyez…" at bounding box center [582, 313] width 279 height 142
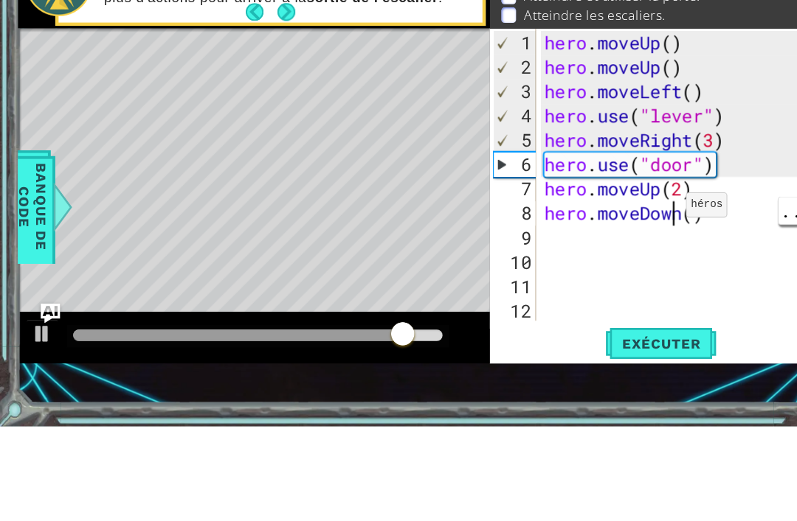
click at [609, 193] on div "hero . moveUp ( ) hero . moveUp ( ) hero . moveLeft ( ) hero . use ( "lever" ) …" at bounding box center [621, 317] width 263 height 310
click at [620, 196] on div "hero . moveUp ( ) hero . moveUp ( ) hero . moveLeft ( ) hero . use ( "lever" ) …" at bounding box center [621, 317] width 263 height 310
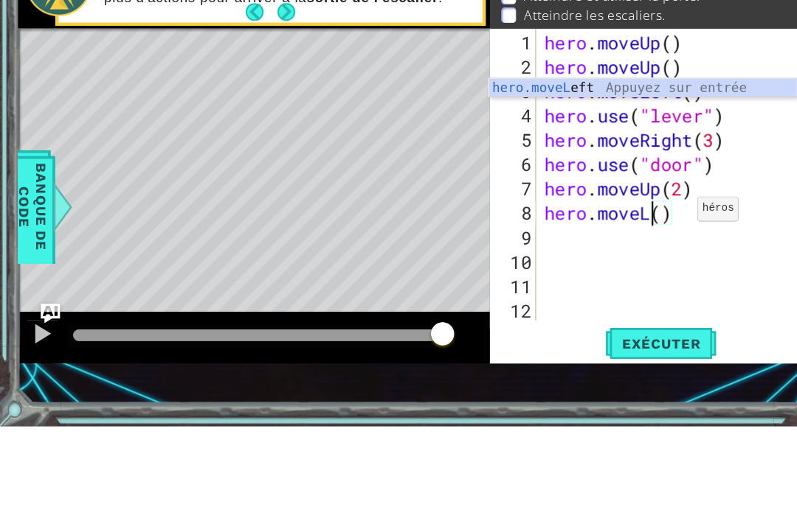
scroll to position [0, 5]
type textarea "hero.moveLeft()"
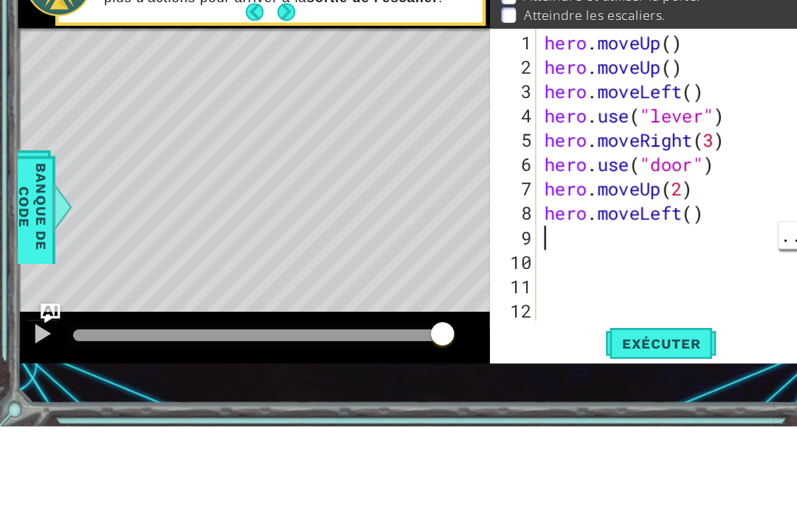
click at [645, 187] on div "hero . moveUp ( ) hero . moveUp ( ) hero . moveLeft ( ) hero . use ( "lever" ) …" at bounding box center [621, 317] width 263 height 310
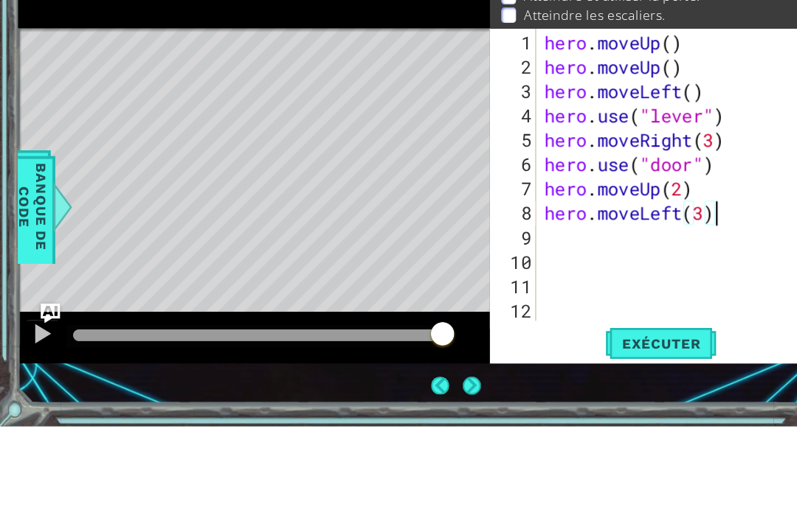
type textarea "hero.moveLeft(3)"
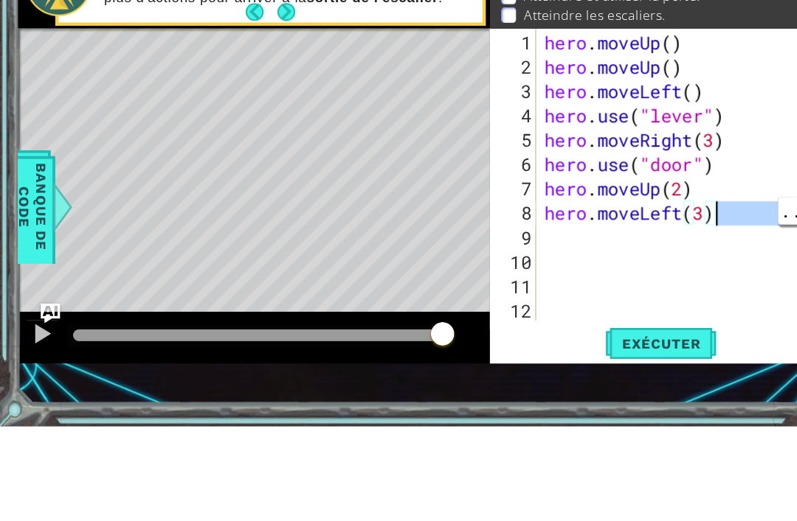
scroll to position [0, 0]
click at [660, 220] on div "hero . moveUp ( ) hero . moveUp ( ) hero . moveLeft ( ) hero . use ( "lever" ) …" at bounding box center [621, 317] width 263 height 310
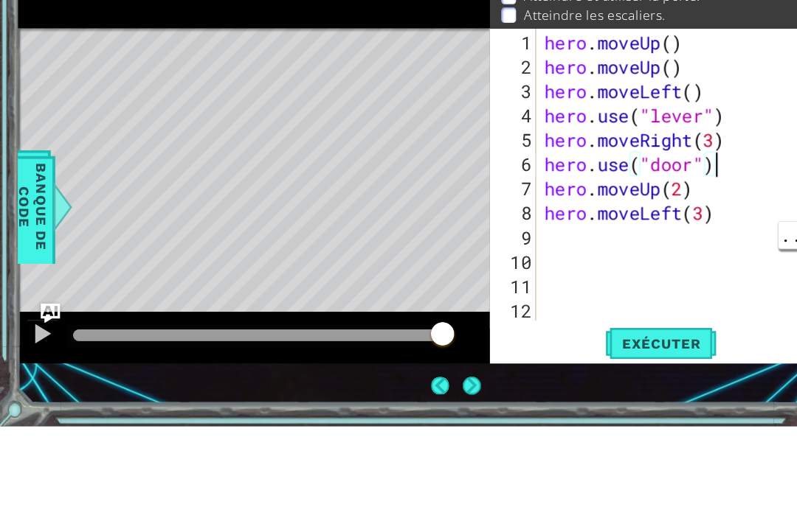
type textarea "hero.moveLeft(3)"
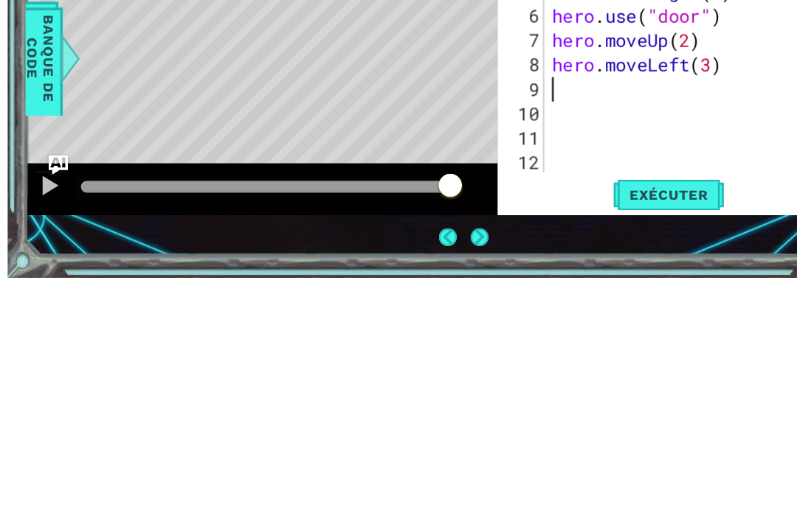
scroll to position [47, 0]
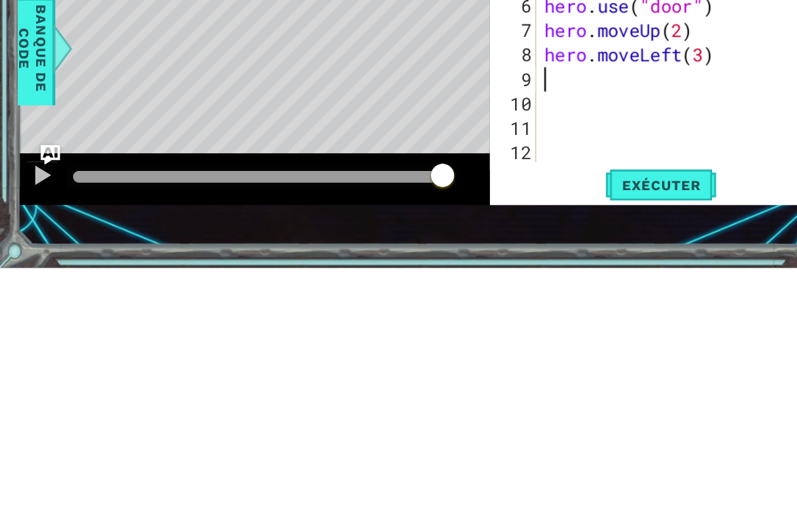
click at [601, 439] on span "Exécuter" at bounding box center [599, 446] width 101 height 15
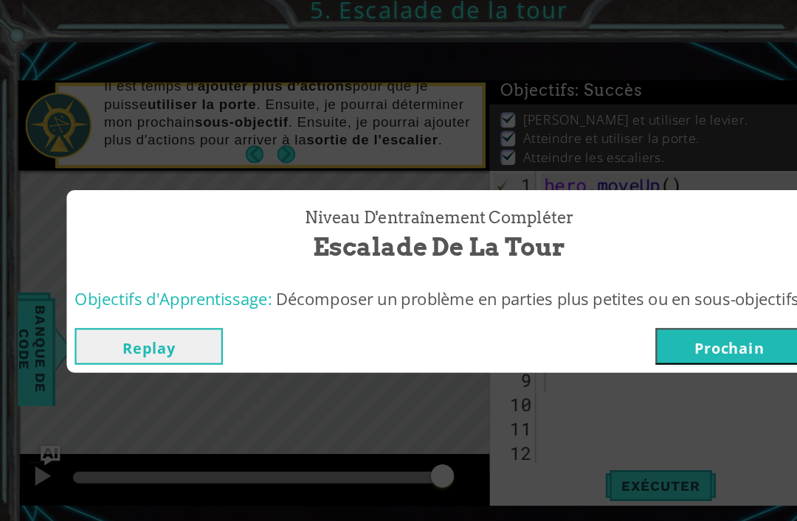
click at [670, 303] on button "Prochain" at bounding box center [661, 319] width 134 height 33
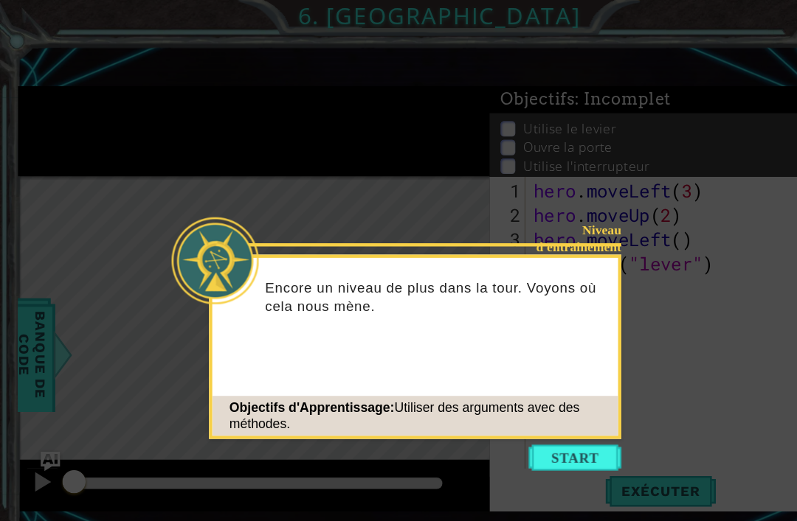
click at [529, 405] on button "Start" at bounding box center [521, 416] width 84 height 24
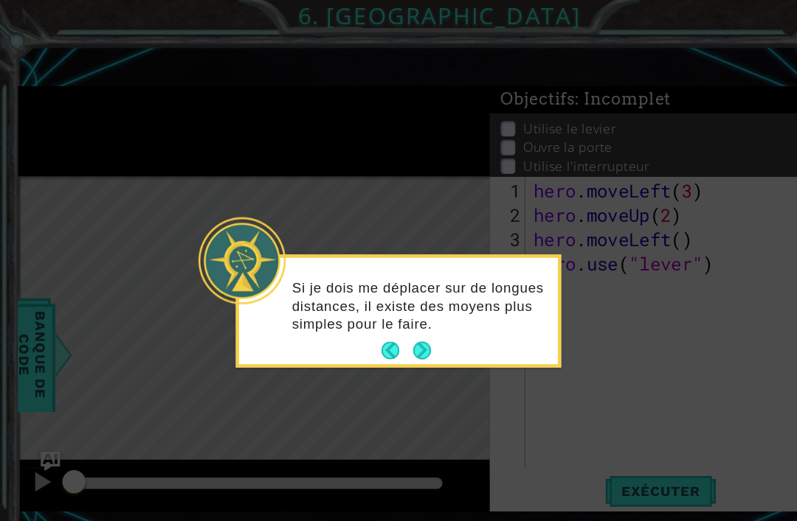
click at [383, 312] on button "Next" at bounding box center [383, 319] width 16 height 16
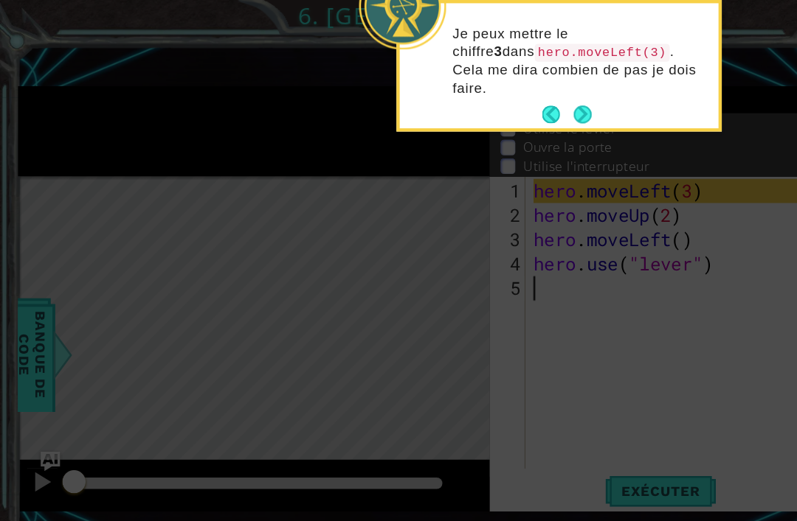
click at [536, 96] on button "Next" at bounding box center [528, 104] width 16 height 16
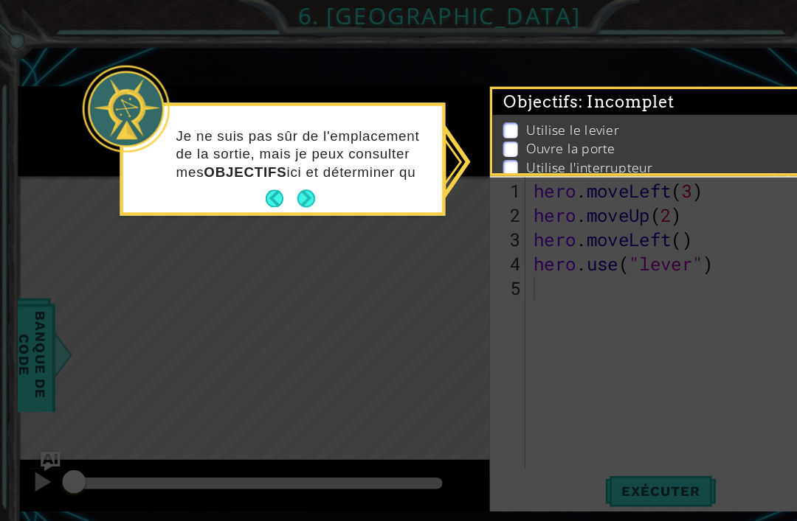
click at [281, 164] on p "Je ne suis pas sûr de l'emplacement de la sortie, mais je peux consulter mes OB…" at bounding box center [275, 140] width 231 height 49
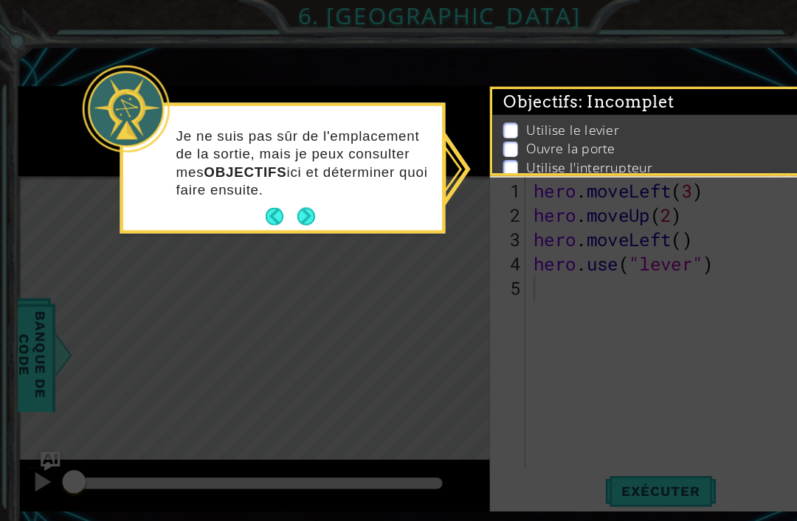
click at [275, 191] on button "Next" at bounding box center [277, 197] width 16 height 16
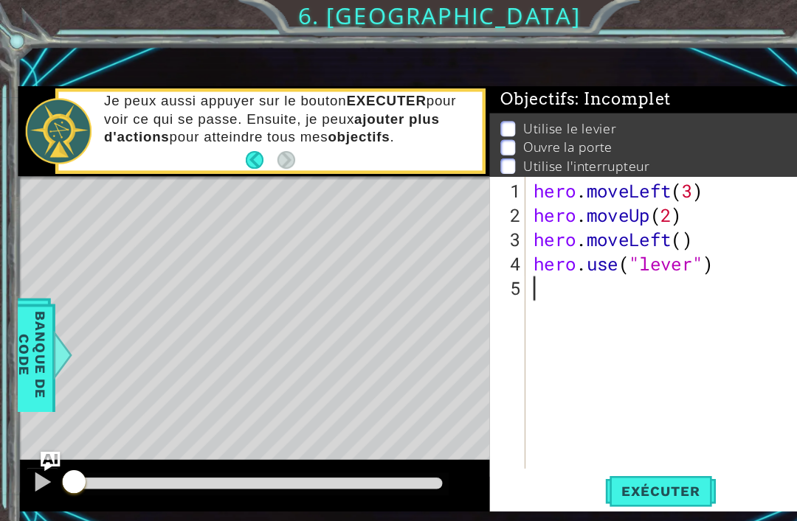
click at [606, 436] on button "Exécuter" at bounding box center [599, 446] width 101 height 30
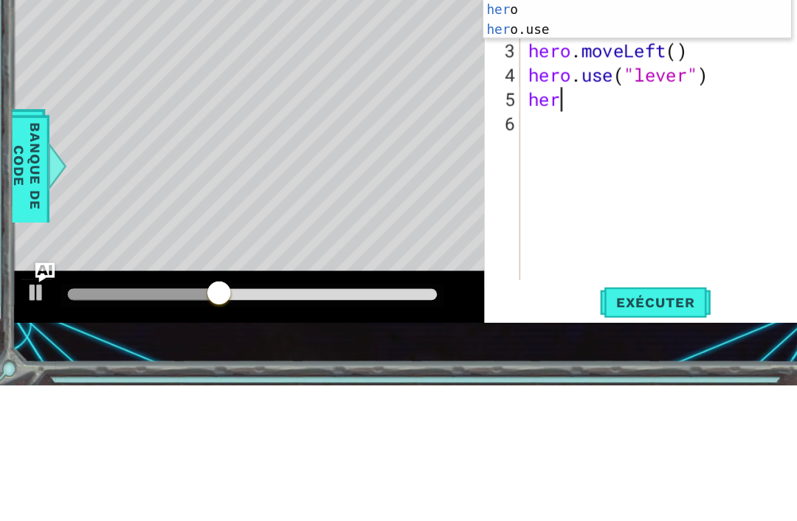
scroll to position [0, 1]
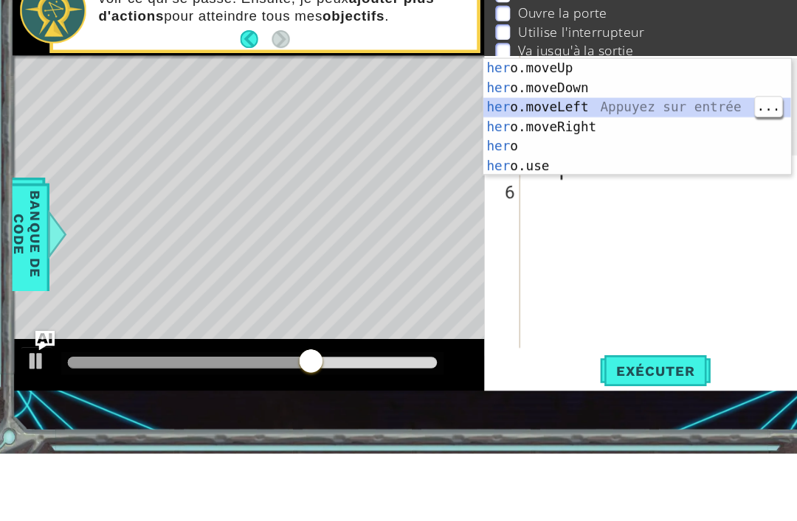
type textarea "hero.moveLeft(1)"
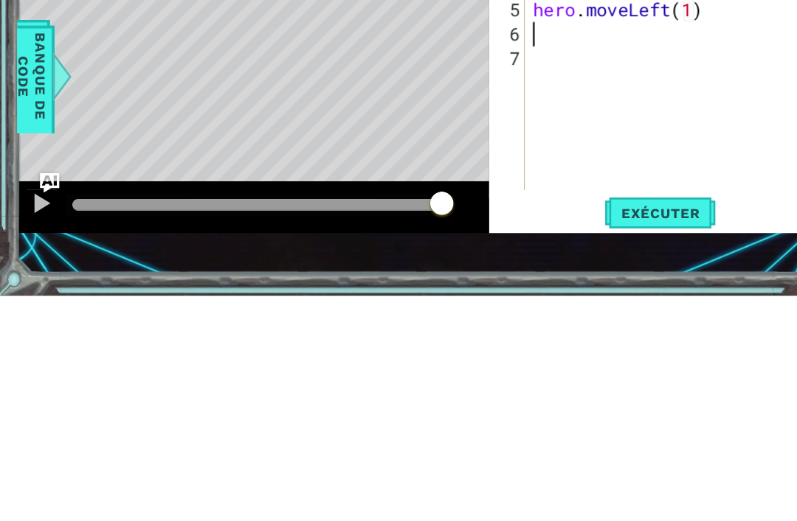
click at [578, 173] on div "hero . moveLeft ( 3 ) hero . moveUp ( 2 ) hero . moveLeft ( ) hero . use ( "lev…" at bounding box center [617, 317] width 272 height 310
click at [607, 439] on span "Exécuter" at bounding box center [599, 446] width 101 height 15
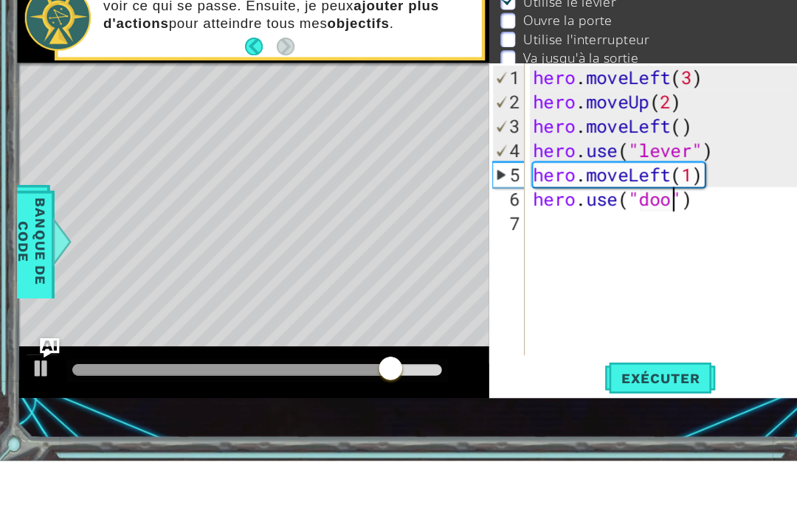
type textarea "hero.use("door")"
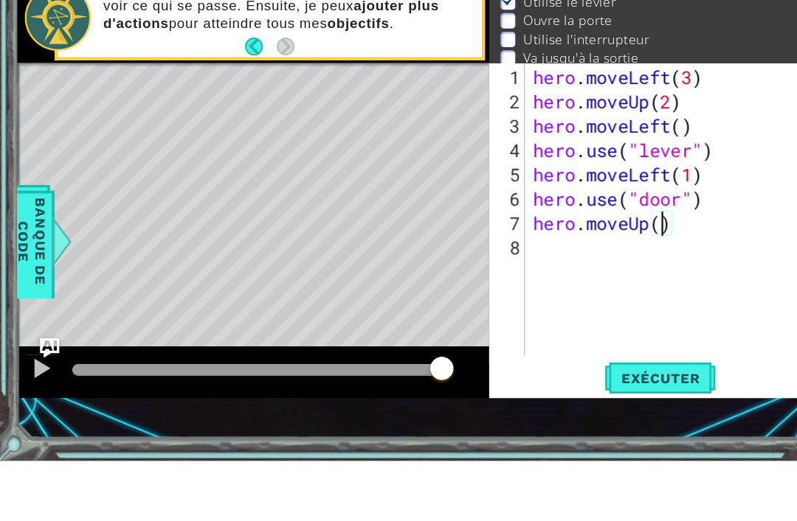
scroll to position [0, 5]
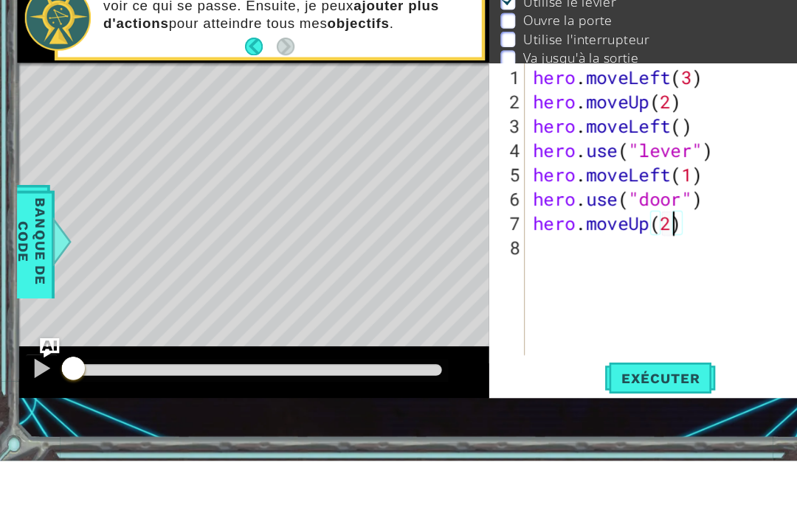
type textarea "hero.moveUp(2)"
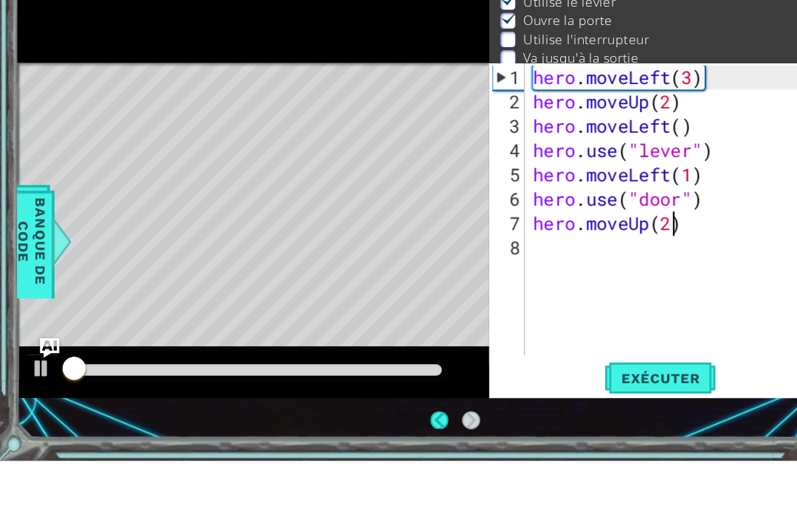
scroll to position [52, 0]
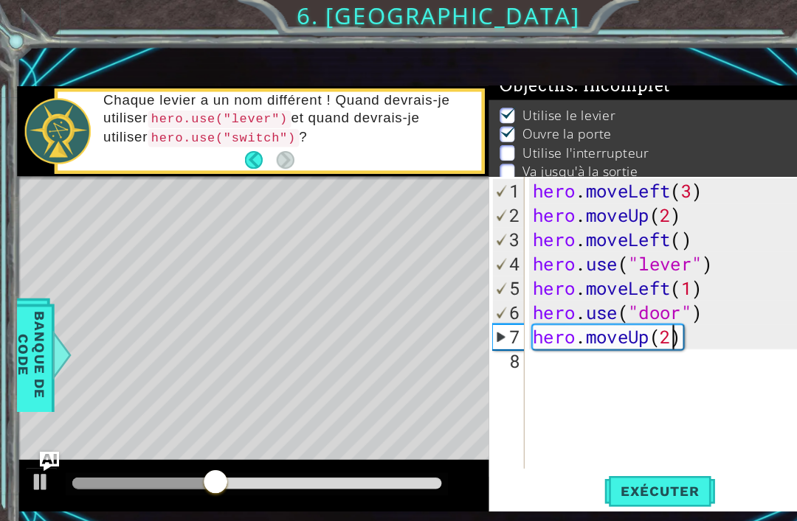
click at [232, 124] on code "hero.use("switch")" at bounding box center [203, 125] width 137 height 16
click at [604, 433] on button "Exécuter" at bounding box center [599, 446] width 101 height 30
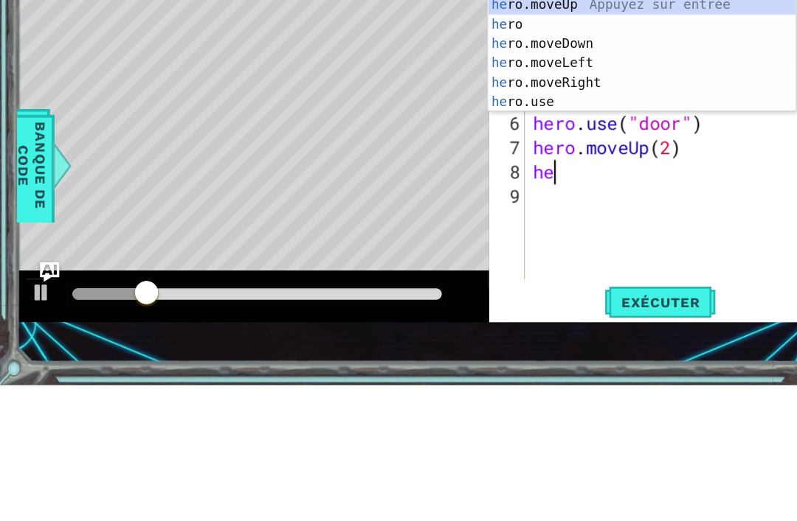
scroll to position [0, 0]
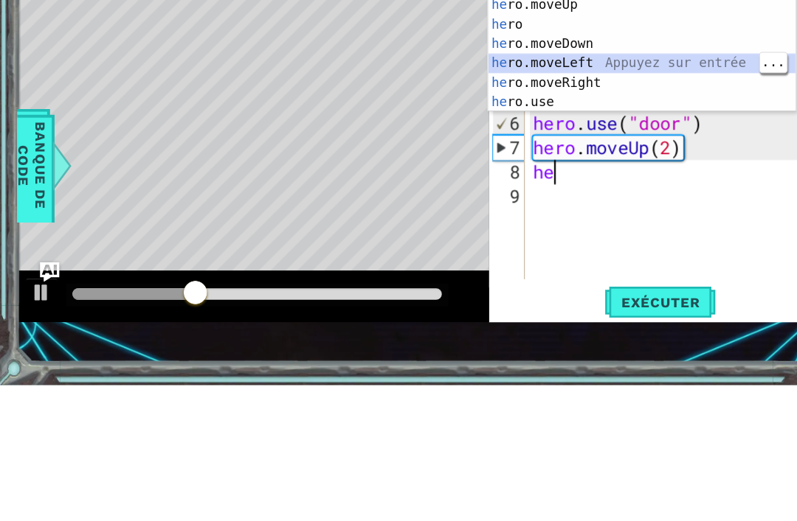
click at [521, 167] on div "he ro.moveUp Appuyez sur entrée he ro Appuyez sur entrée he ro.moveDown Appuyez…" at bounding box center [582, 238] width 279 height 142
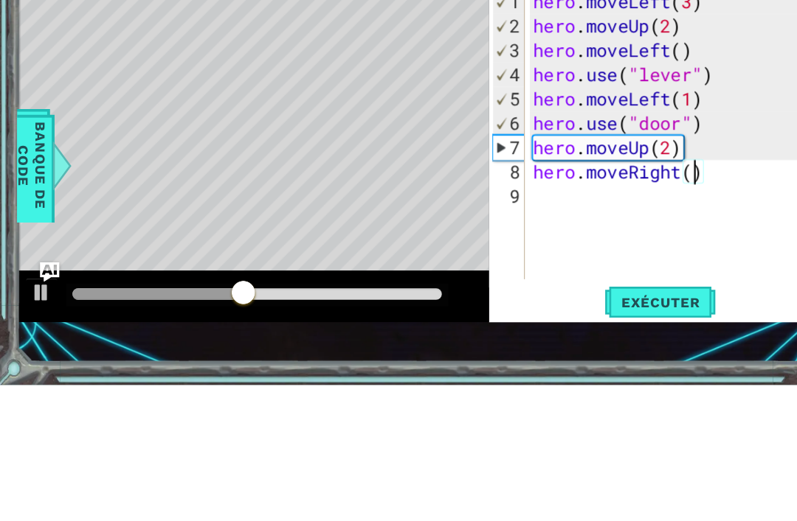
type textarea "hero.moveRight(2)"
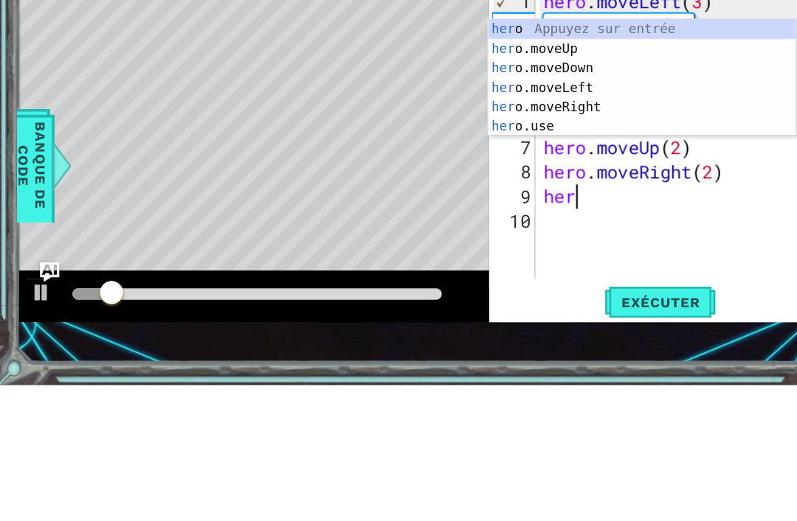
scroll to position [0, 1]
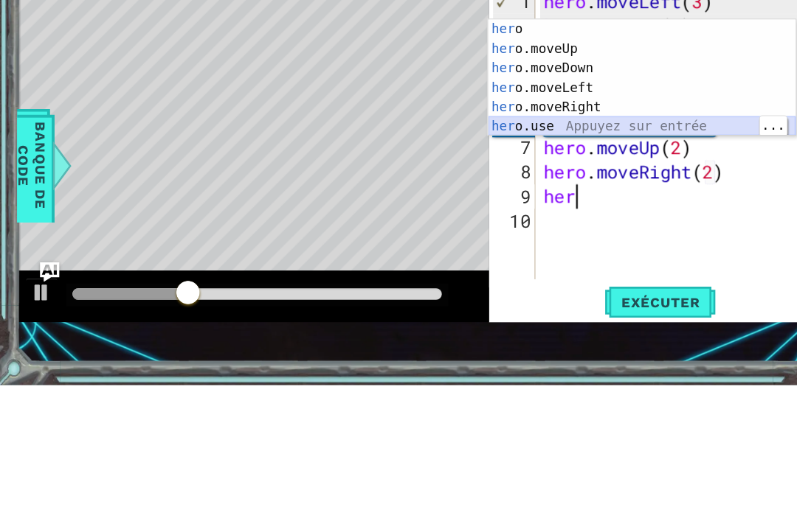
click at [496, 190] on div "her o Appuyez sur entrée her o.moveUp Appuyez sur entrée her o.moveDown Appuyez…" at bounding box center [582, 261] width 279 height 142
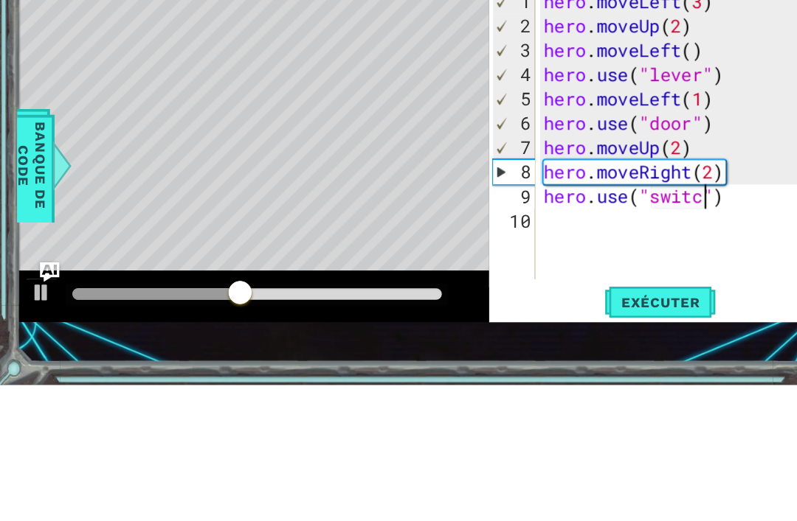
scroll to position [0, 7]
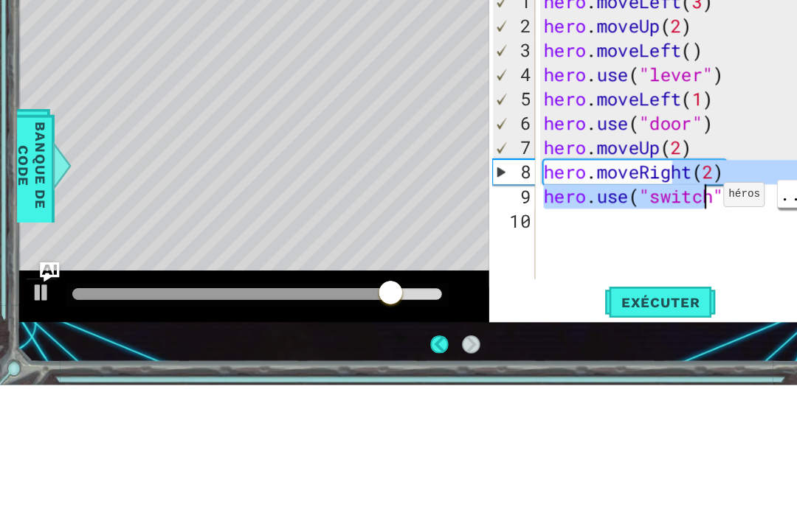
type textarea "hero.use("switch")"
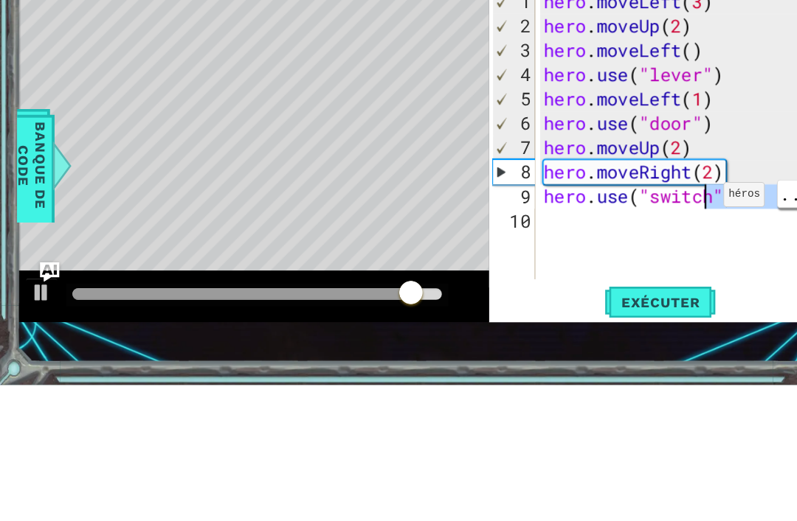
scroll to position [0, 0]
click at [662, 202] on div "hero . moveLeft ( 3 ) hero . moveUp ( 2 ) hero . moveLeft ( ) hero . use ( "lev…" at bounding box center [621, 317] width 263 height 310
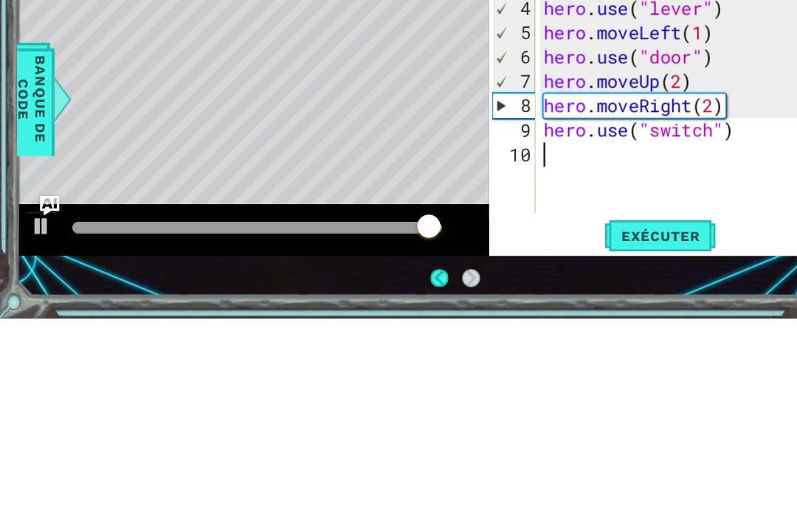
click at [605, 439] on span "Exécuter" at bounding box center [599, 446] width 101 height 15
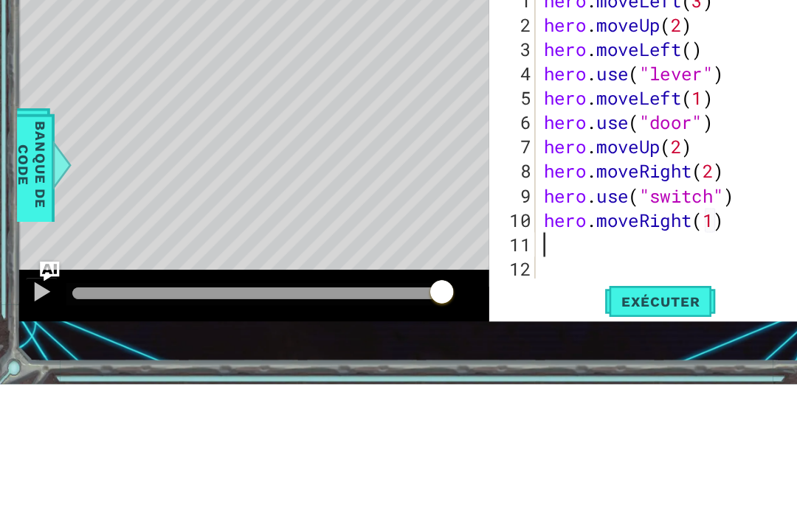
scroll to position [0, 7]
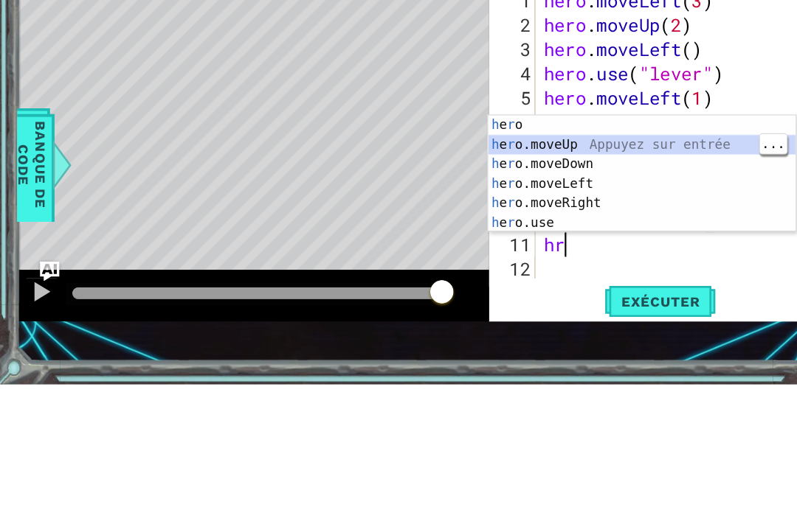
type textarea "hero.moveUp(1)"
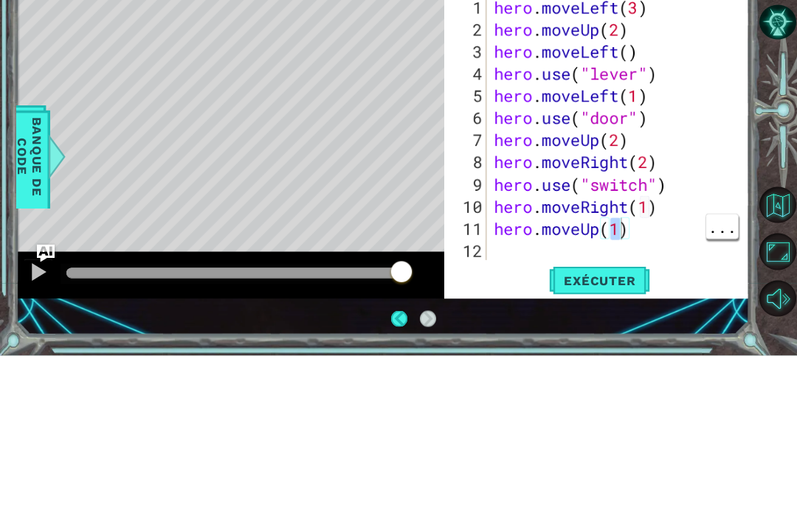
scroll to position [0, 0]
